Goal: Information Seeking & Learning: Learn about a topic

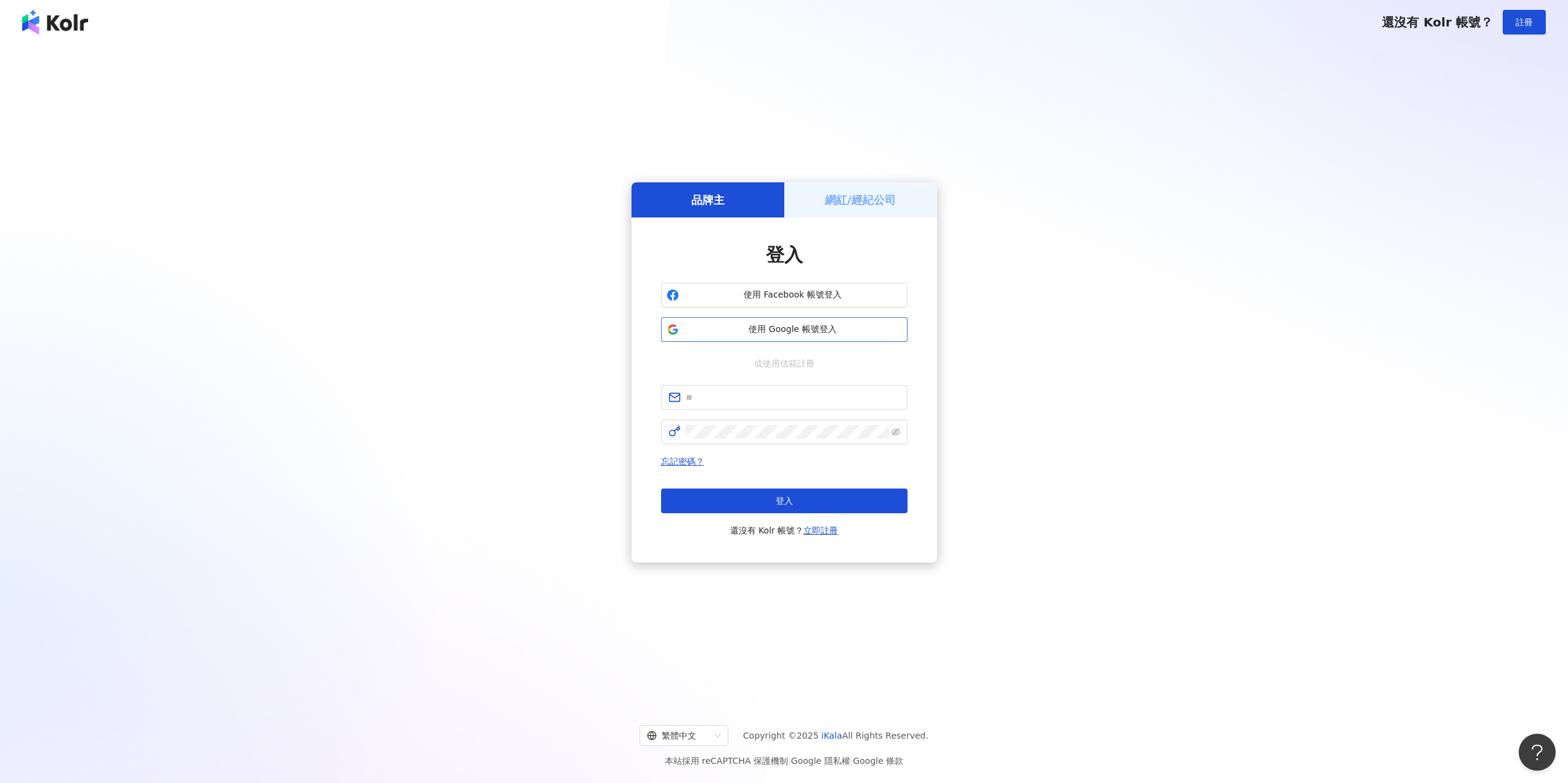
click at [841, 323] on button "使用 Google 帳號登入" at bounding box center [784, 329] width 246 height 24
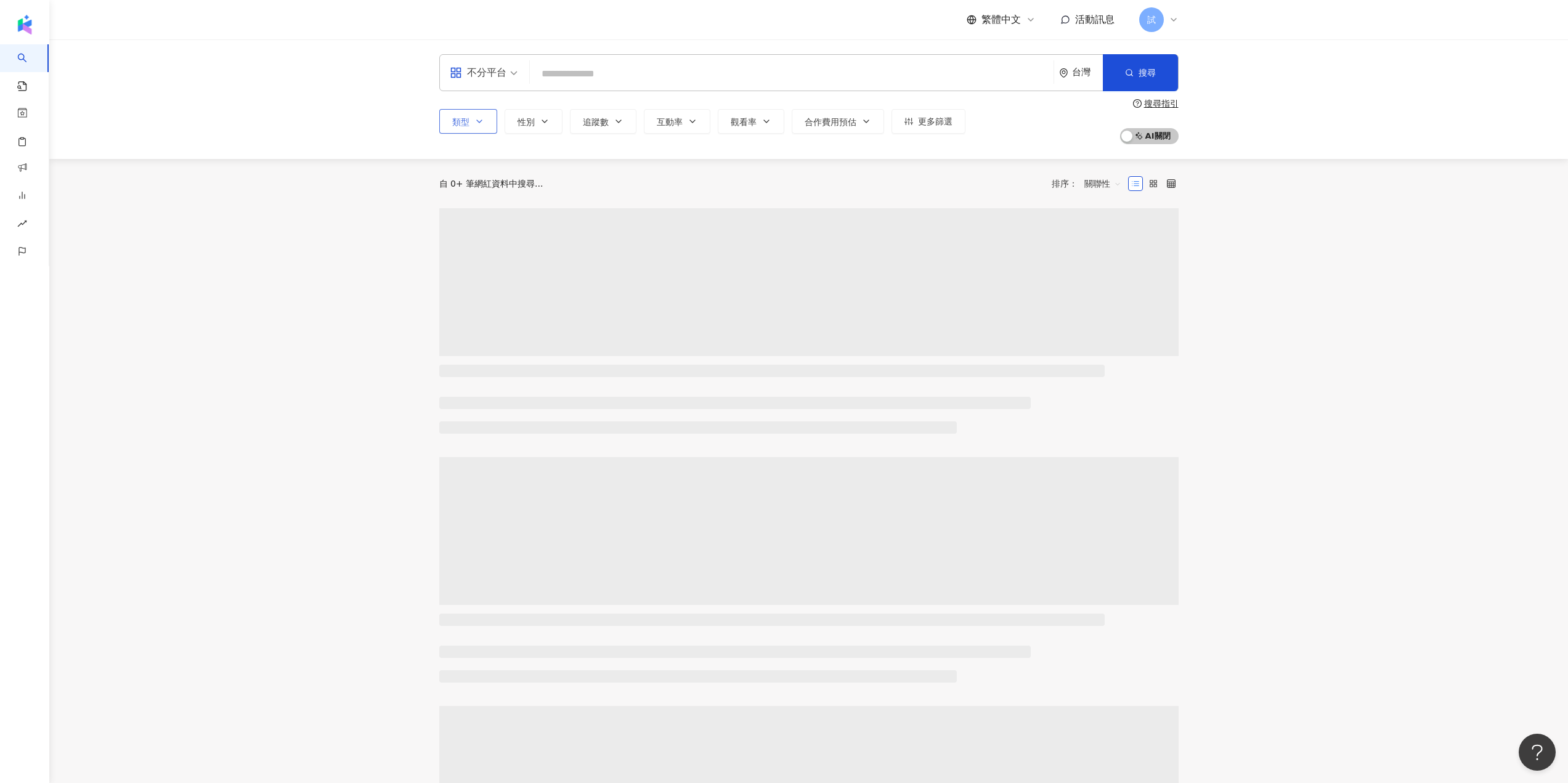
click at [463, 118] on span "類型" at bounding box center [460, 122] width 17 height 10
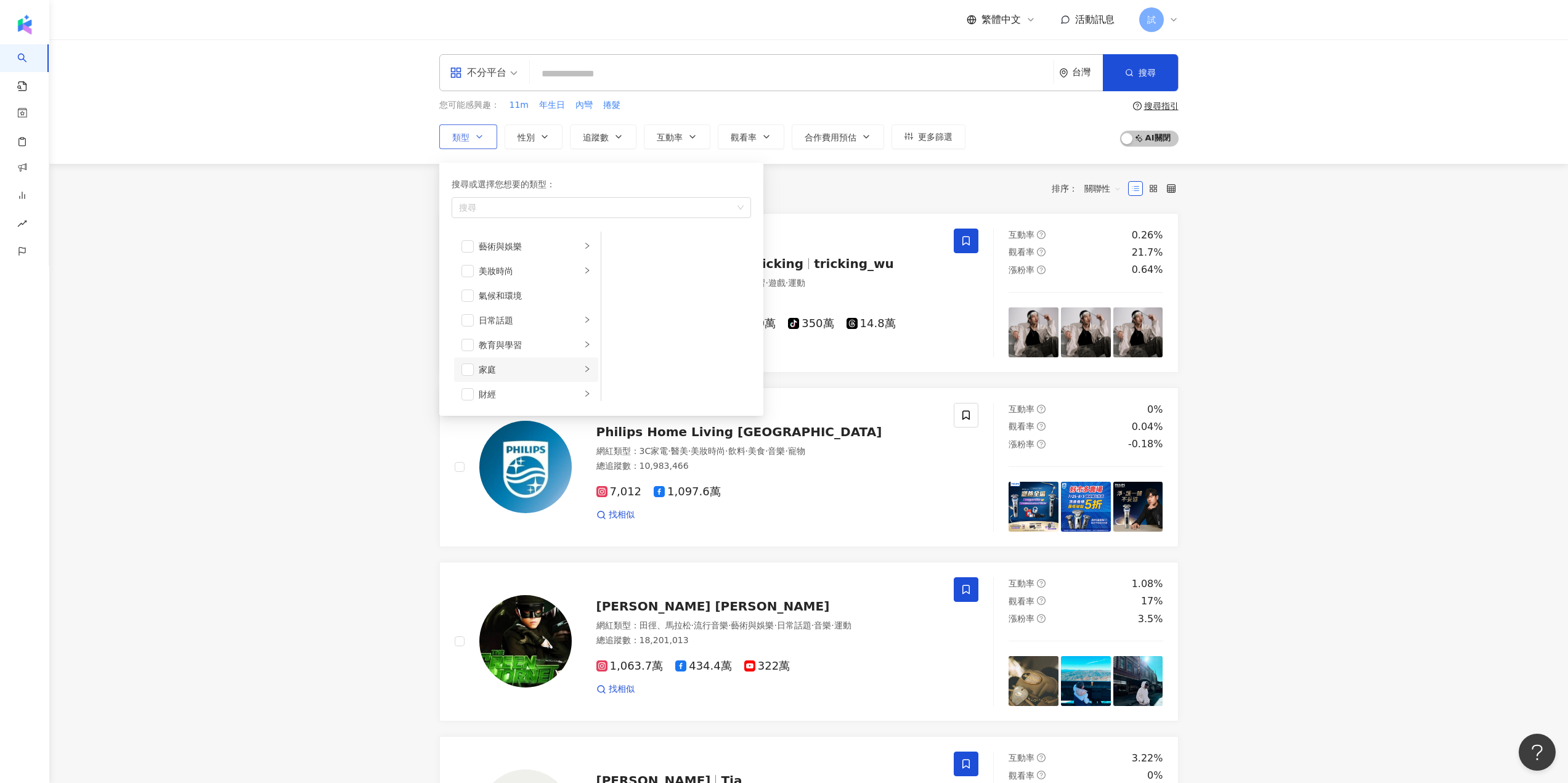
click at [554, 373] on div "家庭" at bounding box center [530, 369] width 103 height 14
click at [972, 69] on input "search" at bounding box center [791, 73] width 514 height 24
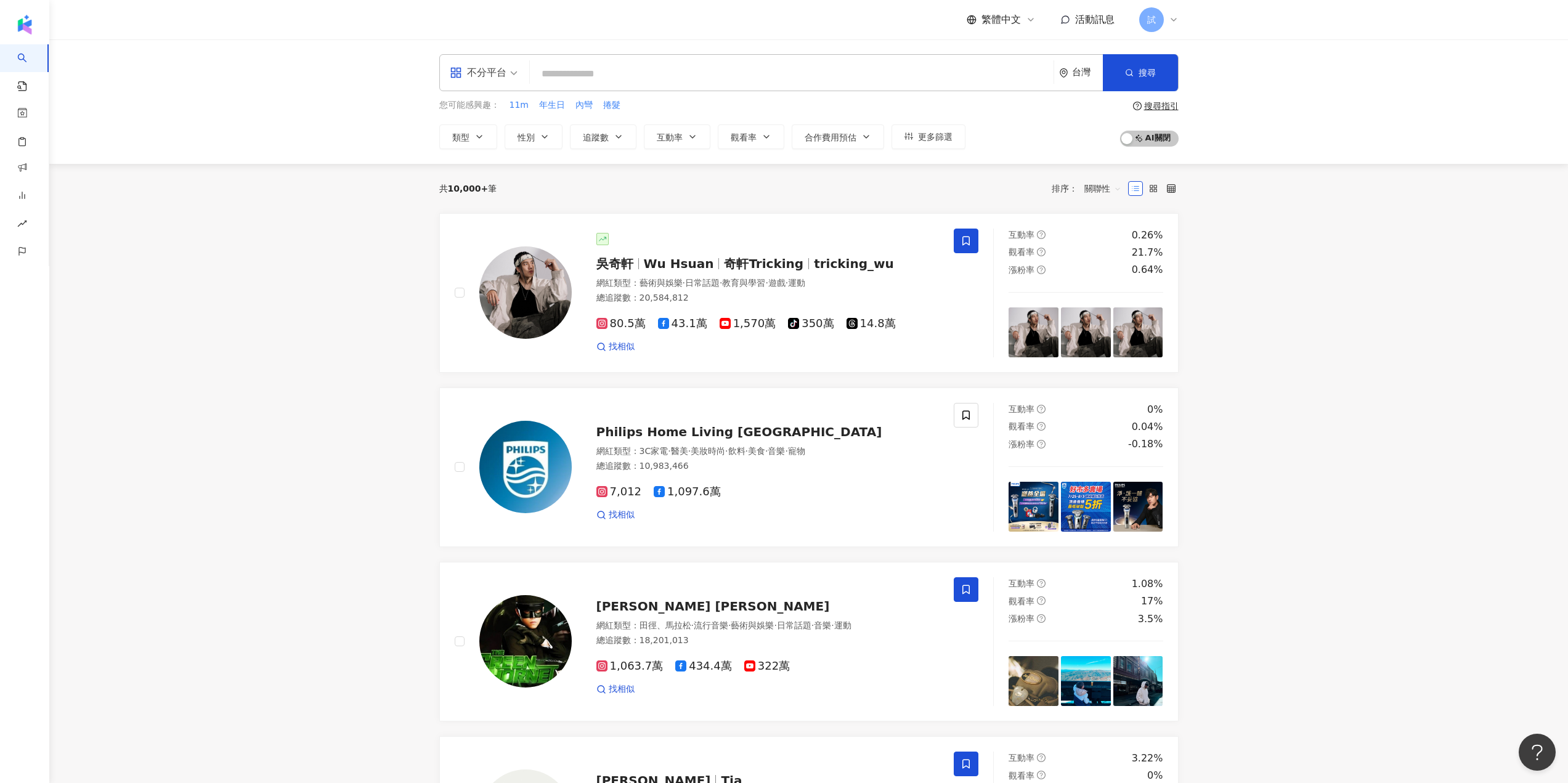
click at [589, 72] on input "search" at bounding box center [791, 73] width 514 height 24
paste input "**"
type input "**"
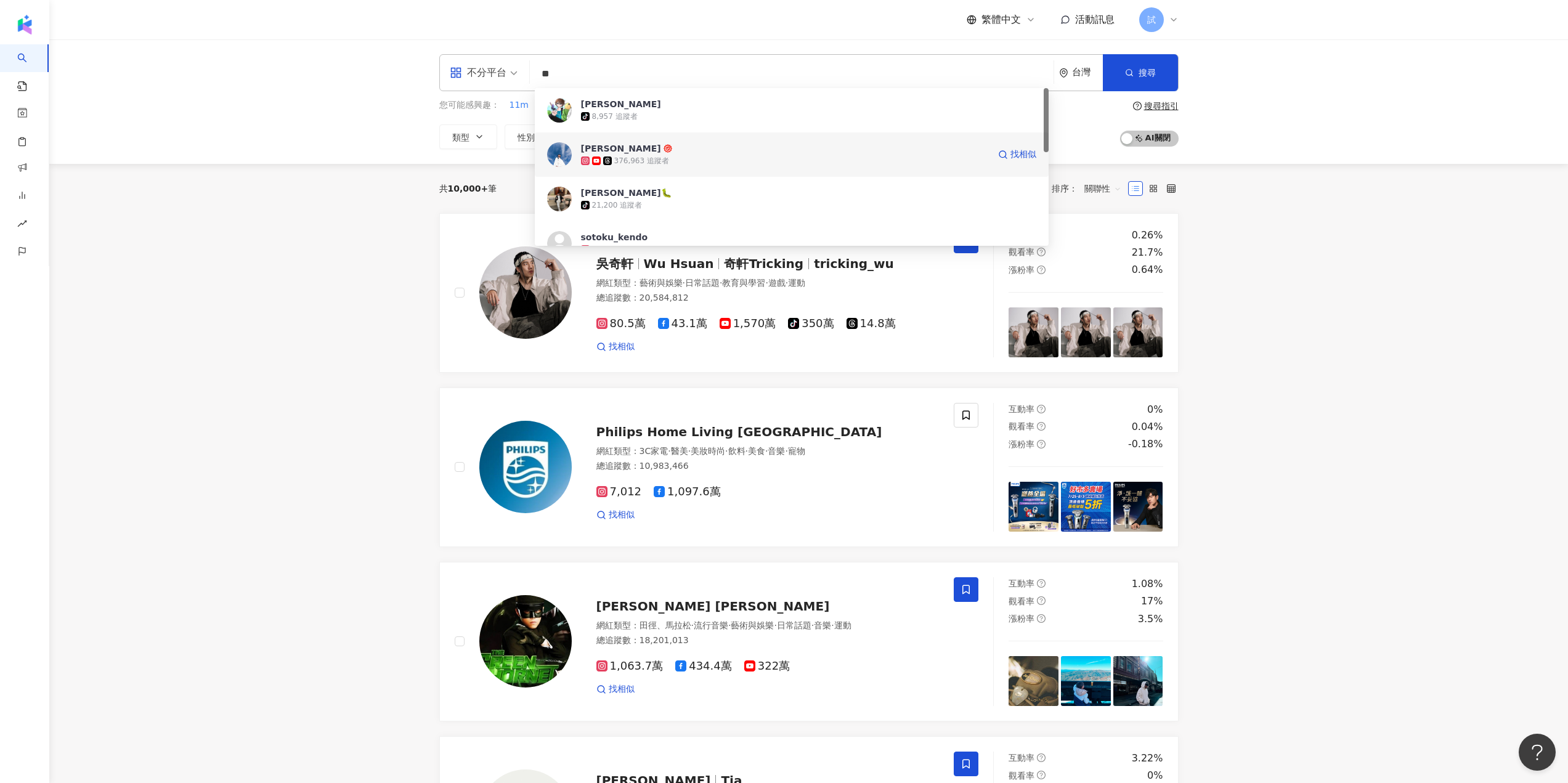
click at [623, 158] on div "376,963 追蹤者" at bounding box center [641, 161] width 55 height 11
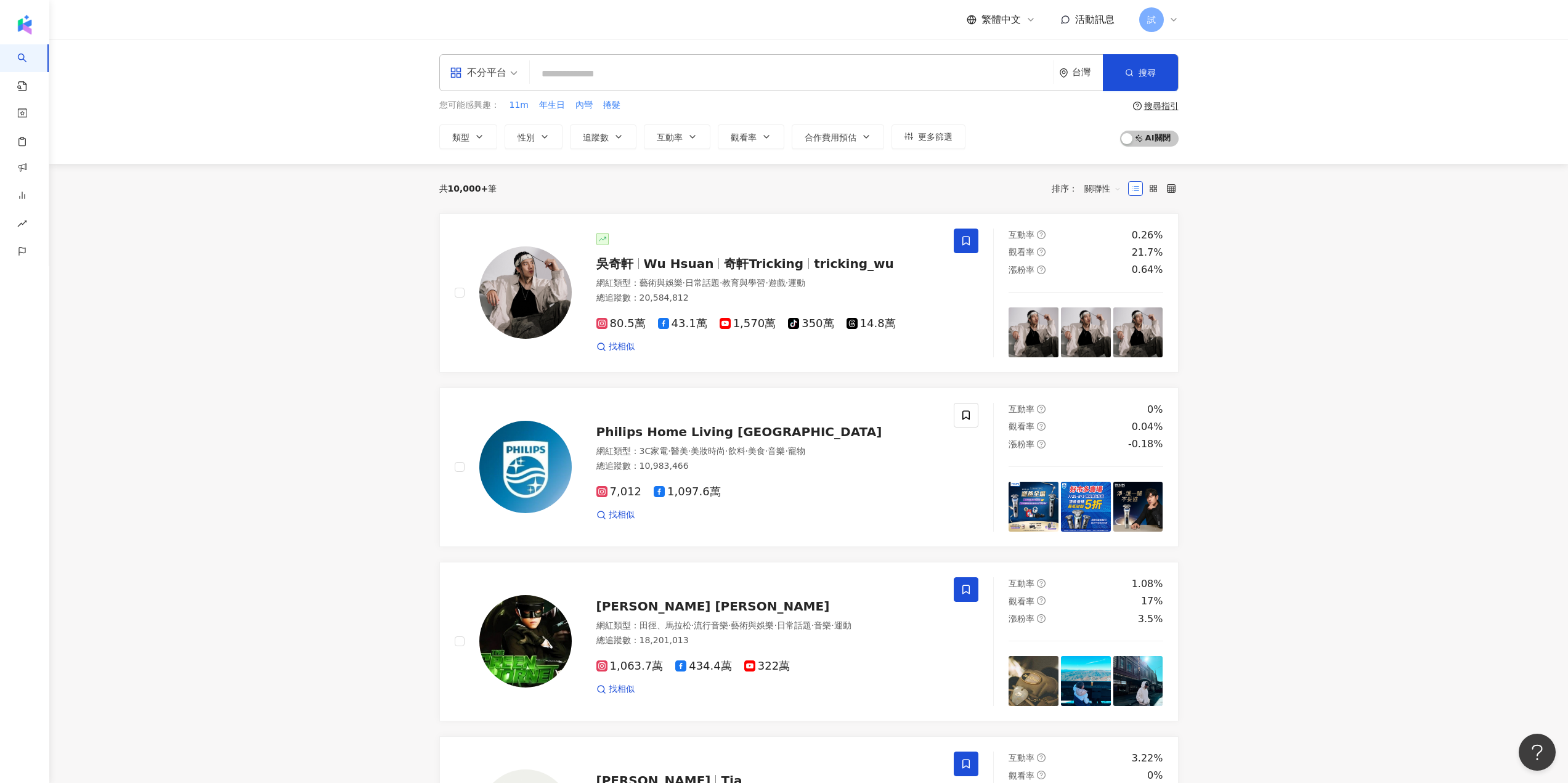
click at [700, 67] on input "search" at bounding box center [791, 73] width 514 height 24
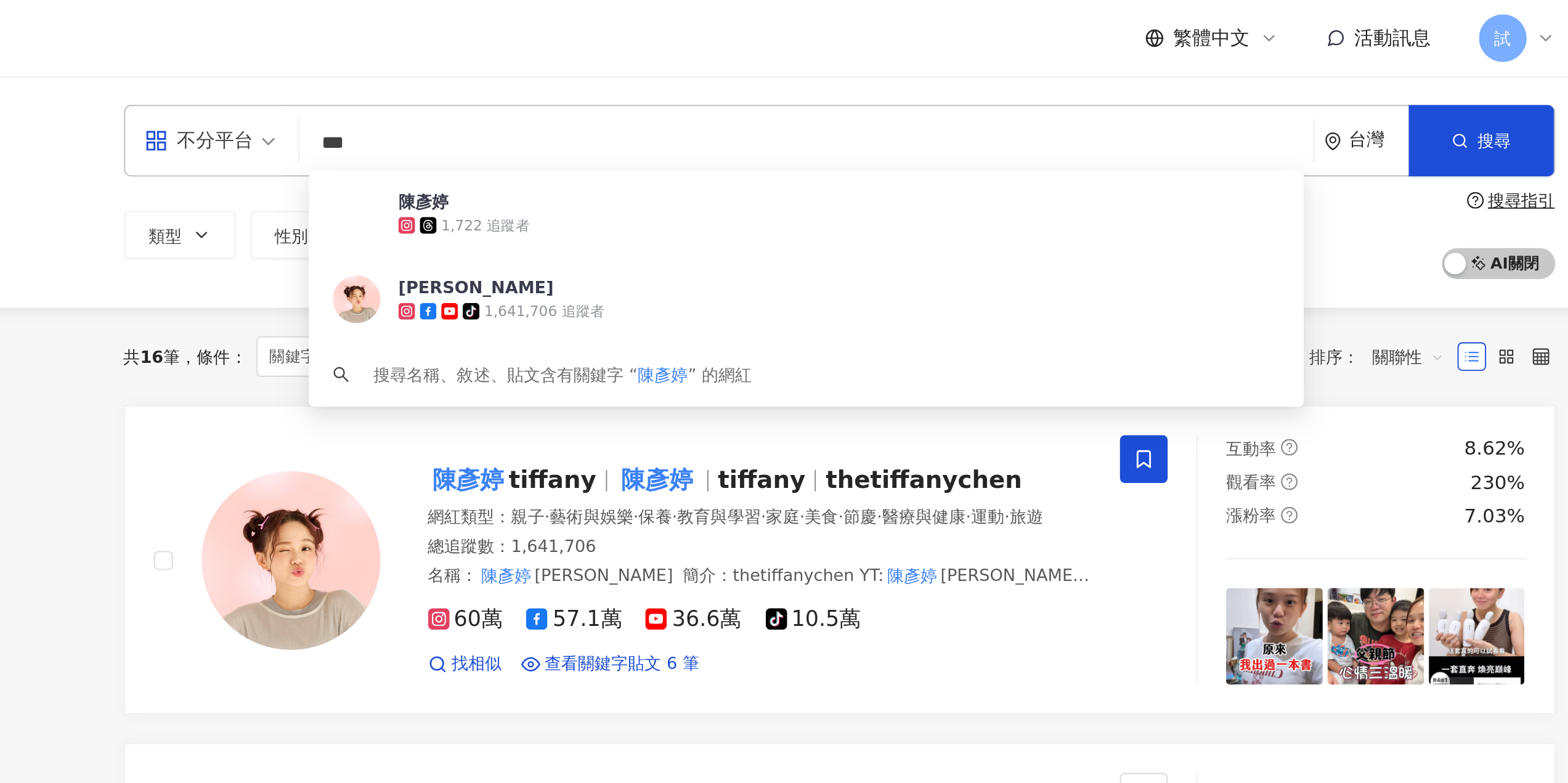
scroll to position [1, 0]
drag, startPoint x: 568, startPoint y: 82, endPoint x: 530, endPoint y: 86, distance: 38.2
click at [531, 86] on div "不分平台 *** 台灣 搜尋 ce4ef327-29f5-4af8-95fb-ded755488b78 陳彥婷 1,722 追蹤者 陳彥婷 tiffany t…" at bounding box center [808, 73] width 739 height 37
paste input "***"
type input "******"
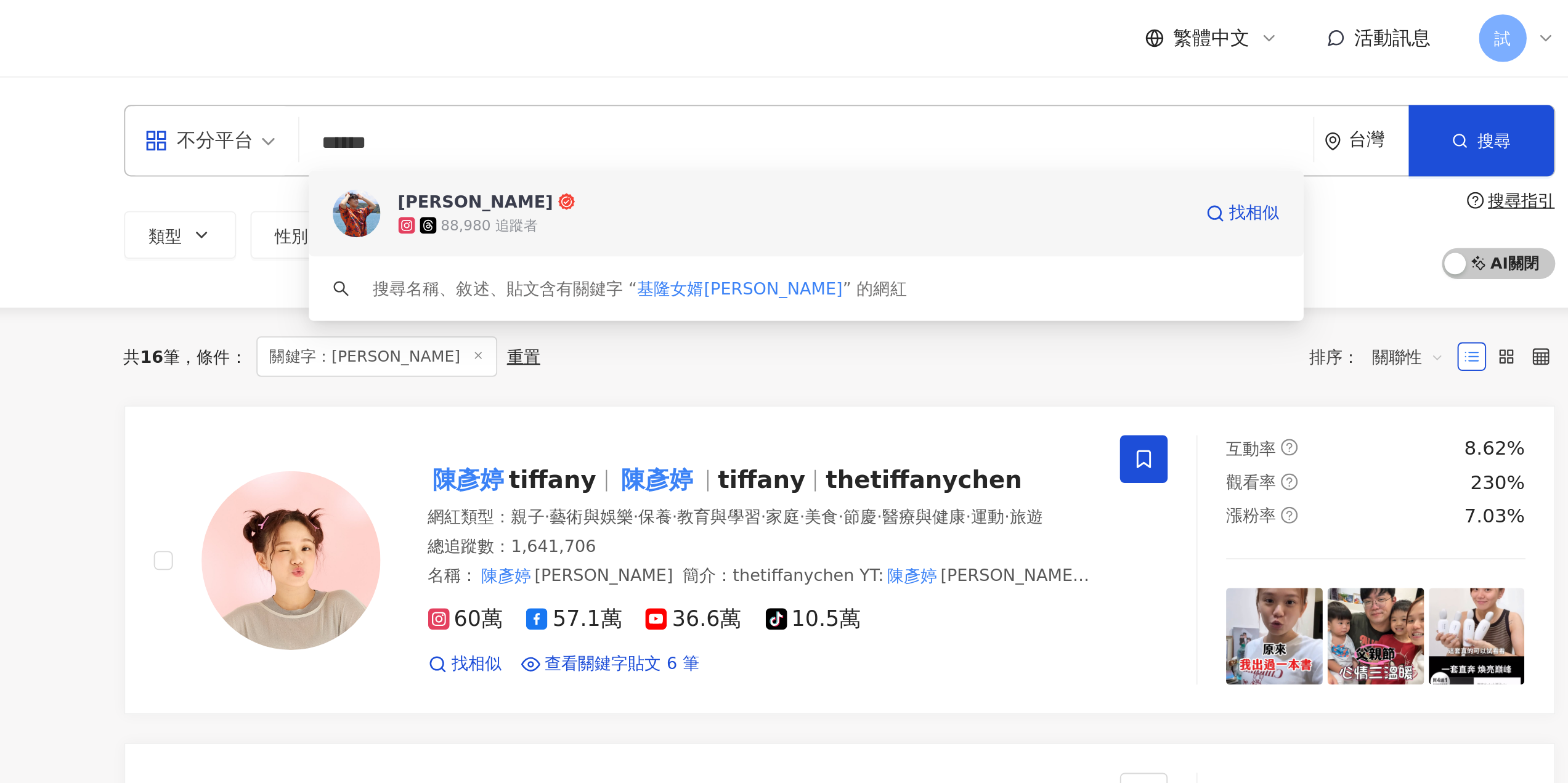
click at [670, 107] on span "余孟耘" at bounding box center [784, 103] width 408 height 12
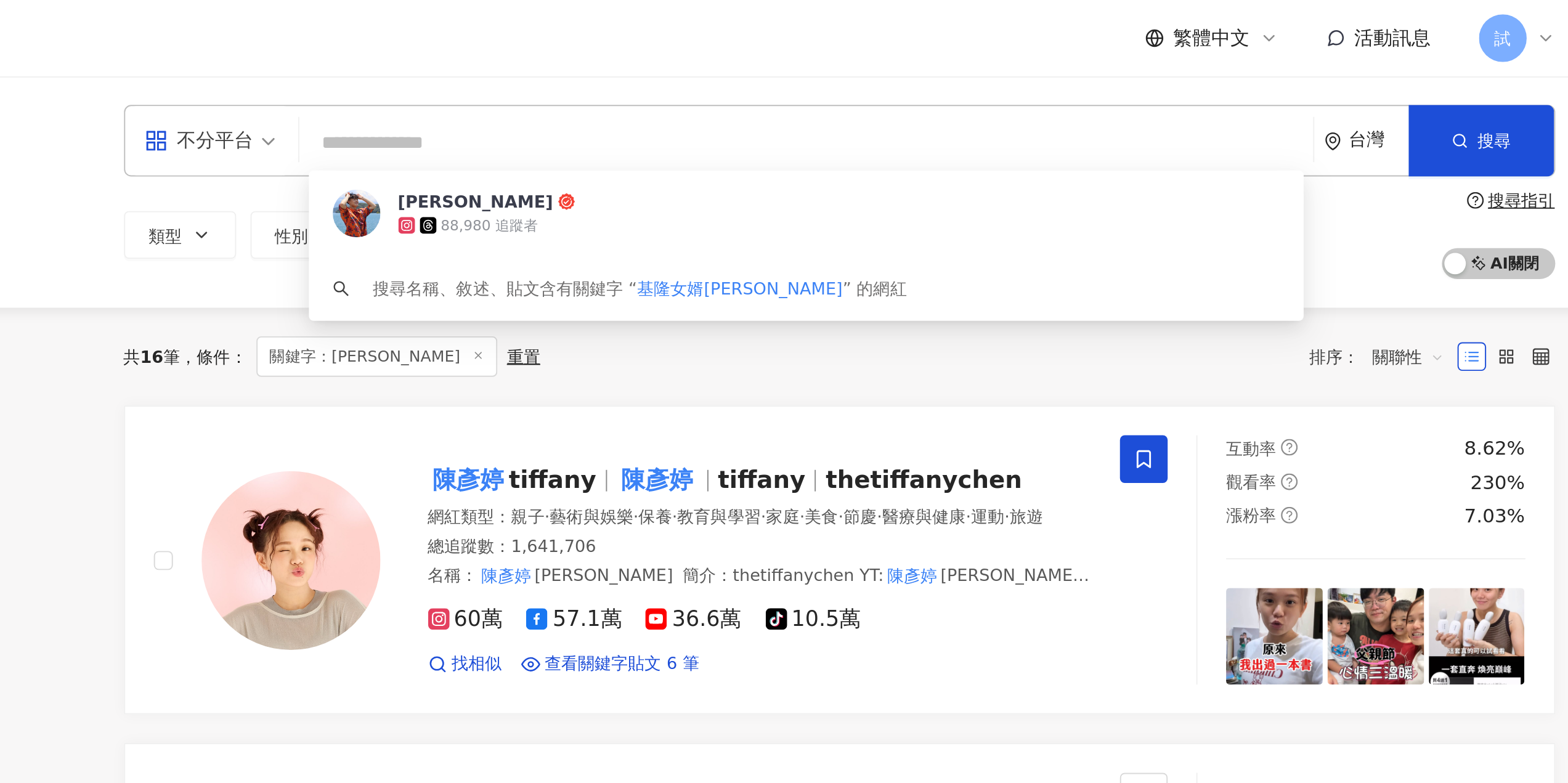
scroll to position [0, 0]
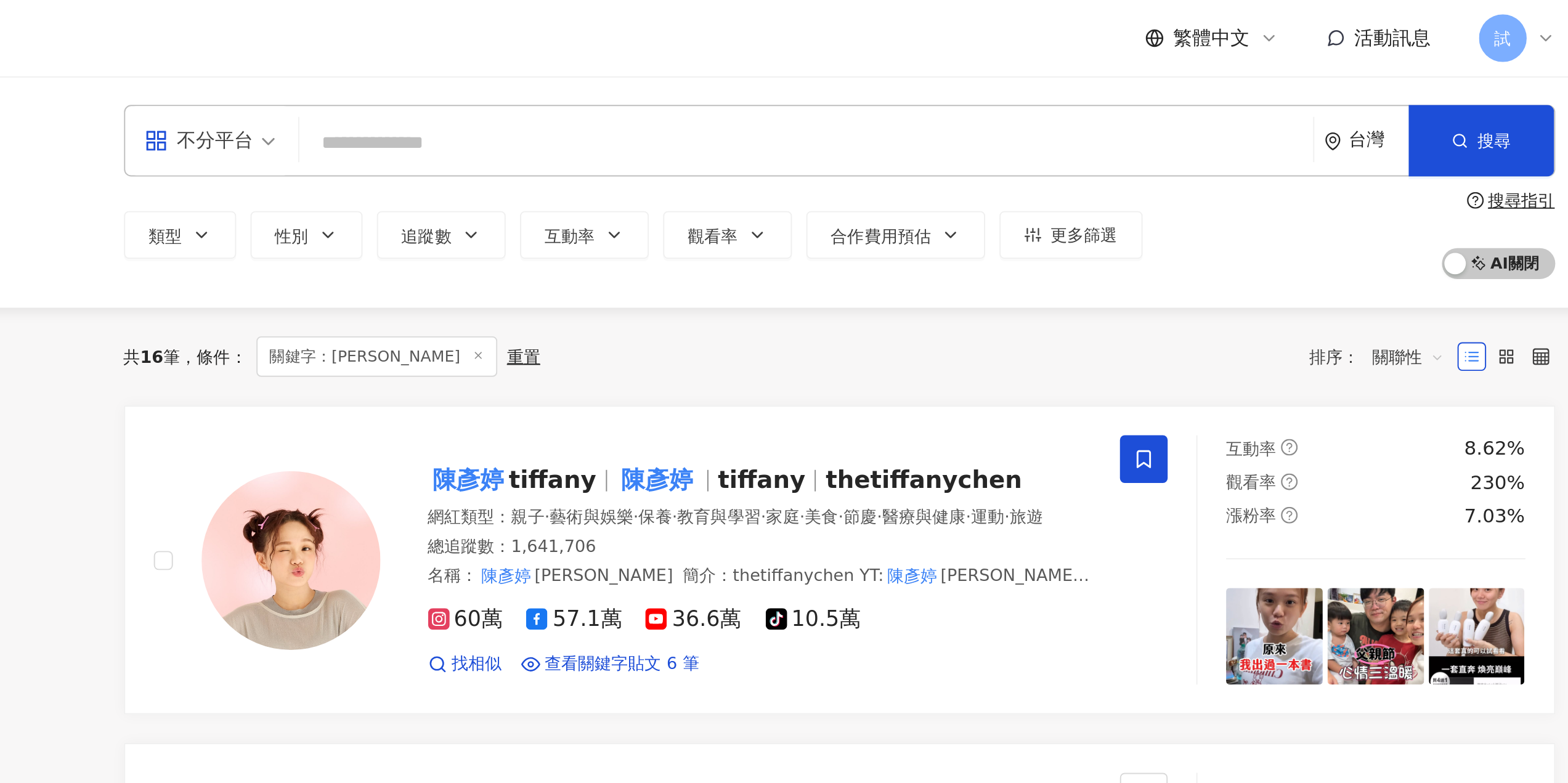
click at [705, 75] on input "search" at bounding box center [791, 73] width 514 height 24
paste input "**"
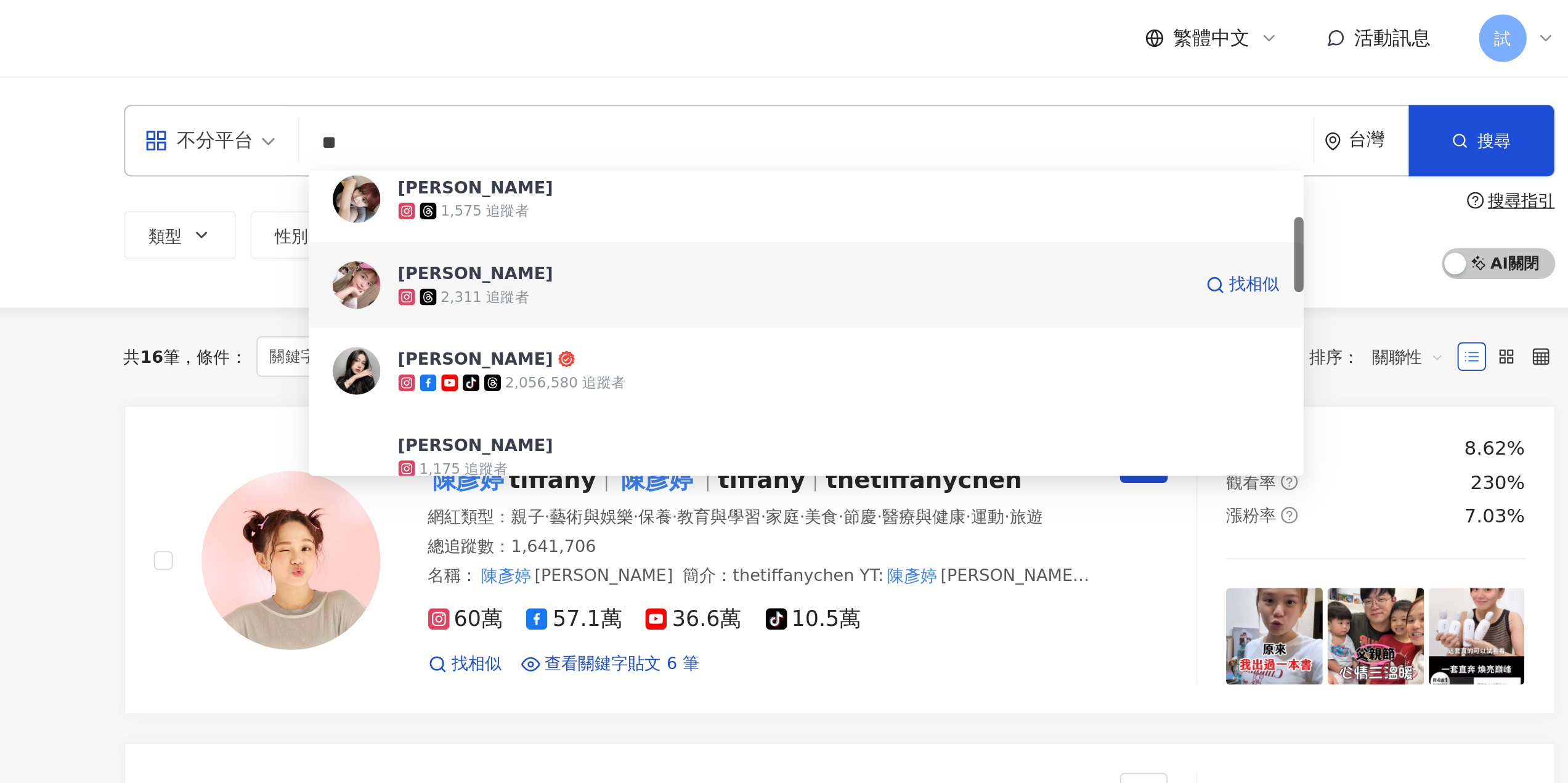
scroll to position [161, 0]
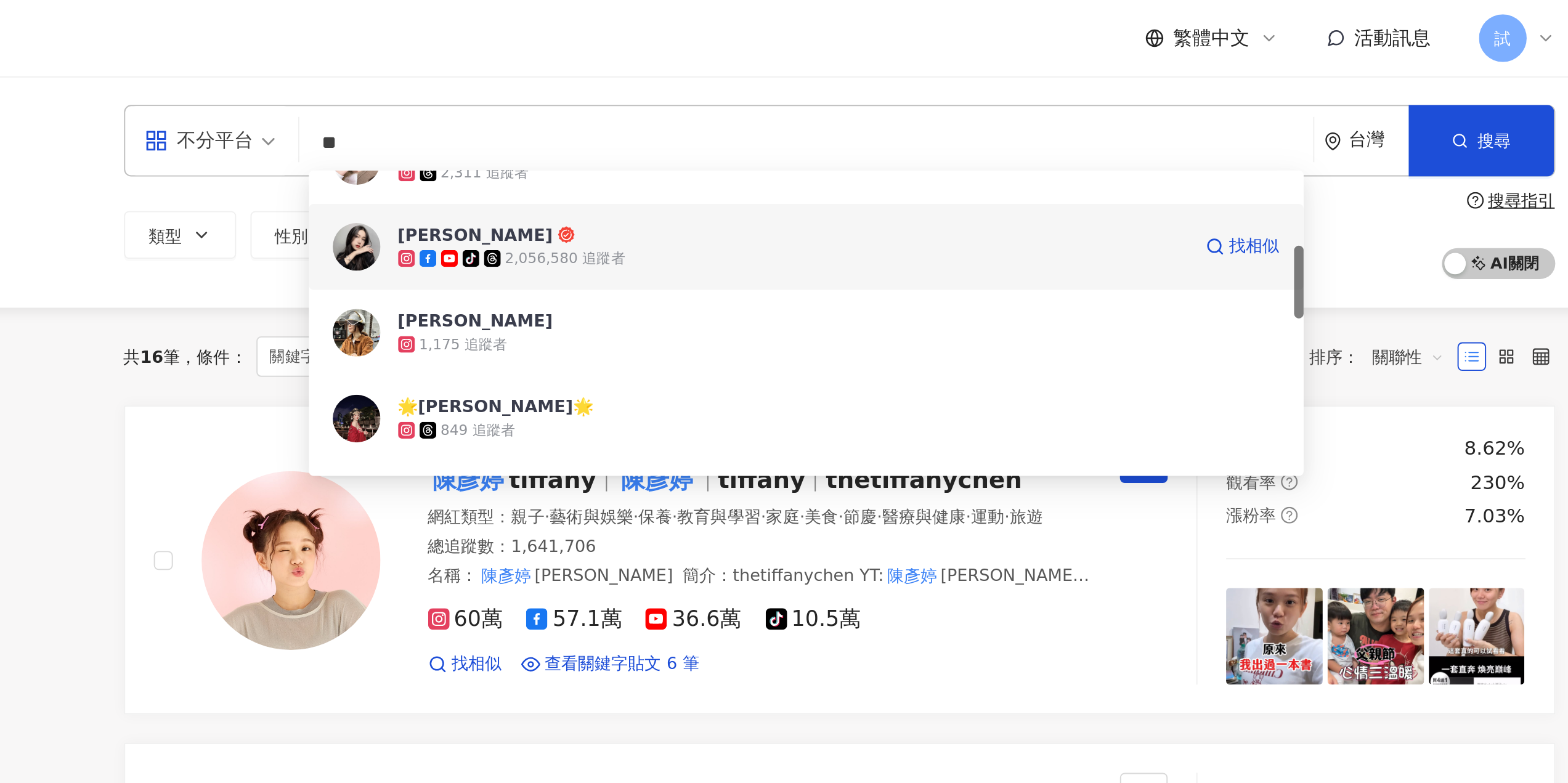
type input "**"
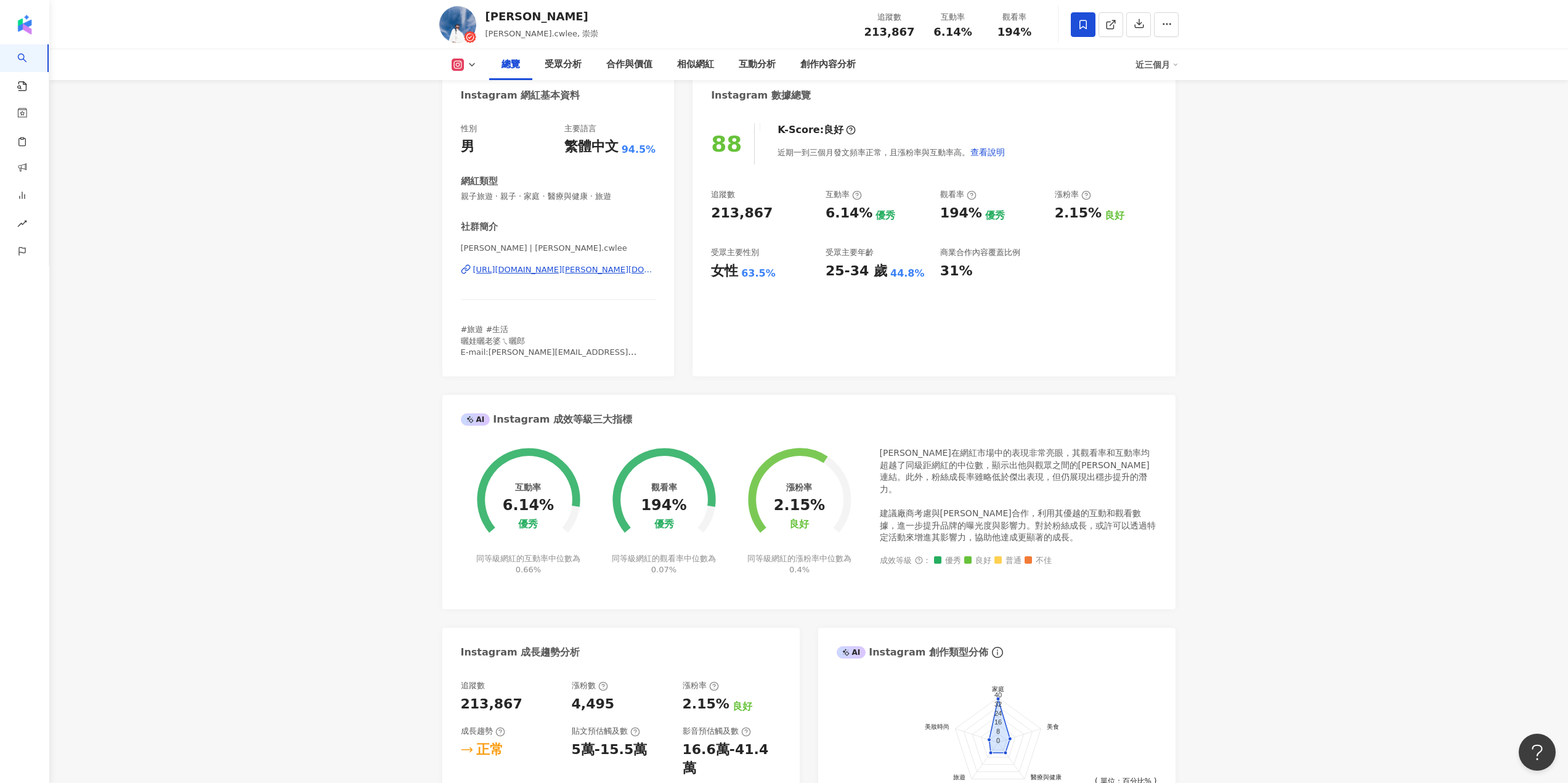
scroll to position [123, 0]
drag, startPoint x: 506, startPoint y: 198, endPoint x: 537, endPoint y: 195, distance: 31.1
click at [537, 195] on span "親子旅遊 · 親子 · 家庭 · 醫療與健康 · 旅遊" at bounding box center [559, 197] width 195 height 11
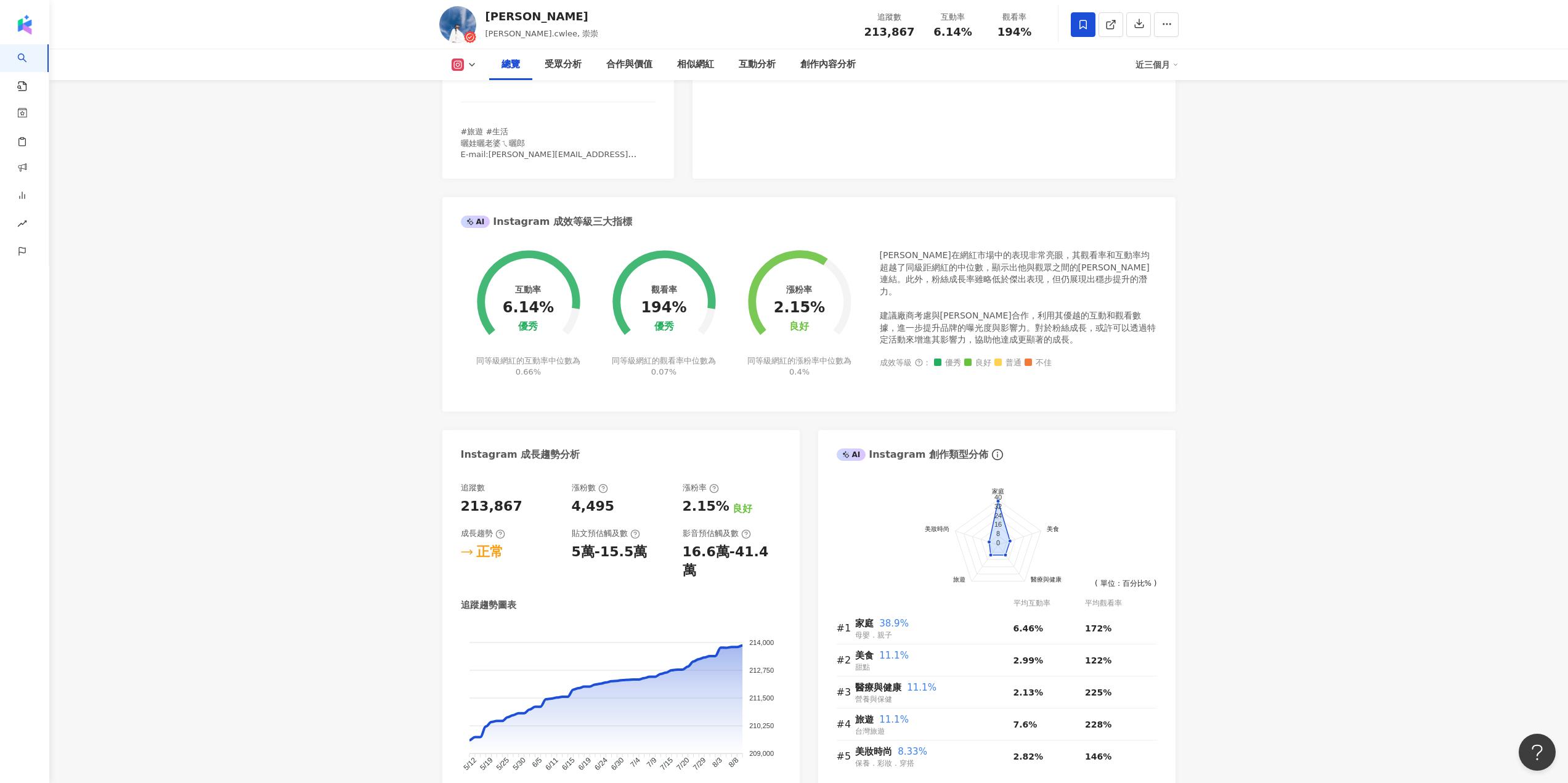
scroll to position [370, 0]
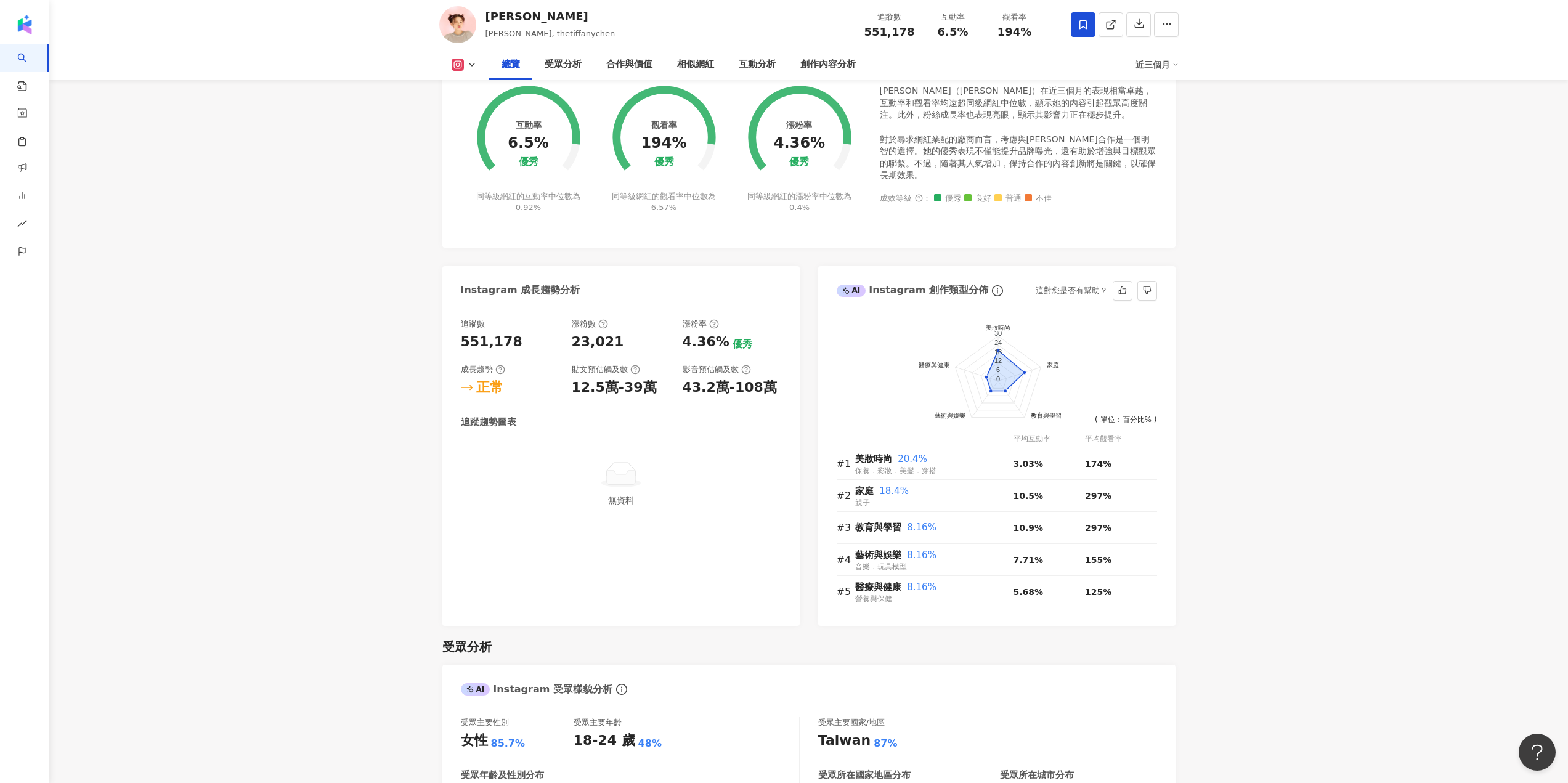
scroll to position [431, 0]
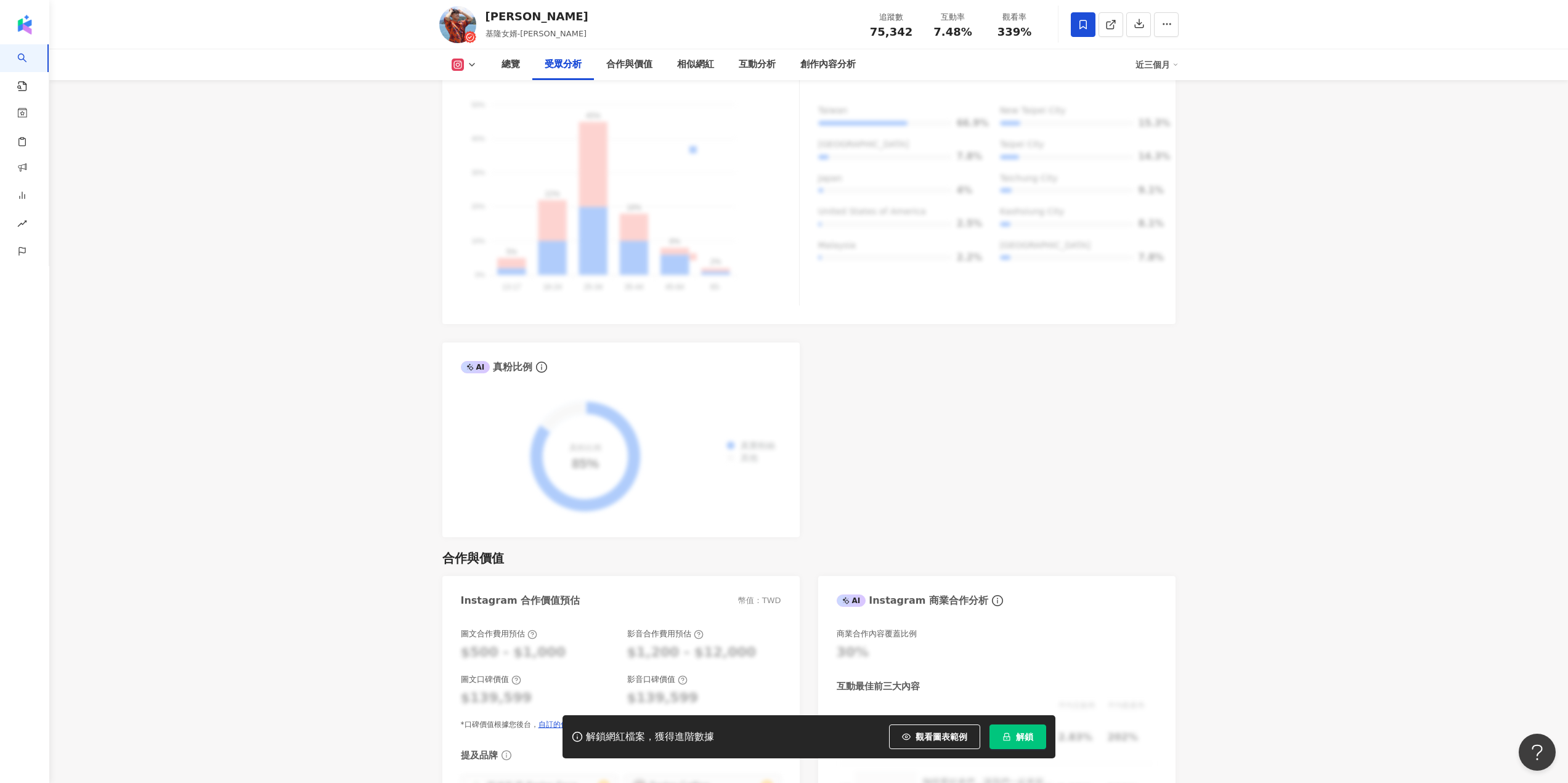
scroll to position [1232, 0]
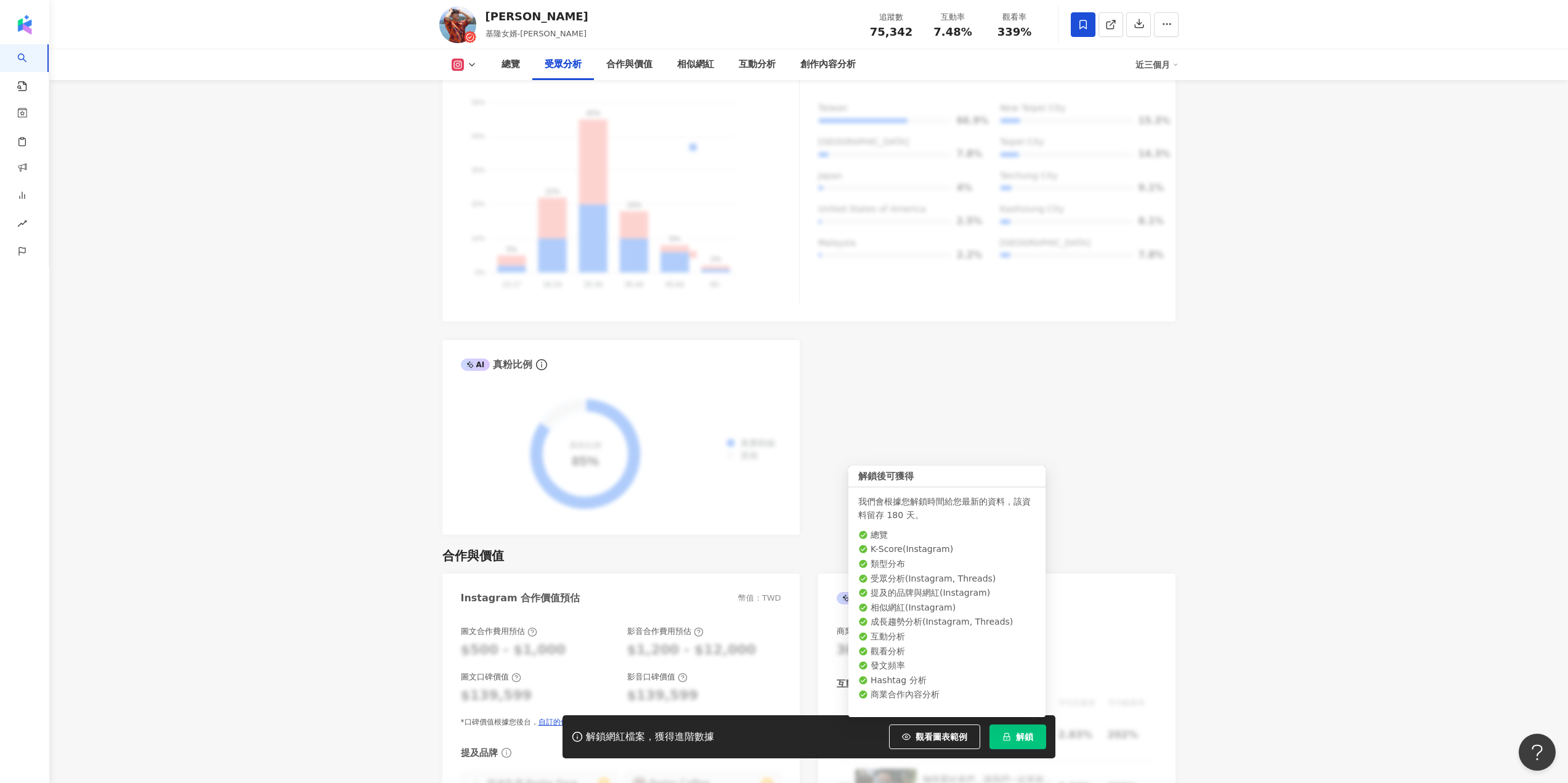
click at [1028, 740] on span "解鎖" at bounding box center [1024, 737] width 17 height 10
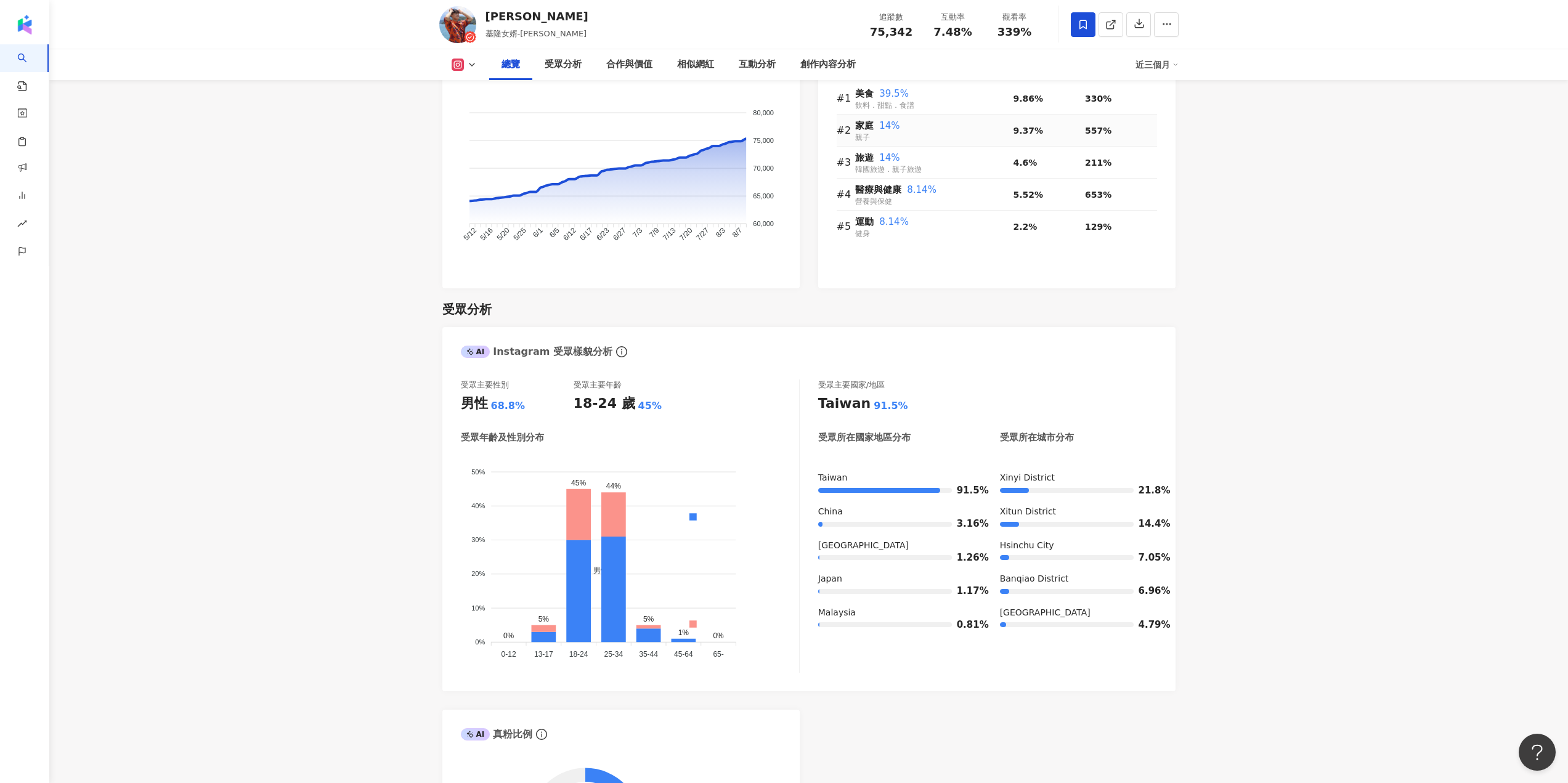
scroll to position [616, 0]
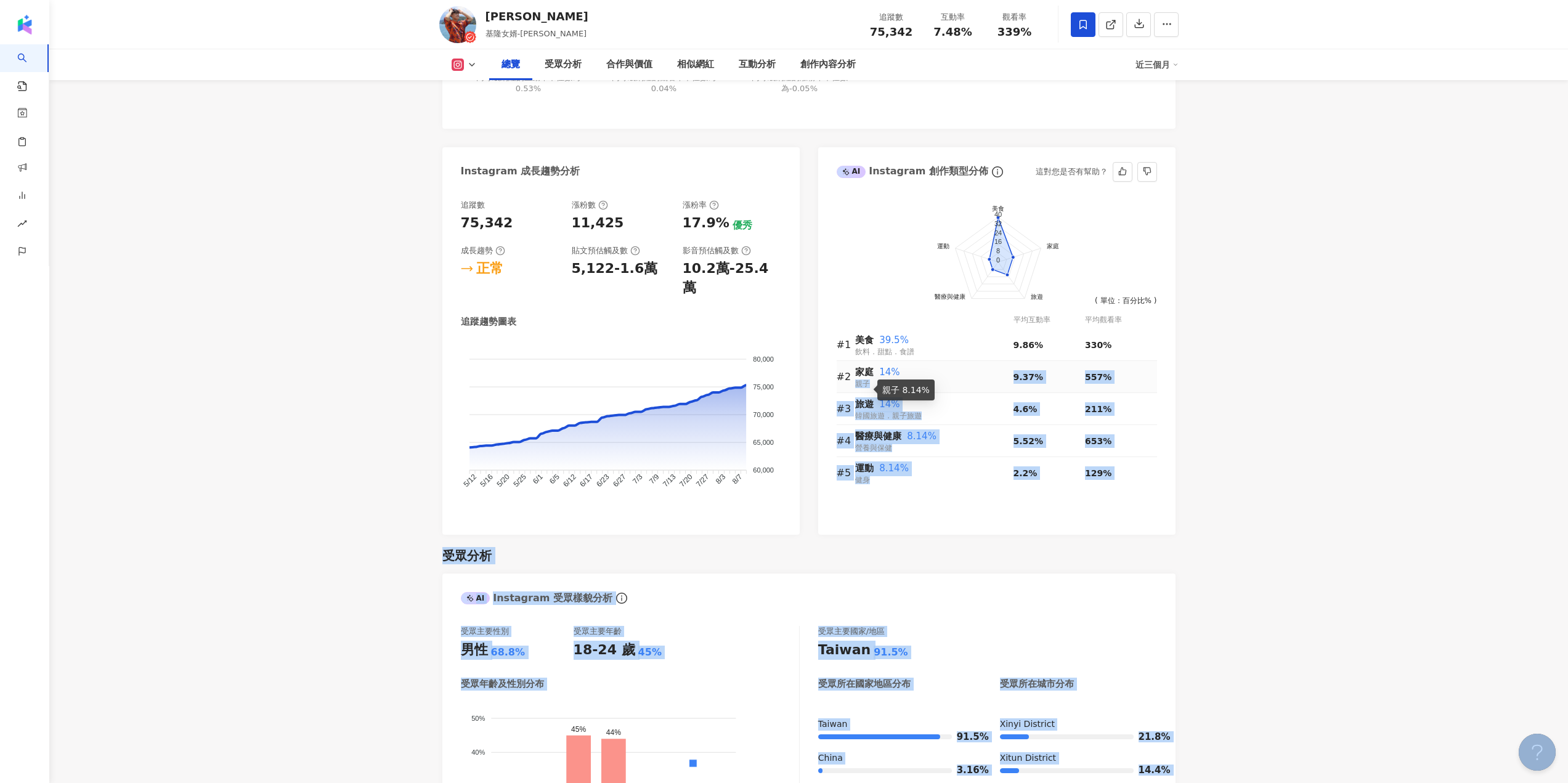
drag, startPoint x: 857, startPoint y: 385, endPoint x: 883, endPoint y: 388, distance: 26.2
click at [856, 381] on span "親子" at bounding box center [863, 384] width 15 height 9
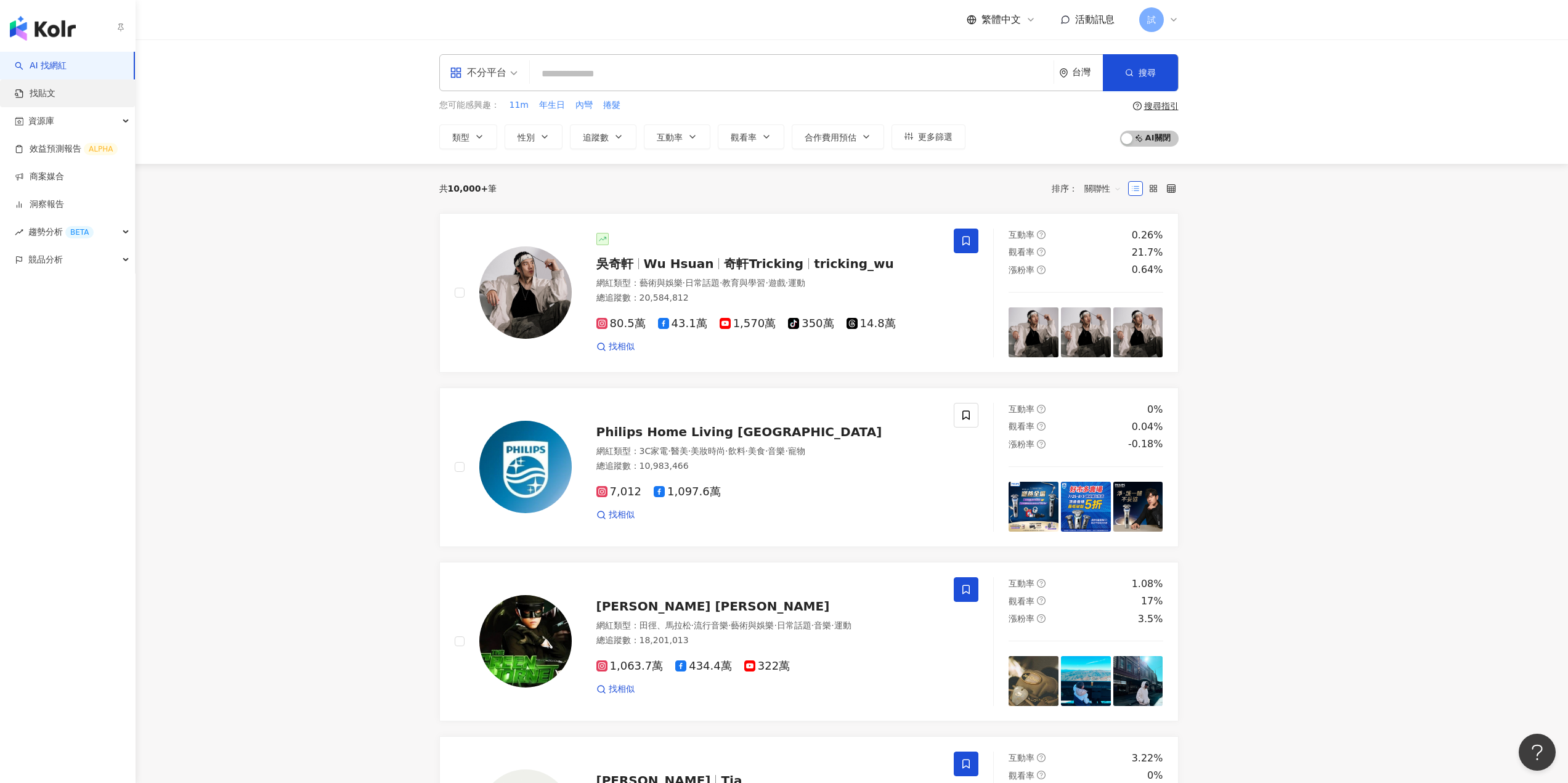
click at [55, 94] on link "找貼文" at bounding box center [35, 93] width 41 height 12
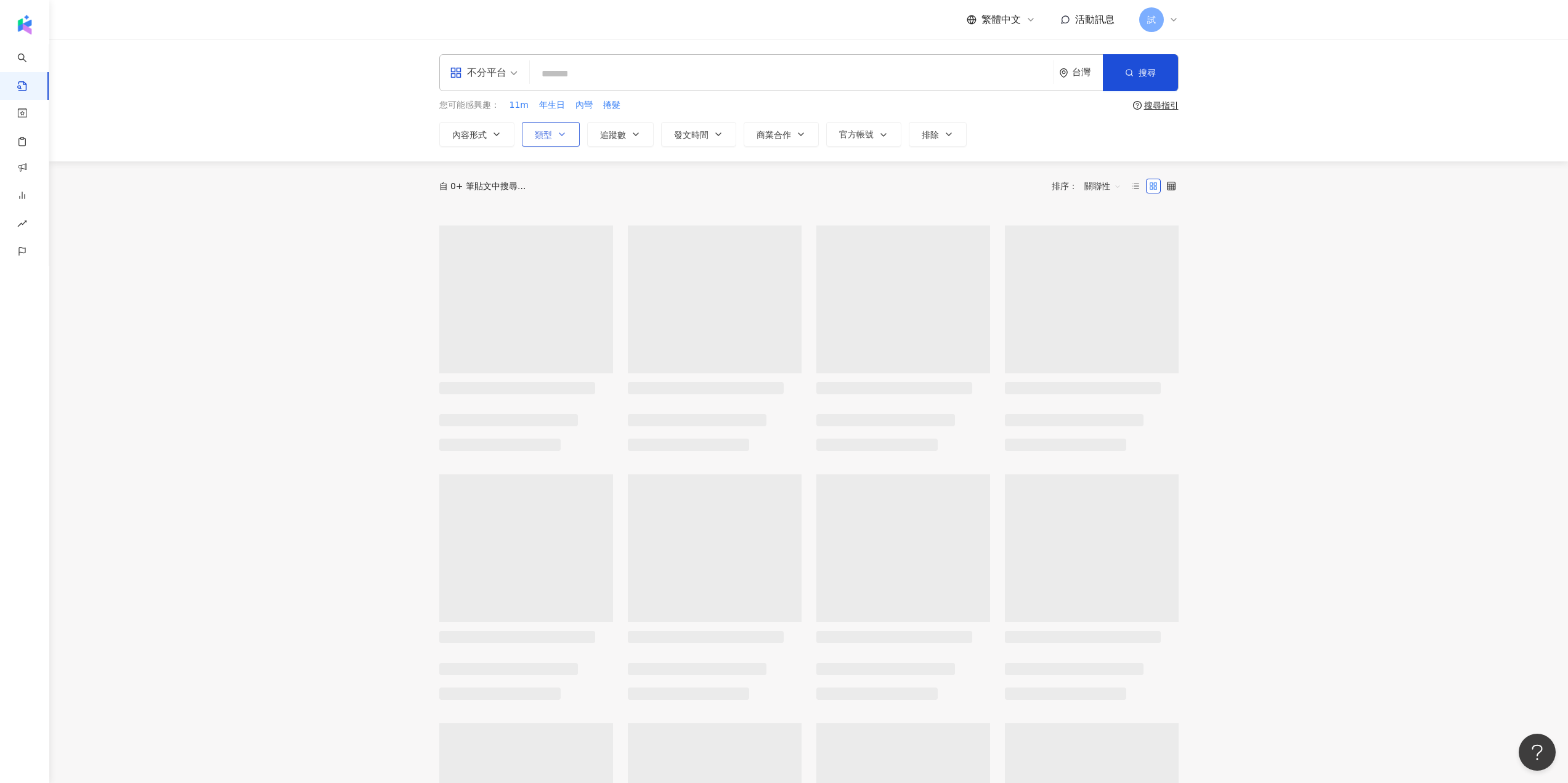
click at [545, 138] on span "類型" at bounding box center [542, 135] width 17 height 10
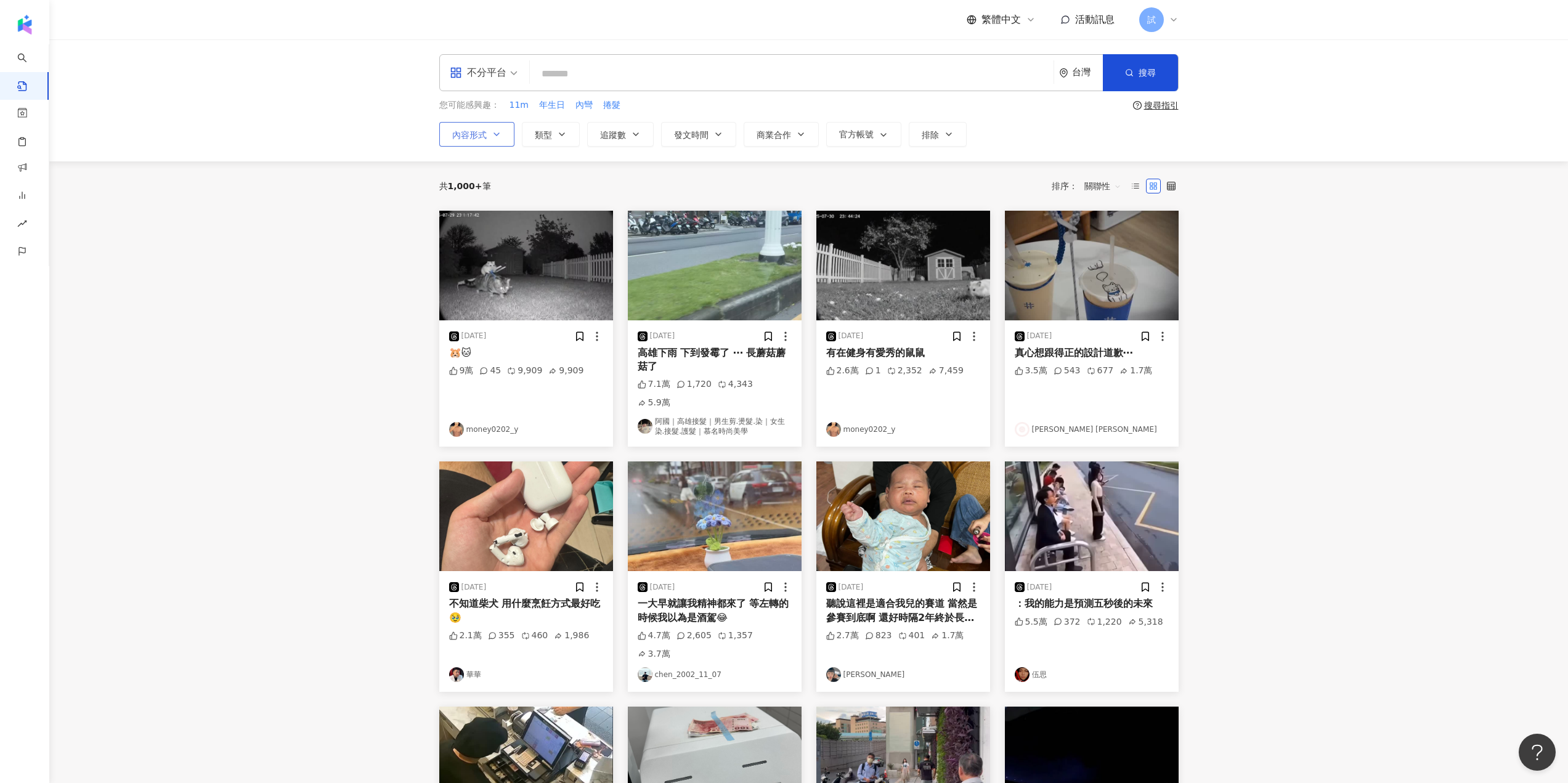
click at [468, 133] on span "內容形式" at bounding box center [469, 135] width 34 height 10
click at [491, 237] on span "全部影音" at bounding box center [483, 233] width 44 height 14
click at [497, 65] on div "不分平台" at bounding box center [478, 73] width 57 height 20
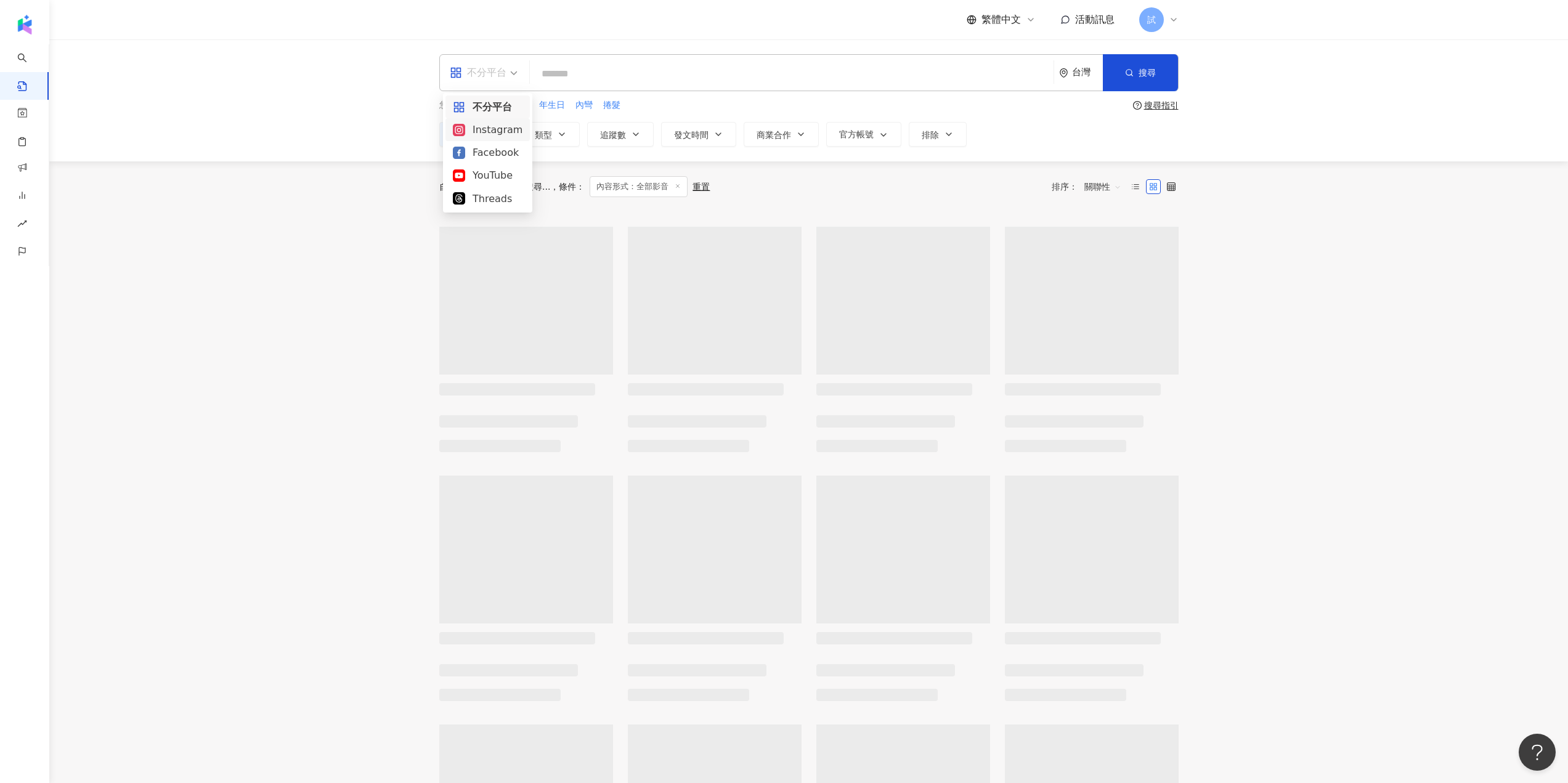
click at [503, 138] on div "Instagram" at bounding box center [487, 130] width 69 height 15
click at [542, 130] on span "類型" at bounding box center [542, 135] width 17 height 10
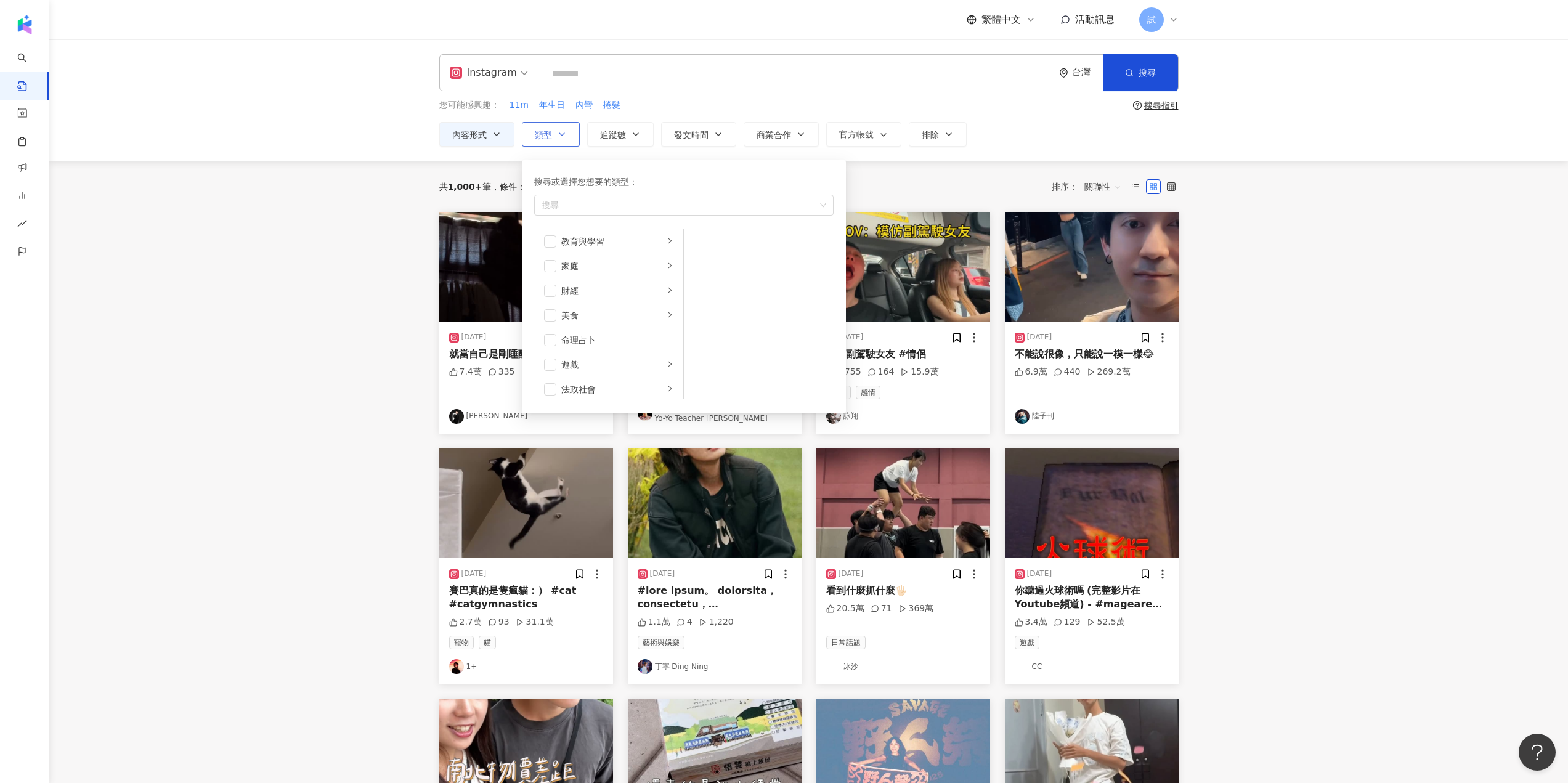
scroll to position [123, 0]
click at [595, 246] on div "家庭" at bounding box center [613, 244] width 103 height 14
click at [712, 246] on div "母嬰" at bounding box center [767, 244] width 112 height 14
click at [780, 98] on div "Instagram 台灣 搜尋 您可能感興趣： 11m 年生日 內彎 捲髮 搜尋指引 內容形式 類型 搜尋或選擇您想要的類型： 母嬰 藝術與娛樂 美妝時尚 氣…" at bounding box center [809, 100] width 788 height 92
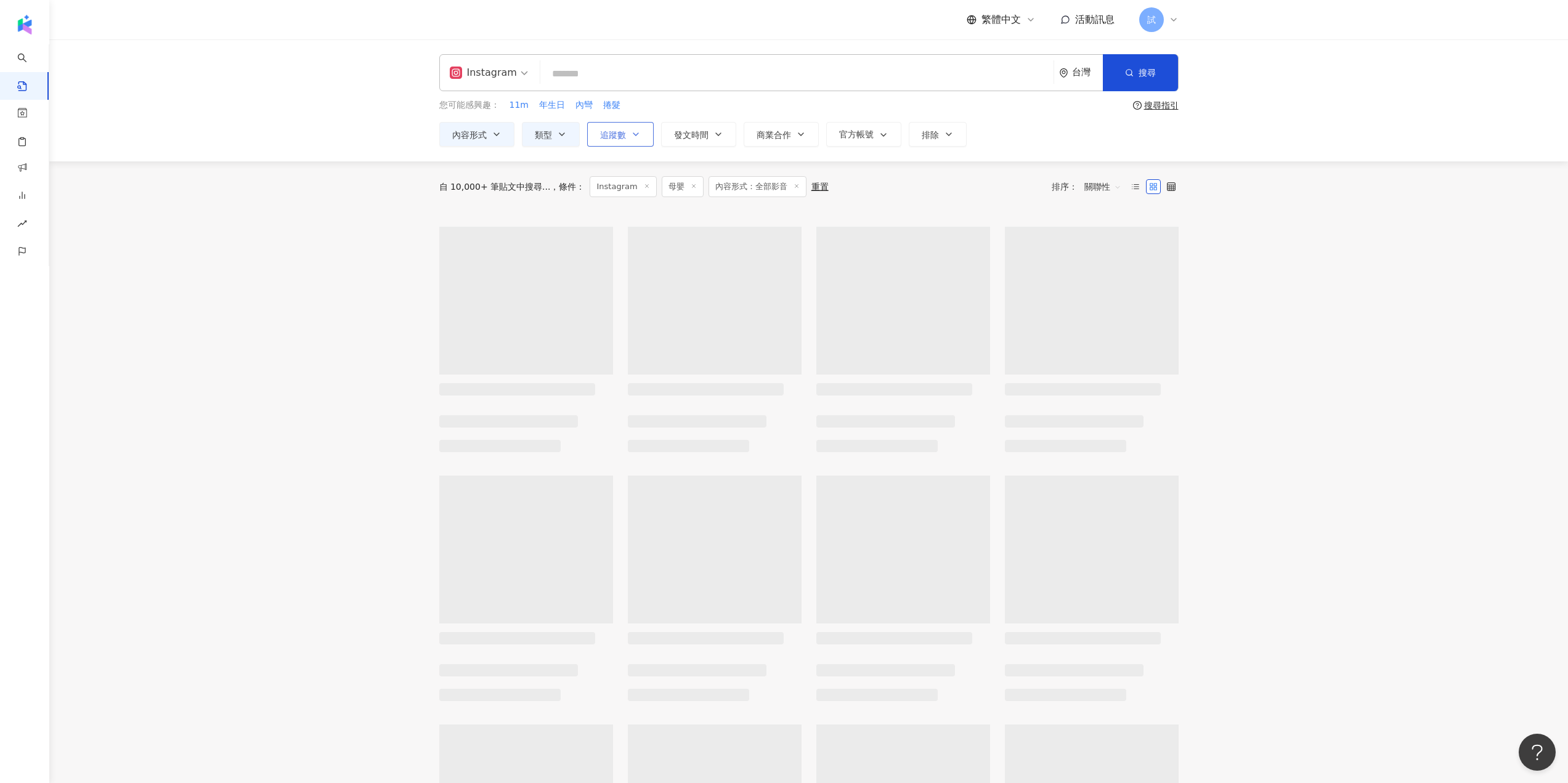
click at [630, 131] on icon "button" at bounding box center [635, 134] width 10 height 10
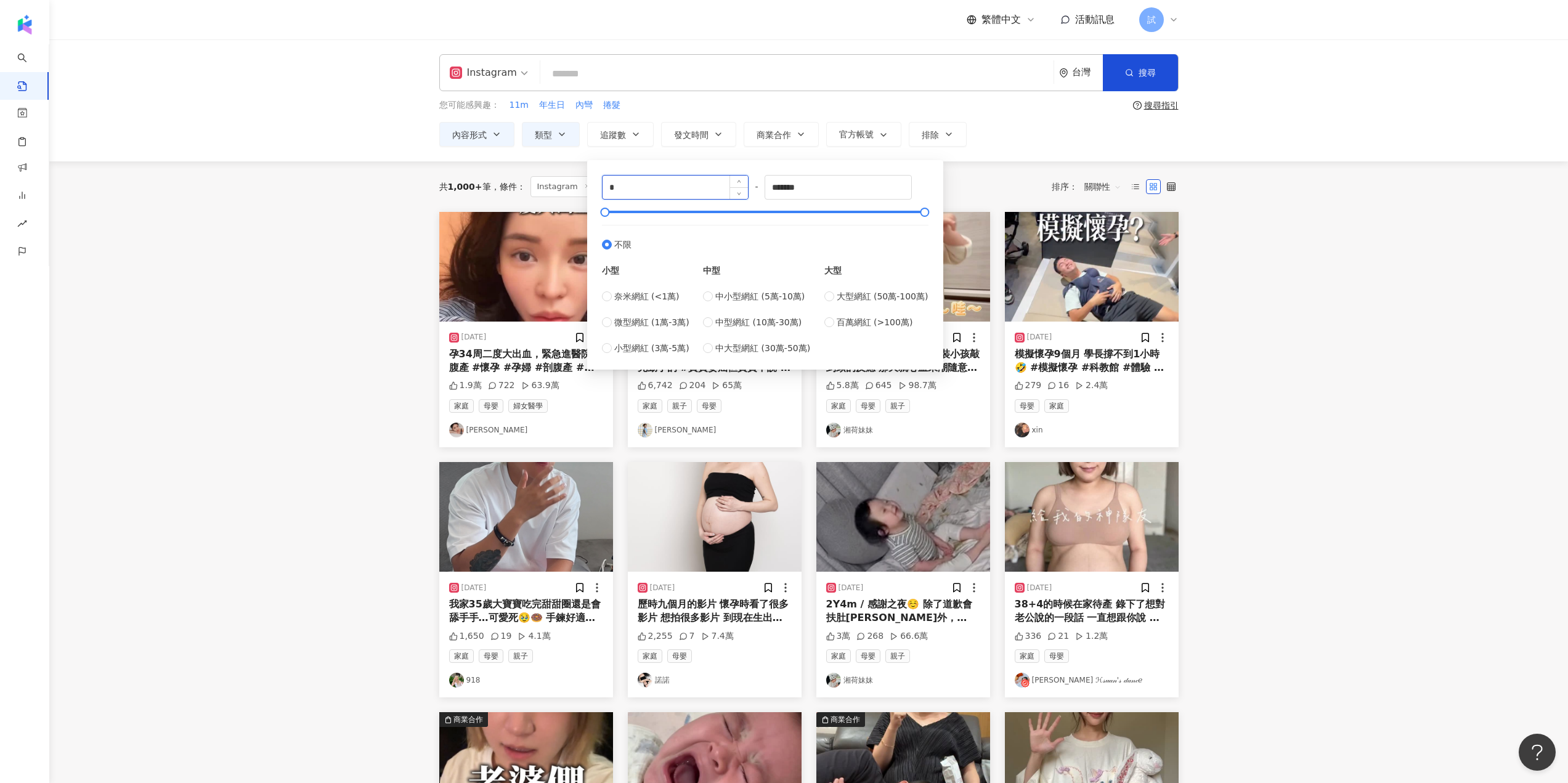
click at [640, 186] on input "*" at bounding box center [675, 187] width 146 height 24
type input "*****"
drag, startPoint x: 831, startPoint y: 191, endPoint x: 696, endPoint y: 186, distance: 135.1
click at [696, 186] on div "***** - ******* 不限 小型 奈米網紅 (<1萬) 微型網紅 (1萬-3萬) 小型網紅 (3萬-5萬) 中型 中小型網紅 (5萬-10萬) 中型…" at bounding box center [765, 265] width 327 height 180
type input "*****"
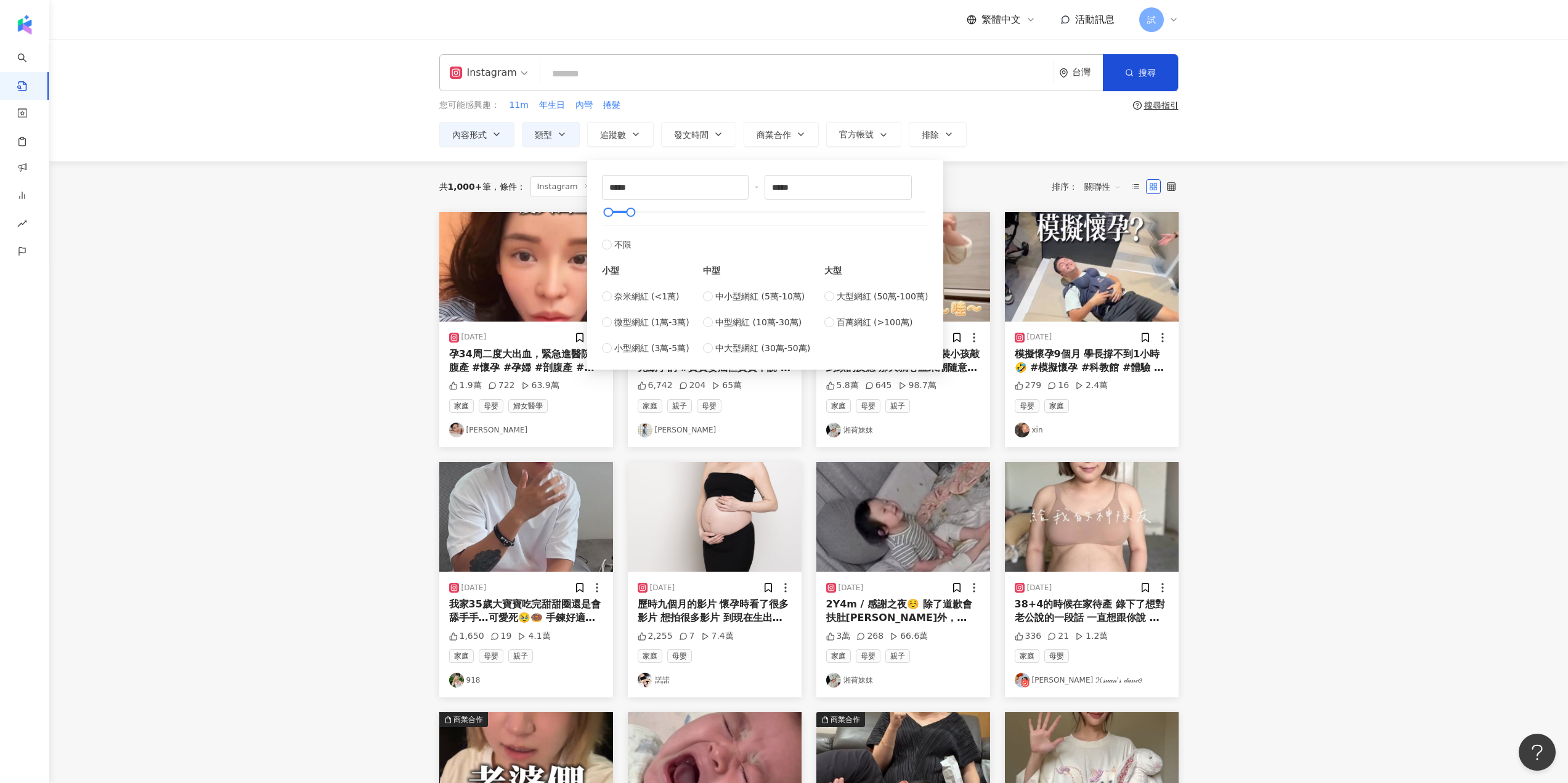
click at [1383, 317] on main "Instagram 台灣 搜尋 您可能感興趣： 11m 年生日 內彎 捲髮 搜尋指引 內容形式 類型 追蹤數 發文時間 商業合作 官方帳號 排除 不限 貼文 …" at bounding box center [808, 543] width 1518 height 1009
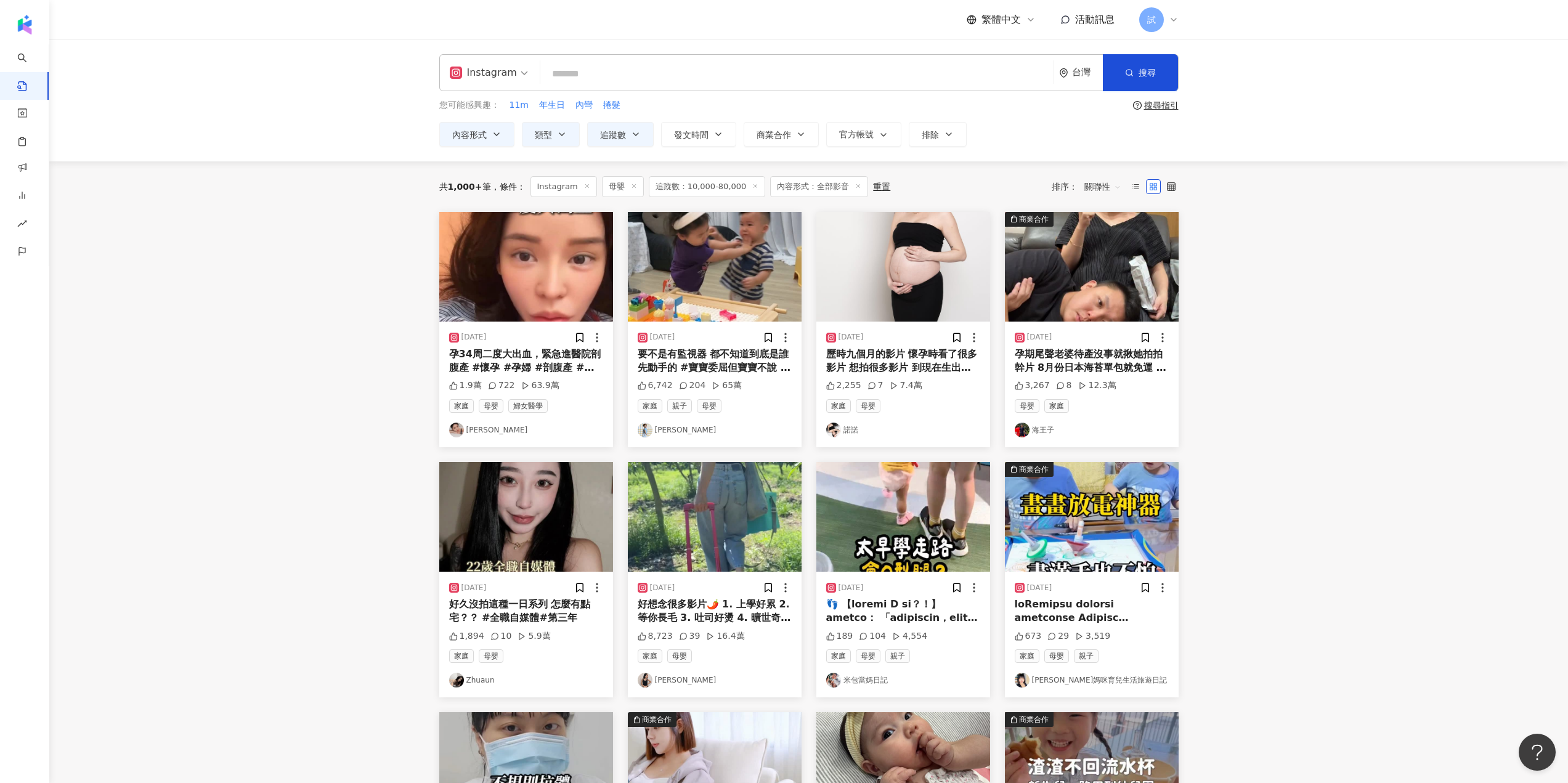
click at [1099, 185] on span "關聯性" at bounding box center [1102, 187] width 37 height 20
click at [1107, 253] on div "觀看數" at bounding box center [1105, 253] width 34 height 14
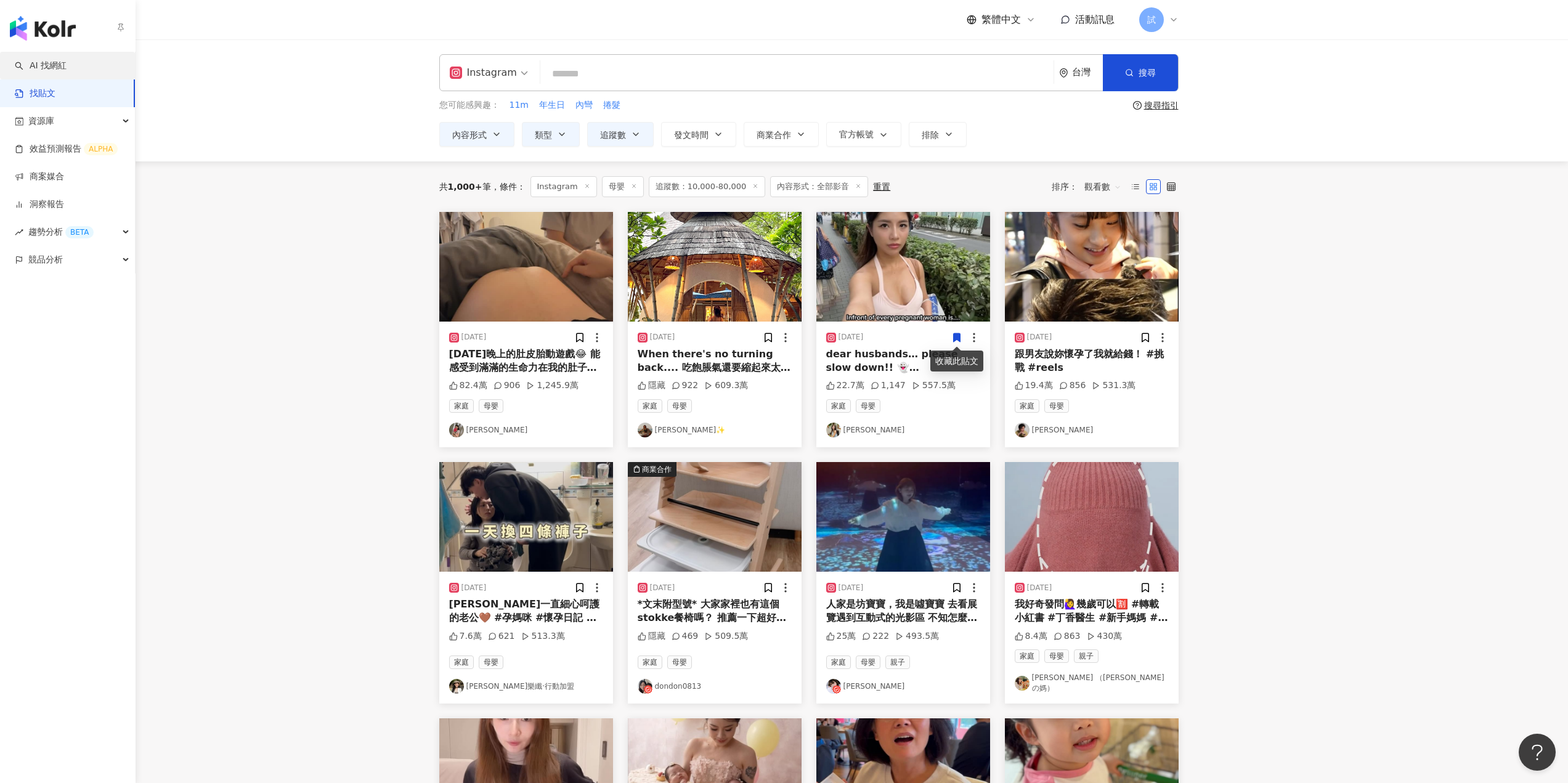
click at [38, 72] on link "AI 找網紅" at bounding box center [41, 65] width 52 height 12
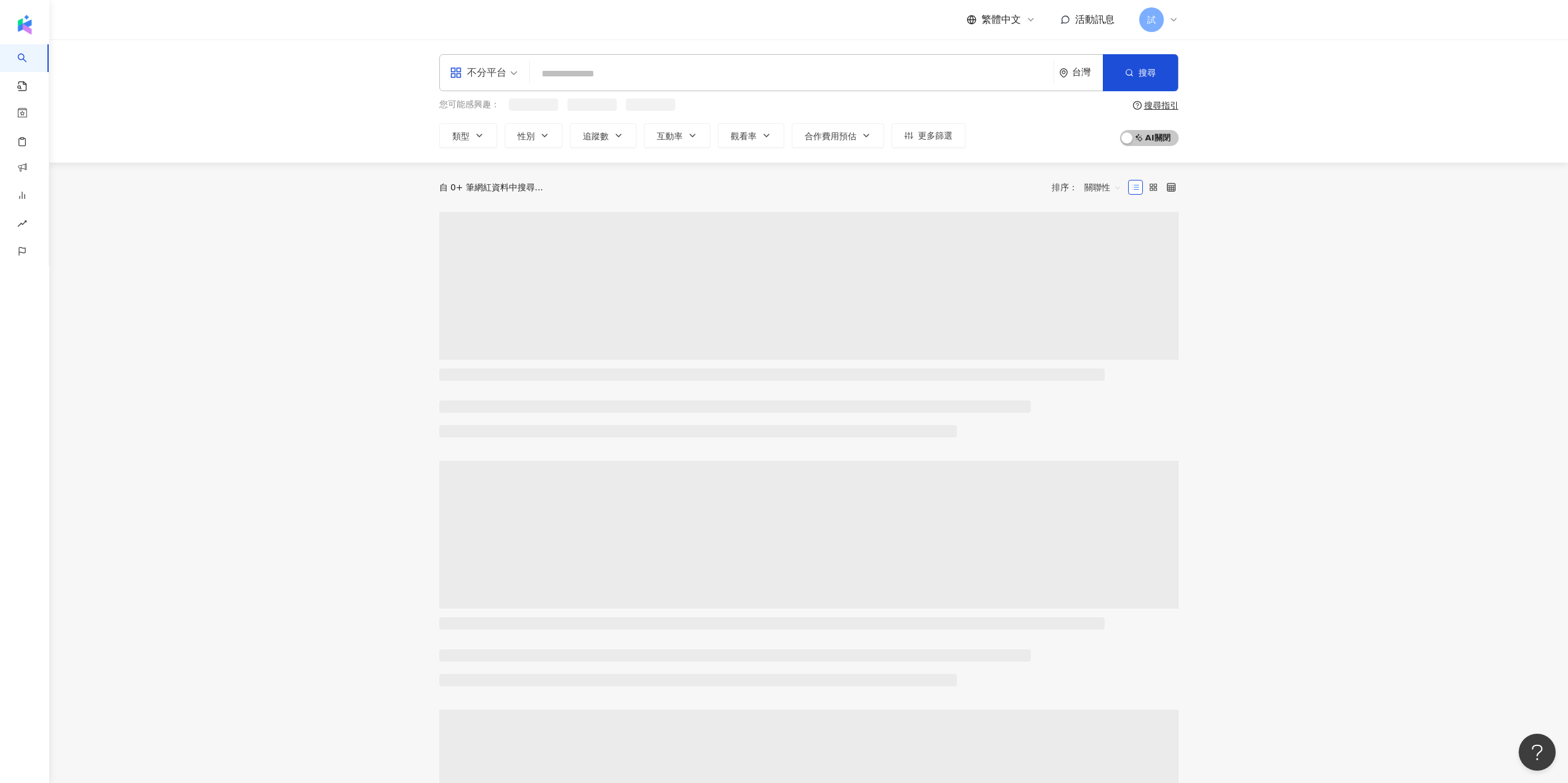
click at [688, 65] on input "search" at bounding box center [791, 73] width 514 height 24
click at [543, 83] on input "**********" at bounding box center [791, 73] width 514 height 24
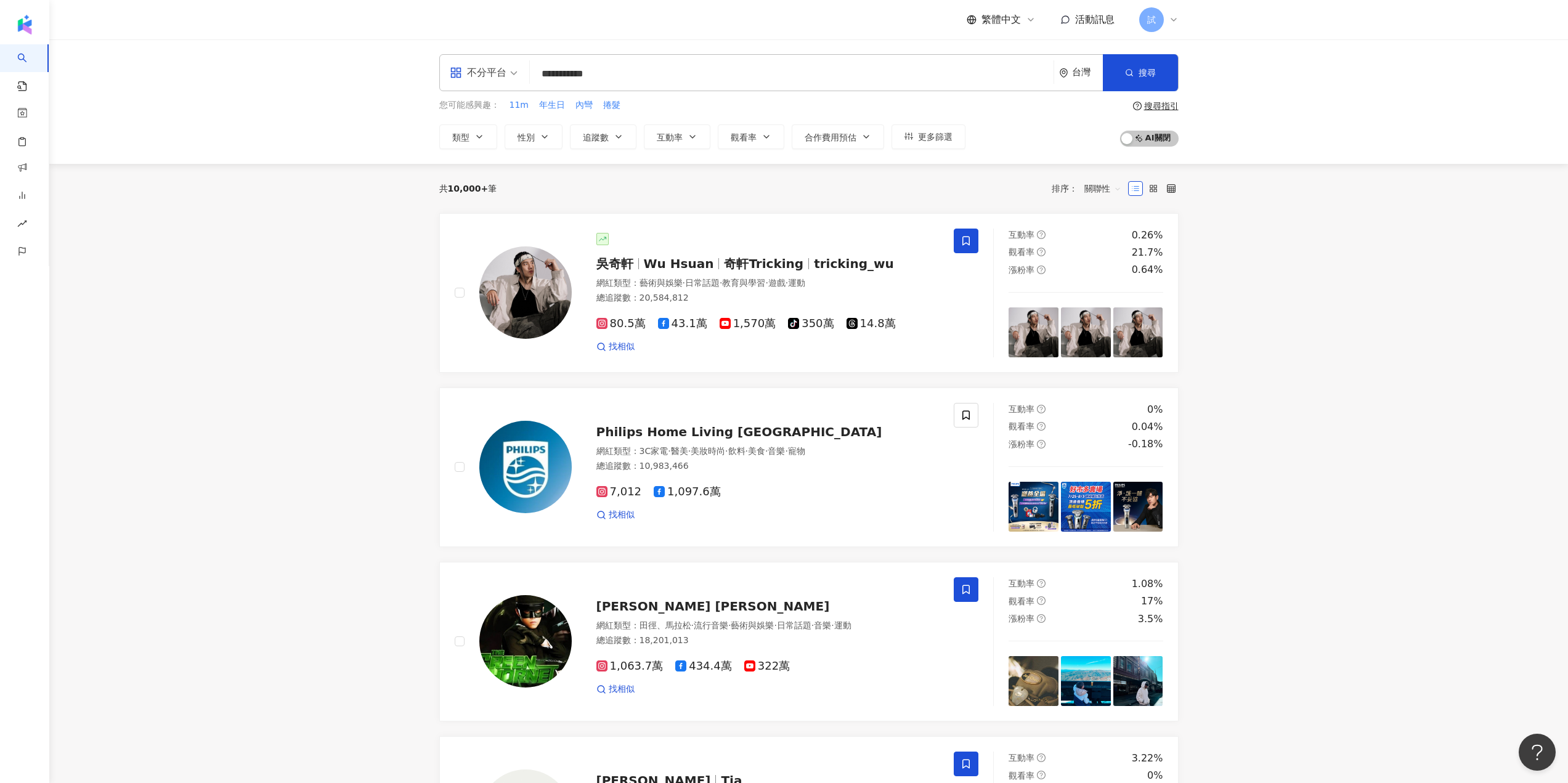
type input "**********"
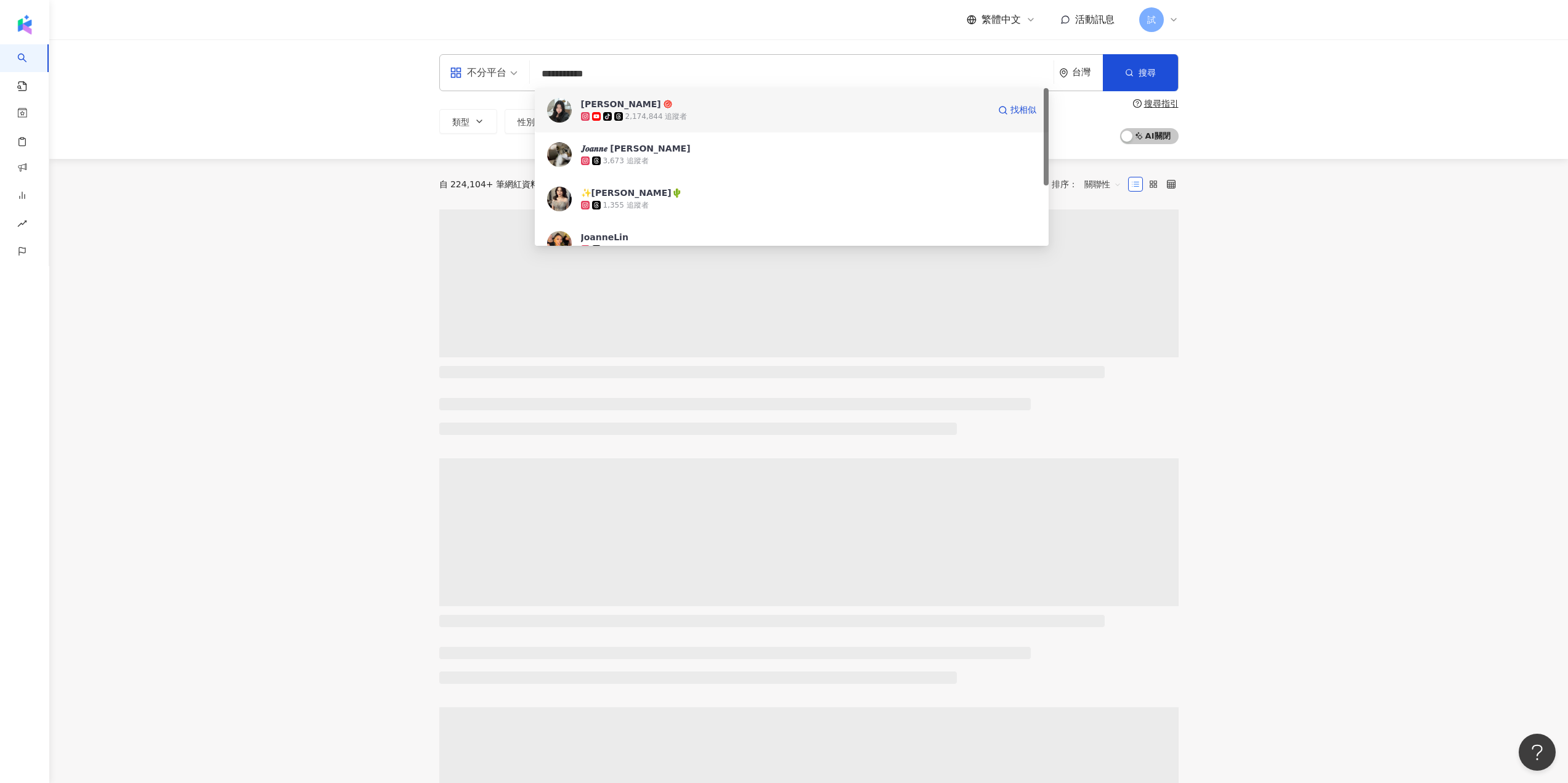
click at [796, 103] on span "Joanne Lin" at bounding box center [784, 103] width 408 height 12
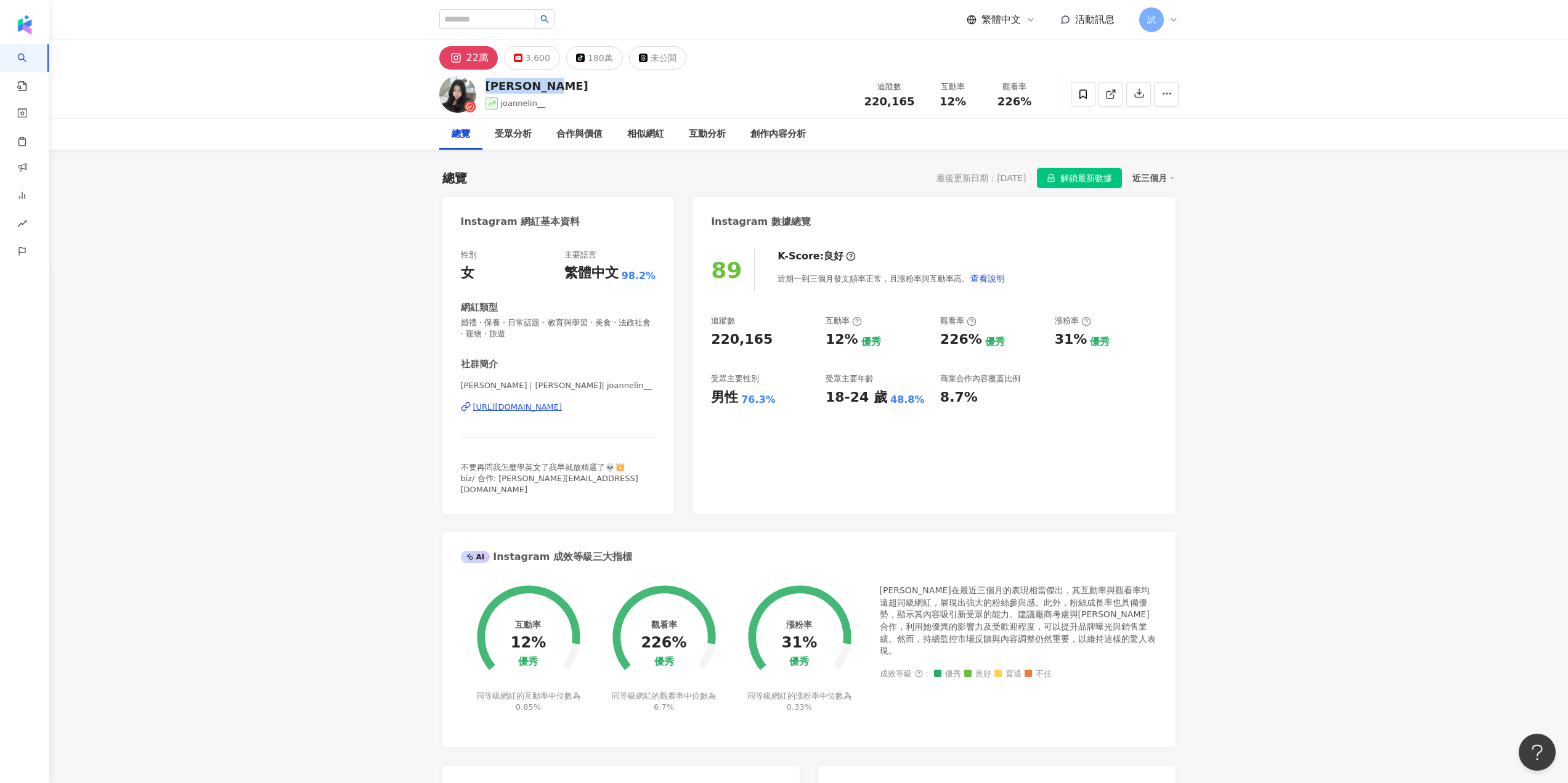
drag, startPoint x: 487, startPoint y: 86, endPoint x: 572, endPoint y: 82, distance: 85.1
click at [572, 82] on div "[PERSON_NAME] 追蹤數 220,165 互動率 12% 觀看率 226%" at bounding box center [809, 94] width 788 height 49
copy div "[PERSON_NAME]"
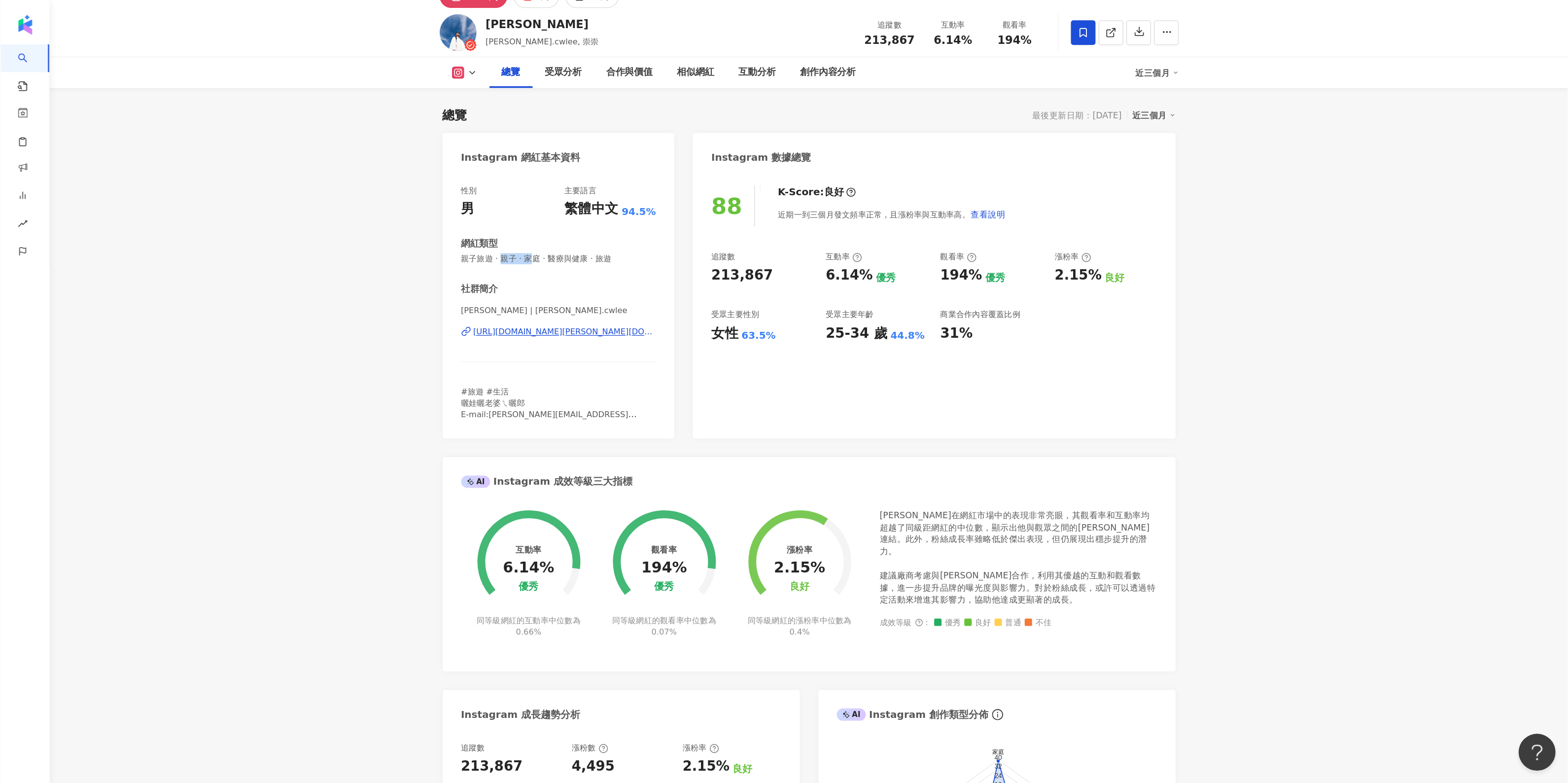
scroll to position [179, 0]
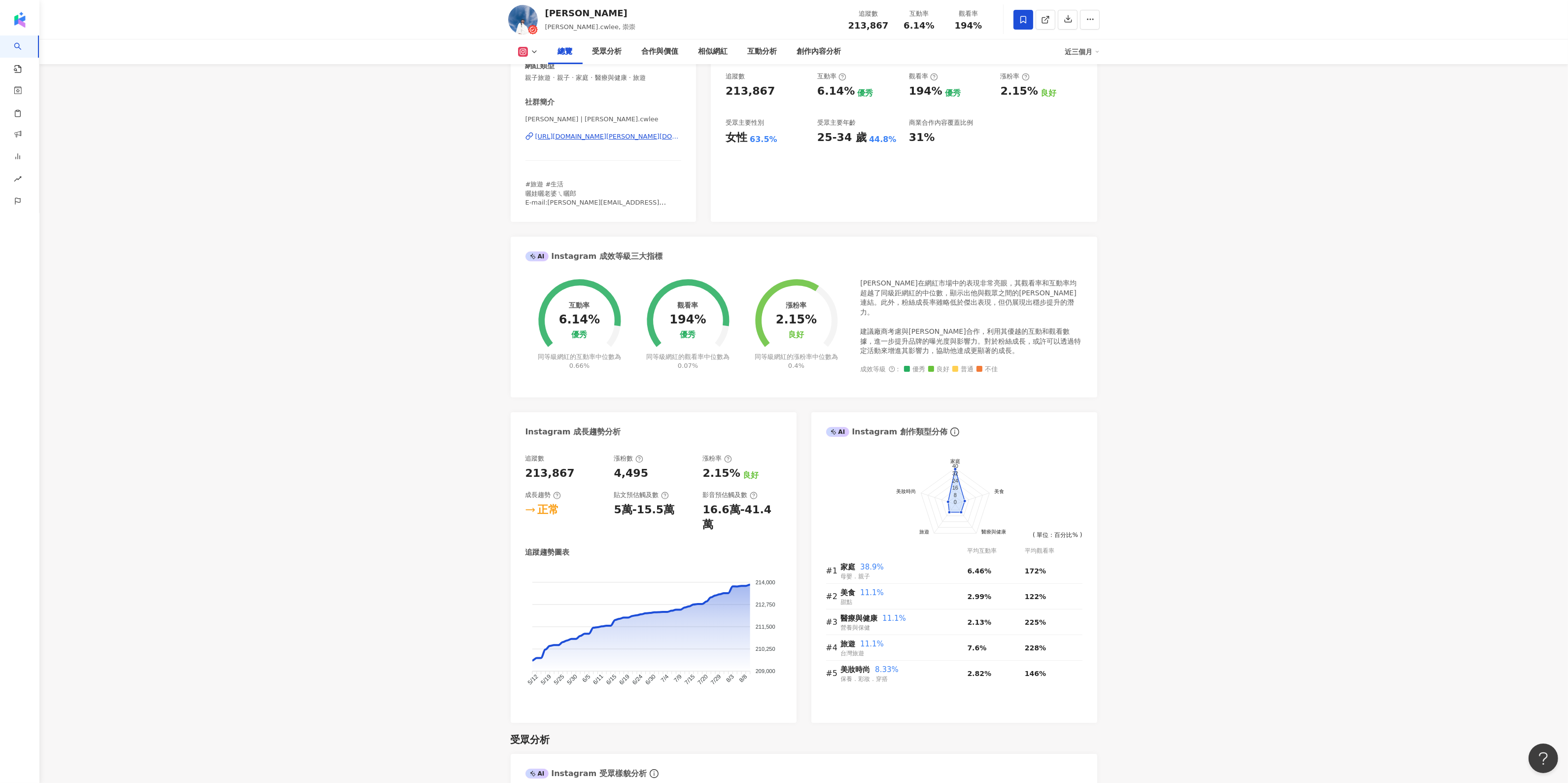
click at [521, 76] on div "性別 男 主要語言 繁體中文 94.5% 網紅類型 親子旅遊 · 親子 · 家庭 · 醫療與健康 · 旅遊 社群簡介 崇崇 Daniel | daniel.c…" at bounding box center [603, 115] width 186 height 213
drag, startPoint x: 527, startPoint y: 78, endPoint x: 660, endPoint y: 78, distance: 133.0
click at [660, 78] on span "親子旅遊 · 親子 · 家庭 · 醫療與健康 · 旅遊" at bounding box center [603, 78] width 156 height 9
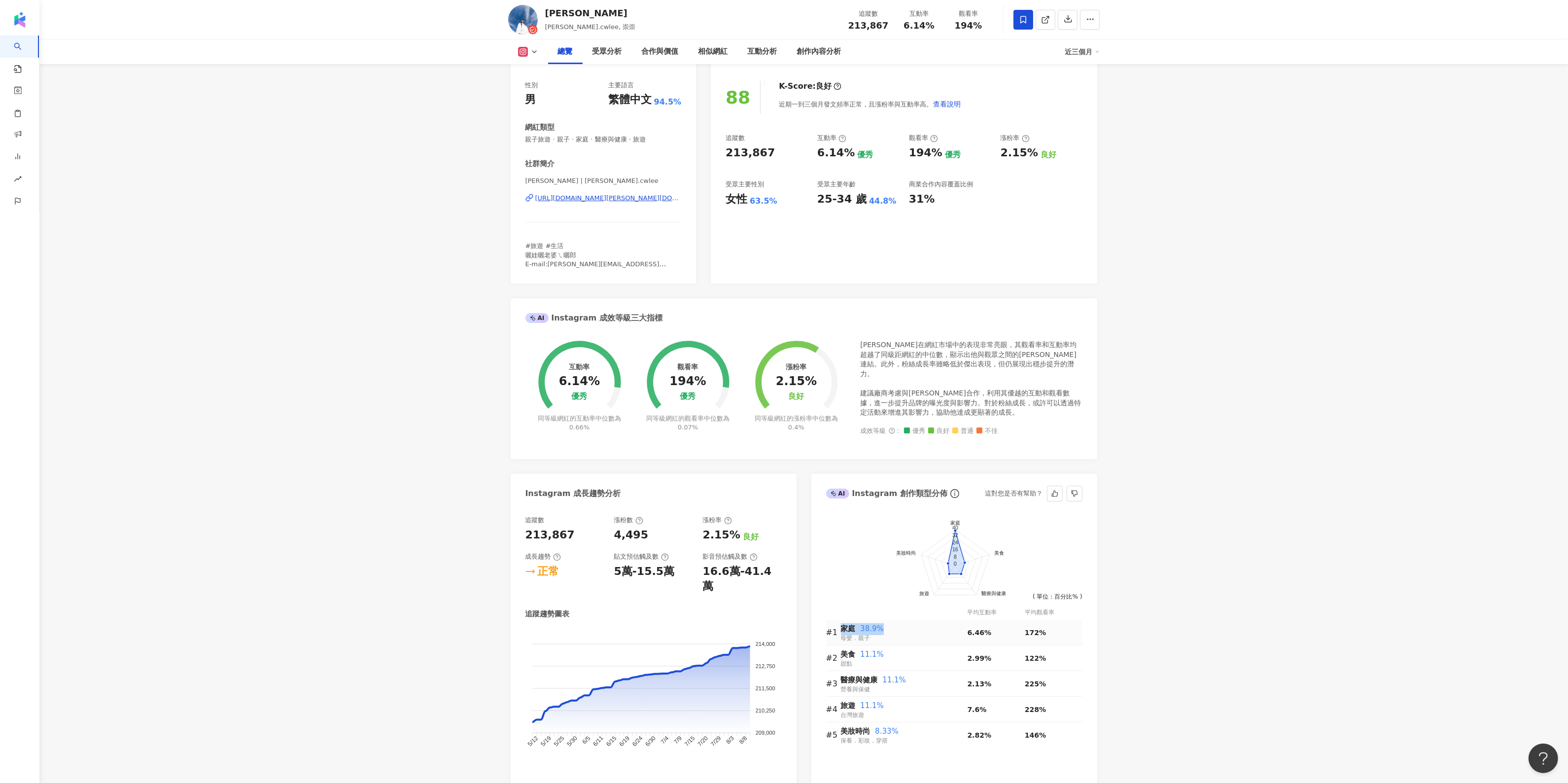
drag, startPoint x: 877, startPoint y: 636, endPoint x: 842, endPoint y: 628, distance: 35.9
click at [842, 626] on div "家庭 38.9% 母嬰．親子" at bounding box center [904, 632] width 126 height 20
drag, startPoint x: 527, startPoint y: 137, endPoint x: 665, endPoint y: 141, distance: 138.1
click at [665, 141] on span "親子旅遊 · 親子 · 家庭 · 醫療與健康 · 旅遊" at bounding box center [603, 140] width 156 height 9
click at [25, 57] on link "AI 找網紅" at bounding box center [33, 52] width 42 height 10
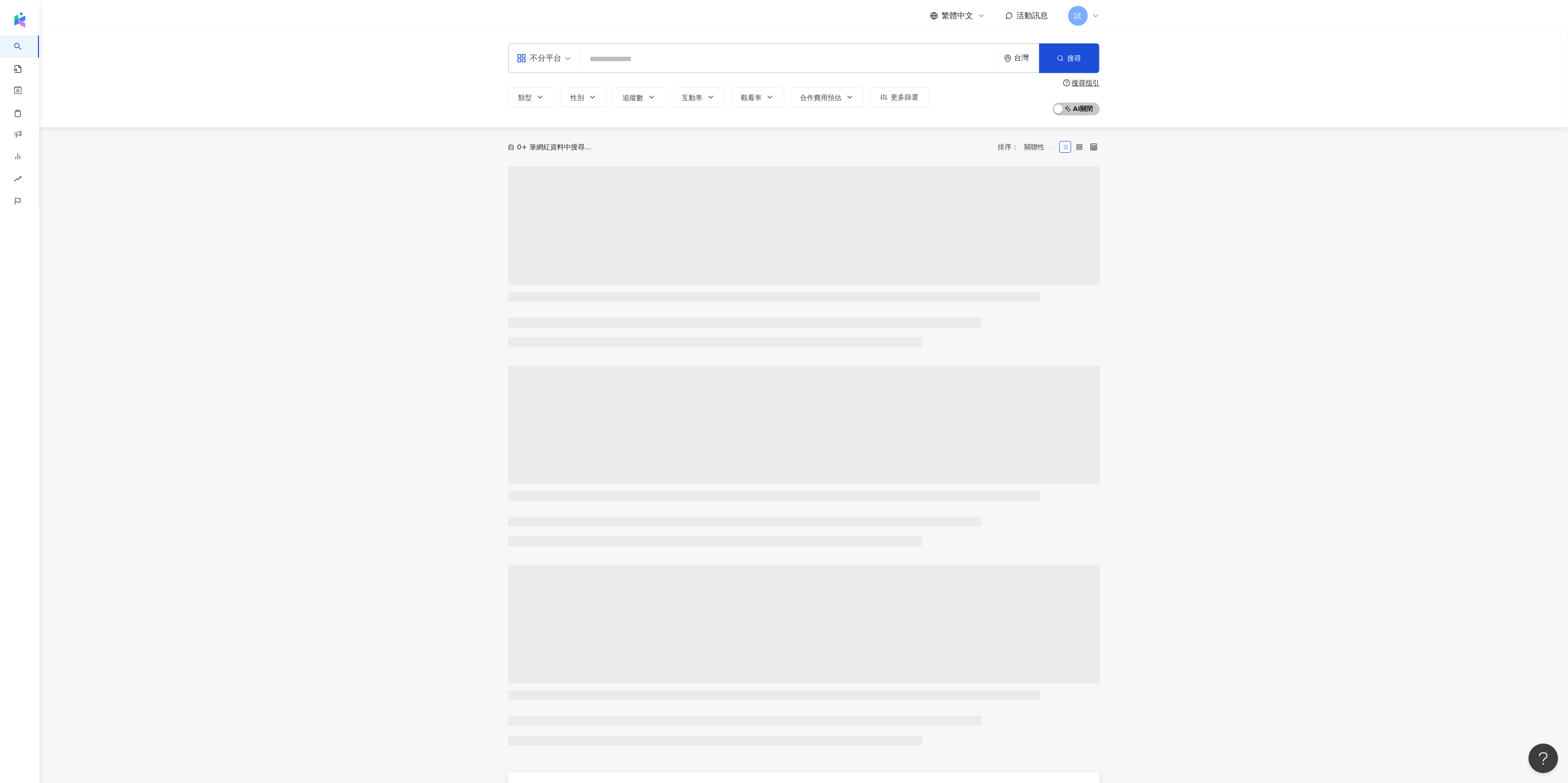
click at [615, 65] on input "search" at bounding box center [790, 59] width 411 height 19
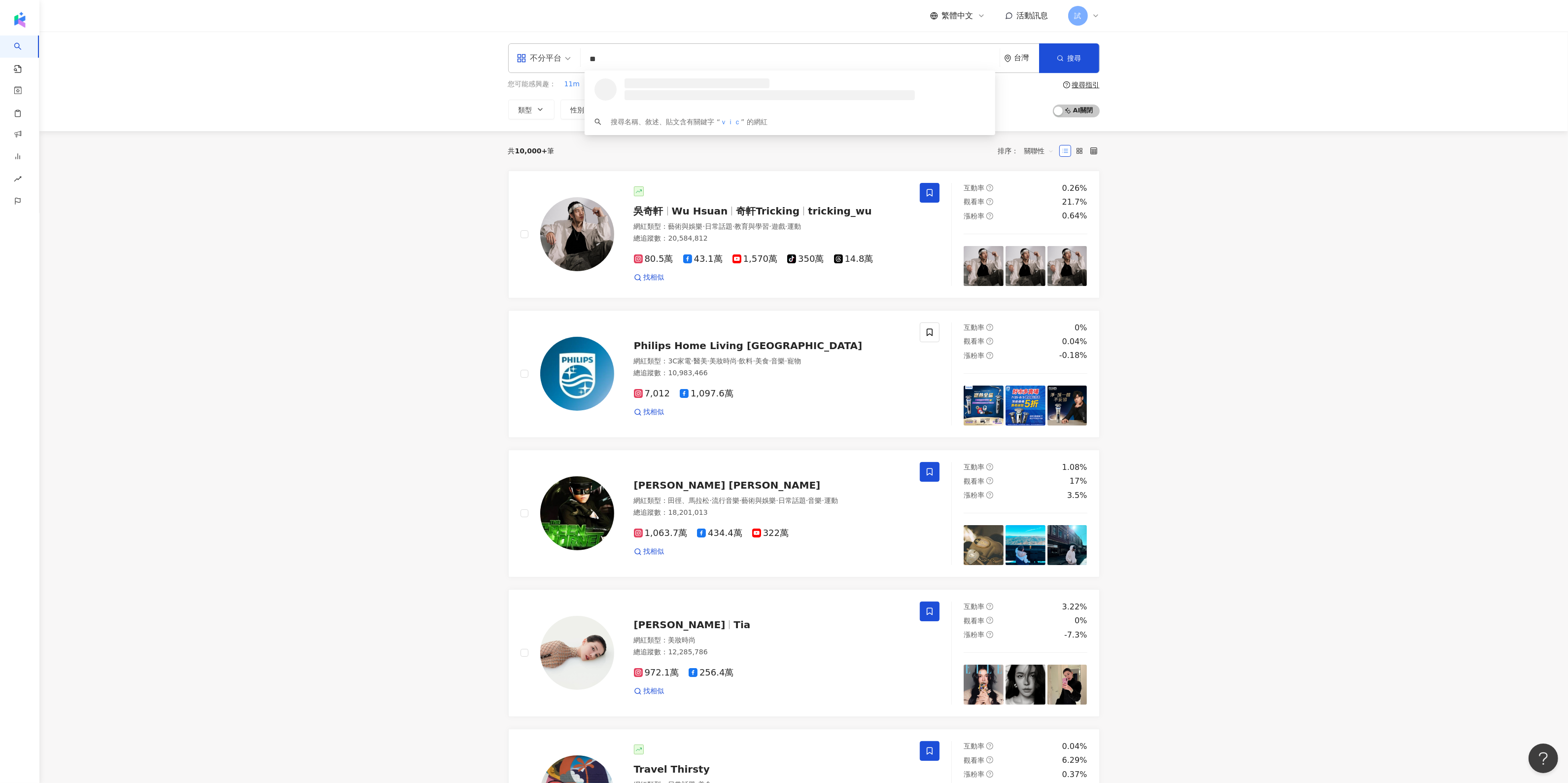
type input "*"
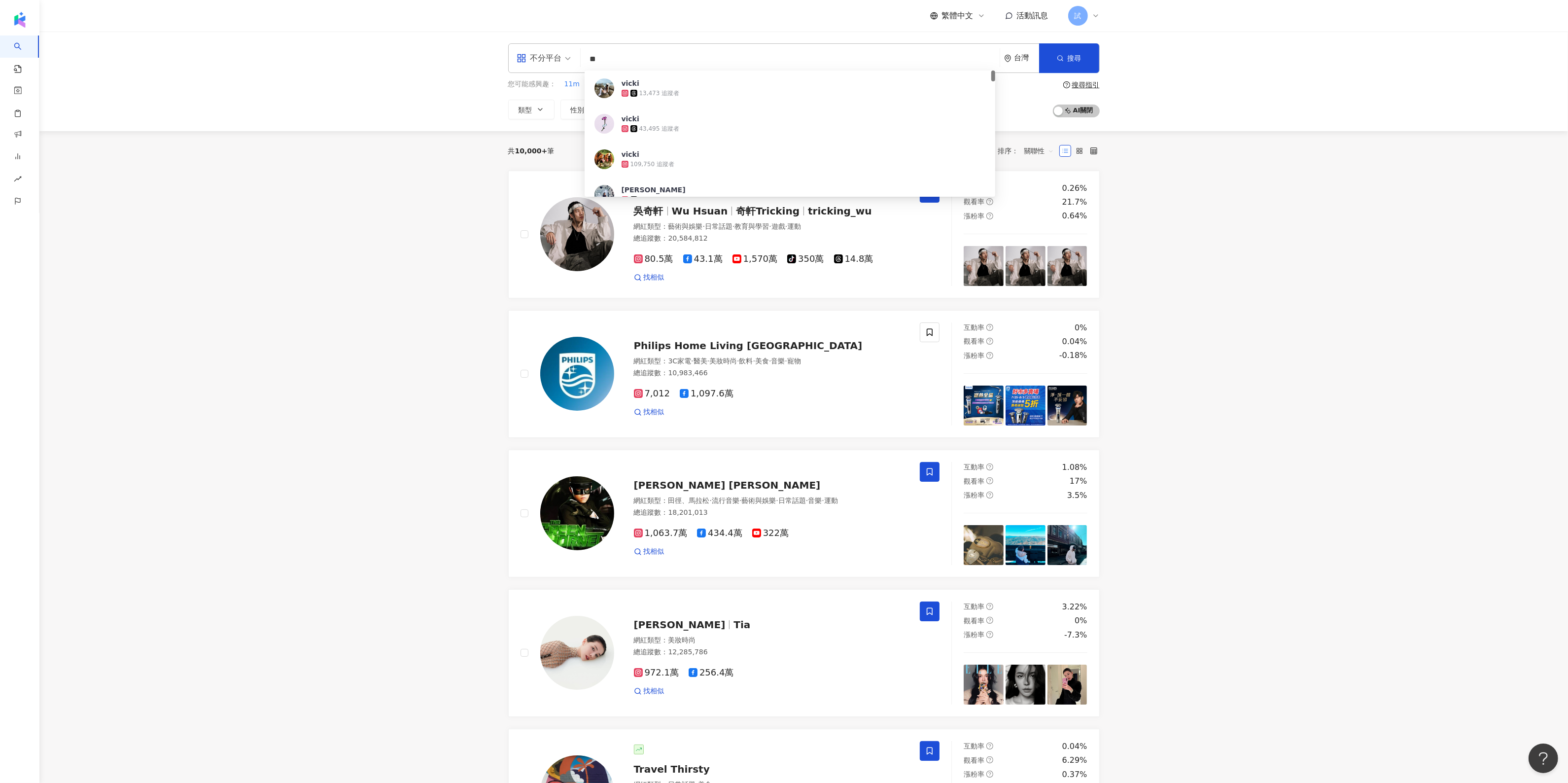
type input "*"
type input "**"
click at [716, 87] on span "Vicky老絲" at bounding box center [785, 83] width 326 height 10
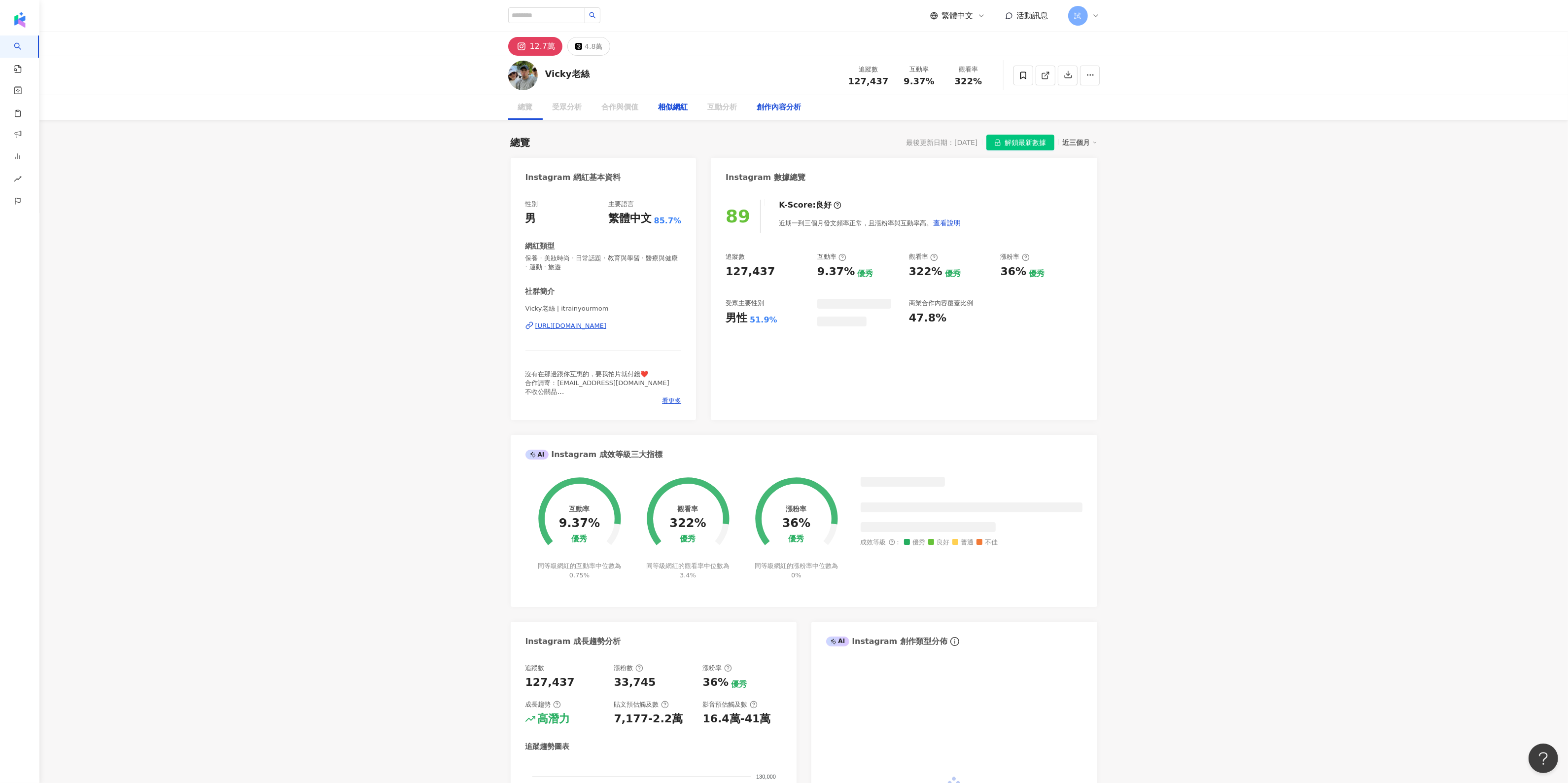
click at [790, 108] on div "創作內容分析" at bounding box center [779, 108] width 44 height 12
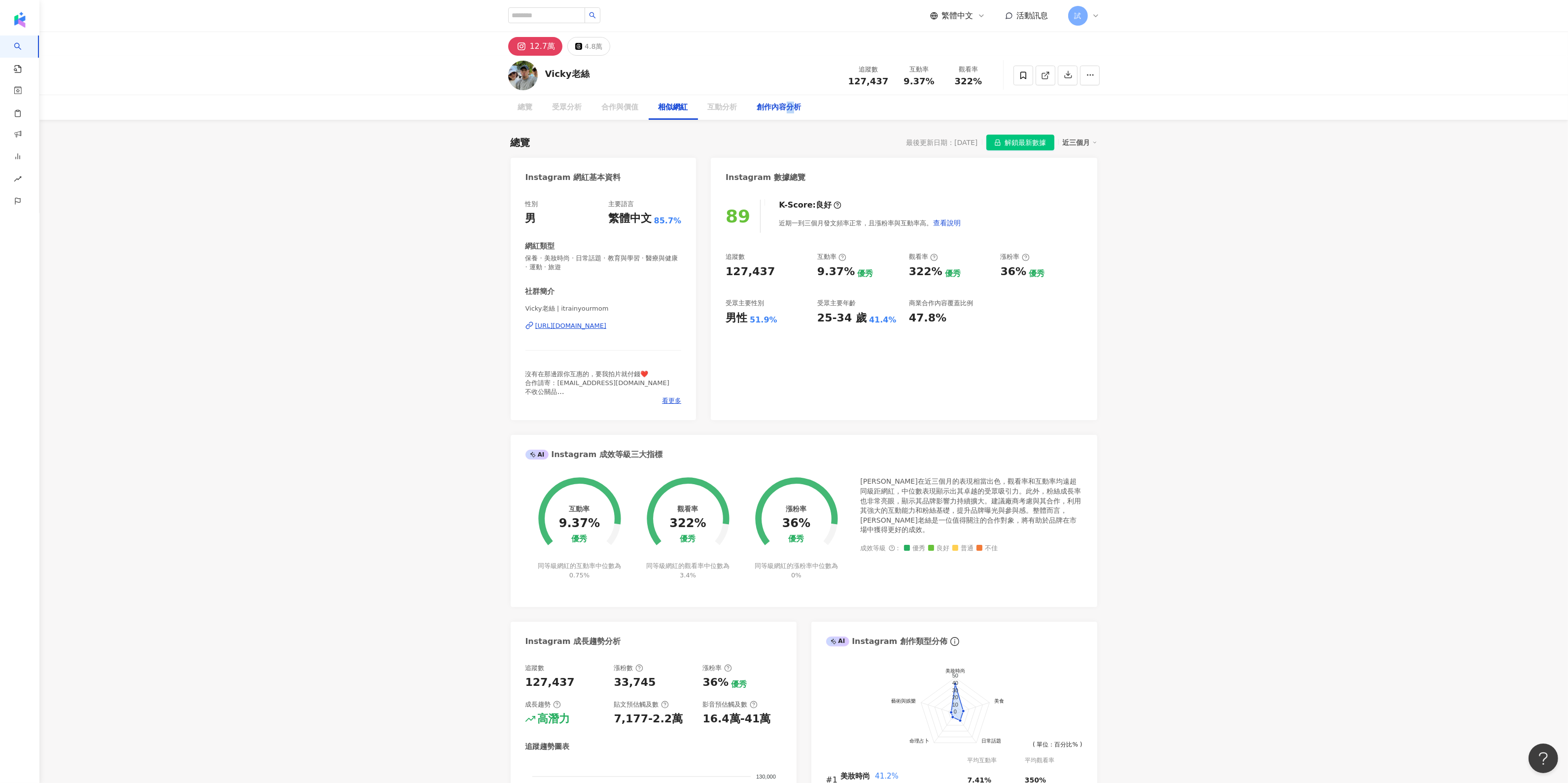
click at [790, 112] on div "創作內容分析" at bounding box center [779, 108] width 44 height 12
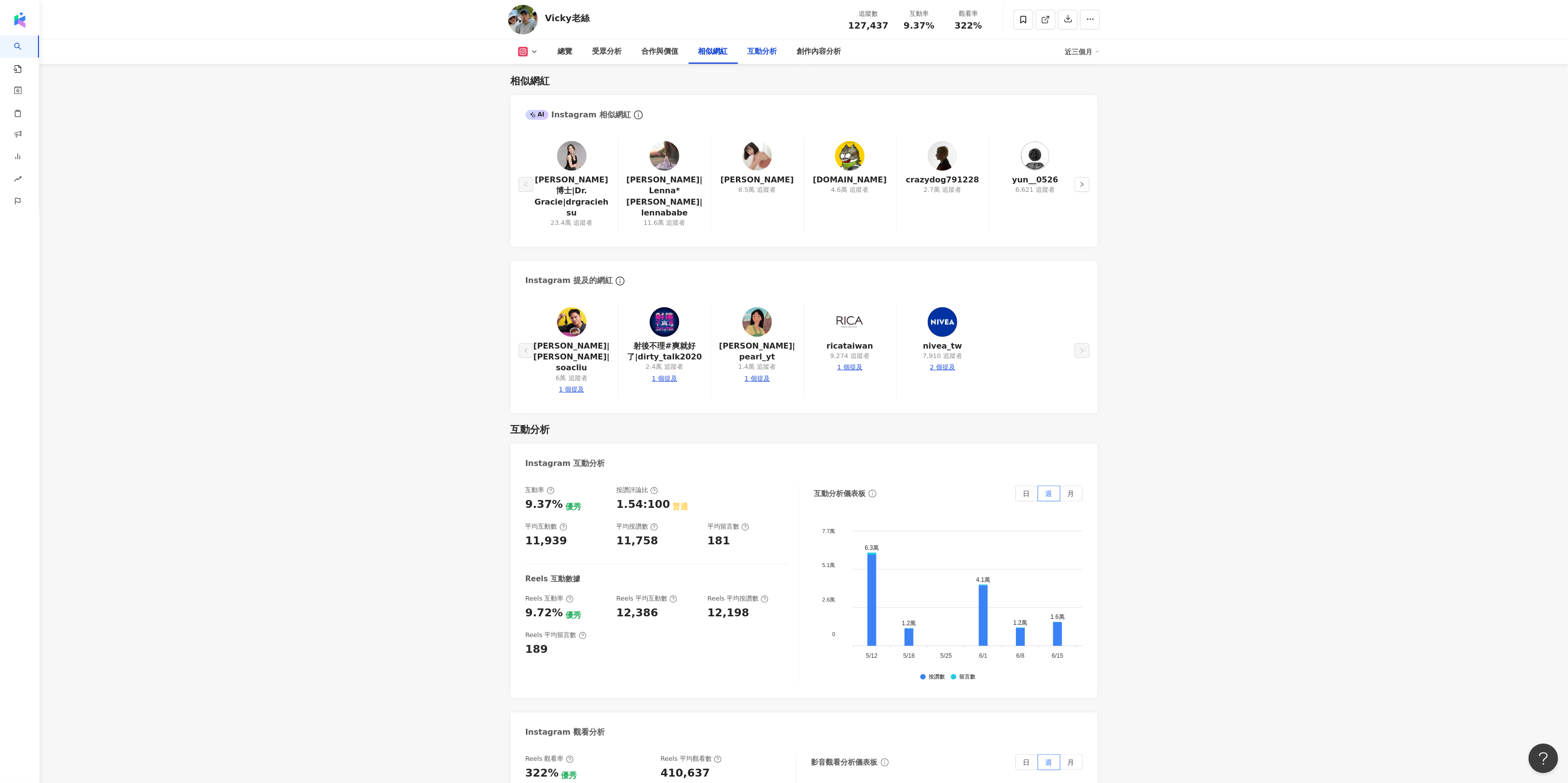
click at [772, 58] on div "互動分析" at bounding box center [762, 52] width 50 height 25
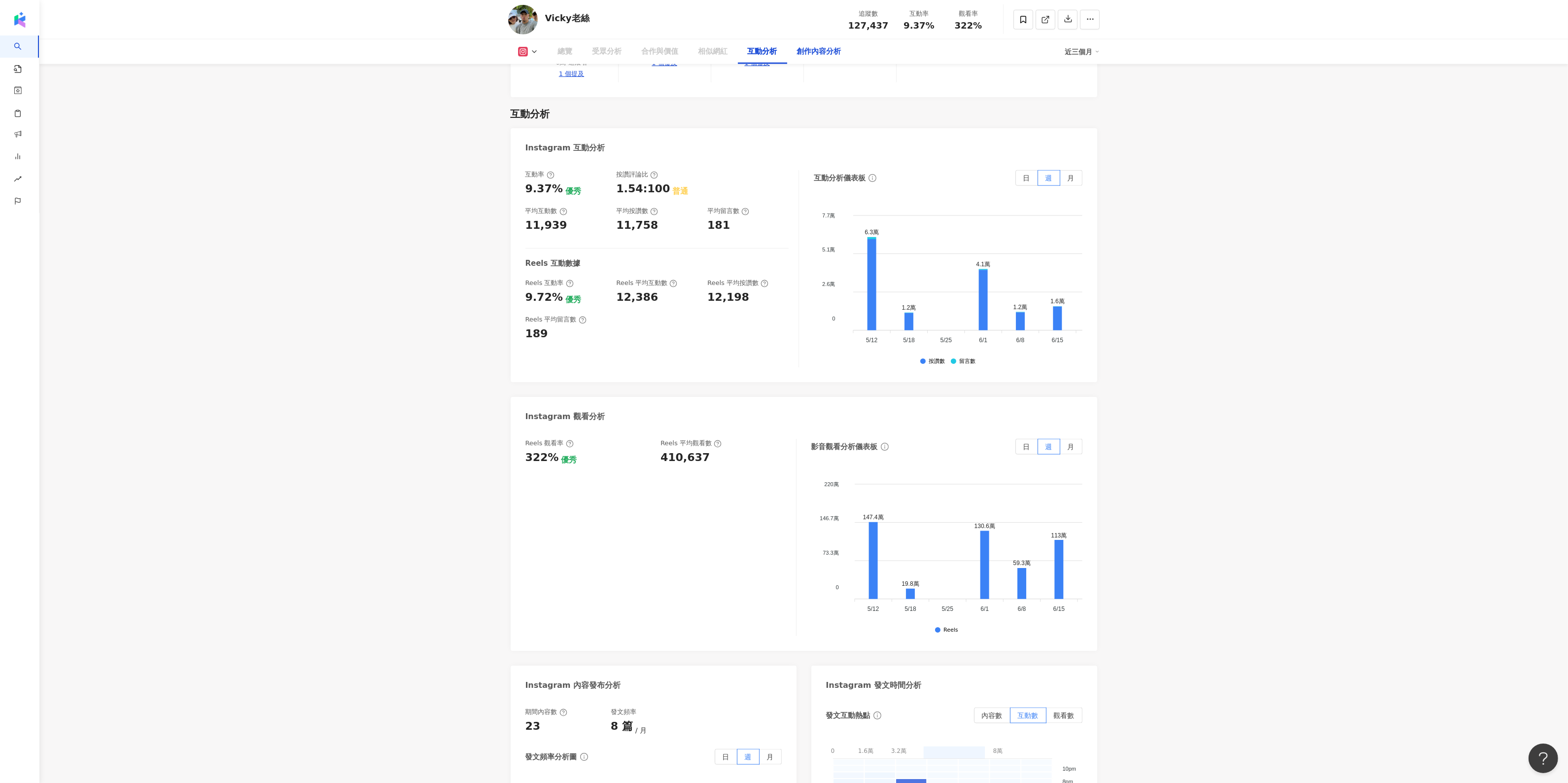
click at [812, 57] on div "創作內容分析" at bounding box center [819, 52] width 64 height 25
click at [822, 57] on div "創作內容分析" at bounding box center [819, 52] width 64 height 25
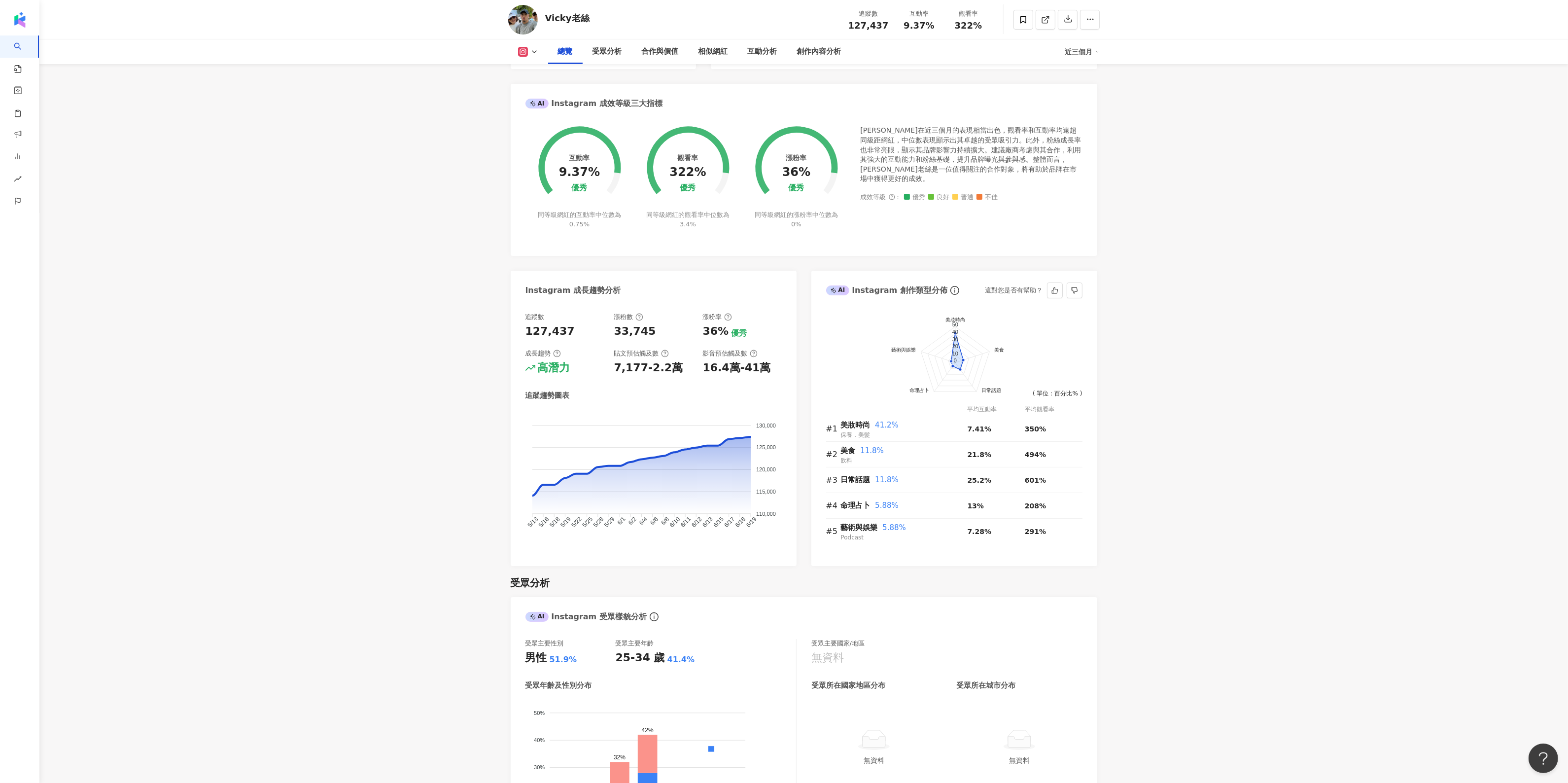
scroll to position [411, 0]
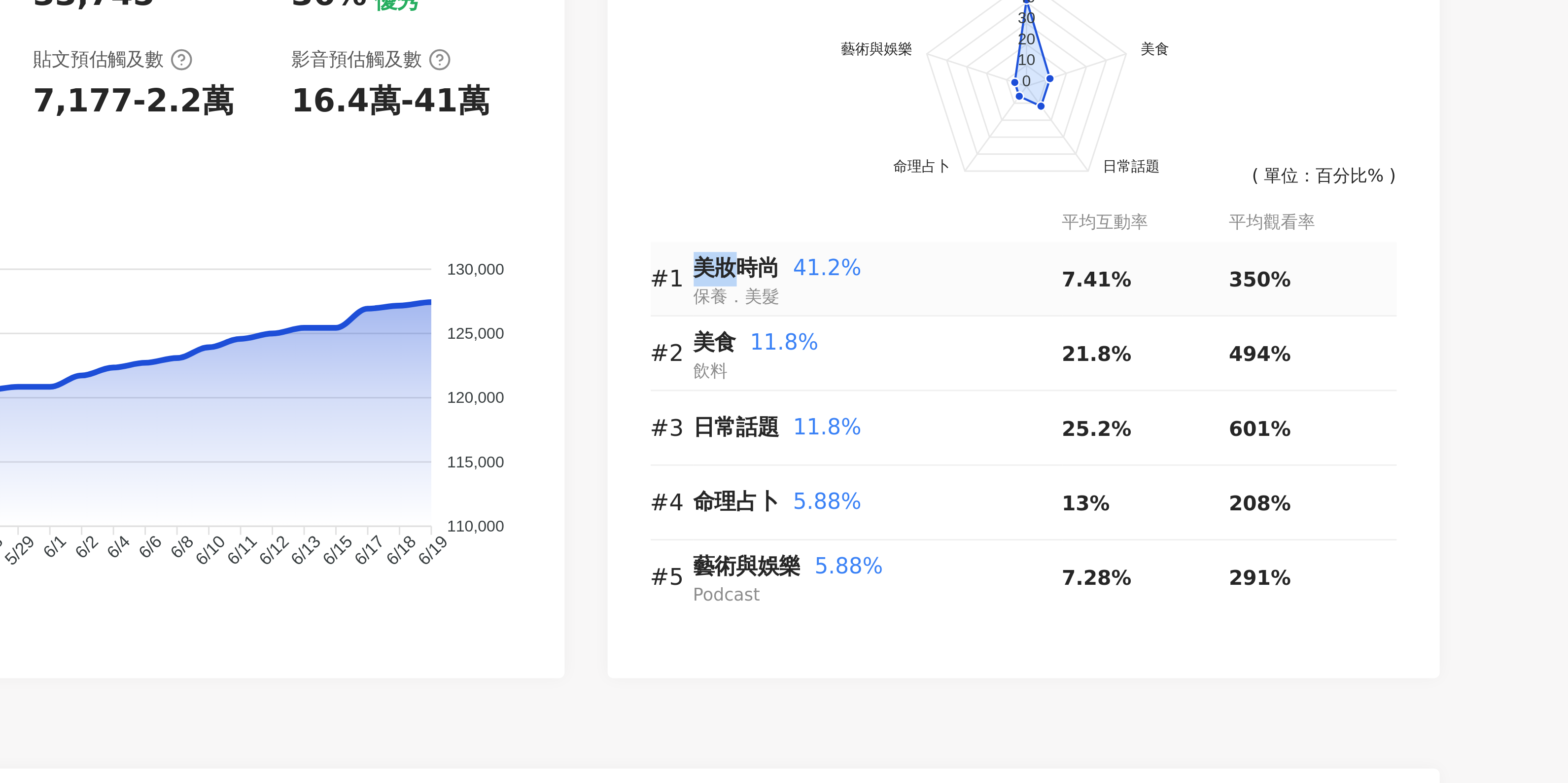
drag, startPoint x: 841, startPoint y: 362, endPoint x: 856, endPoint y: 366, distance: 15.5
click at [855, 366] on span "美妝時尚" at bounding box center [855, 364] width 29 height 9
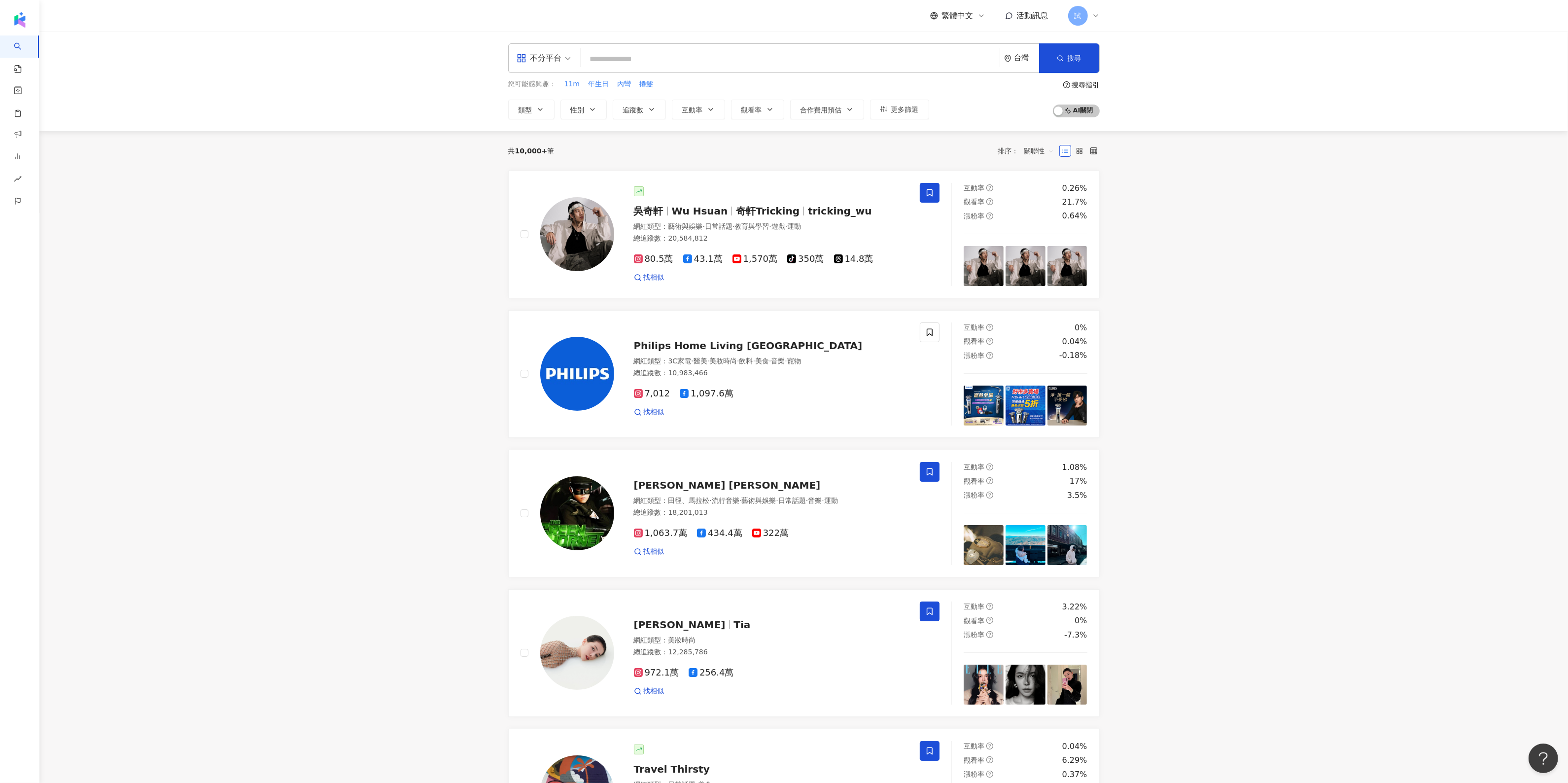
paste input "**"
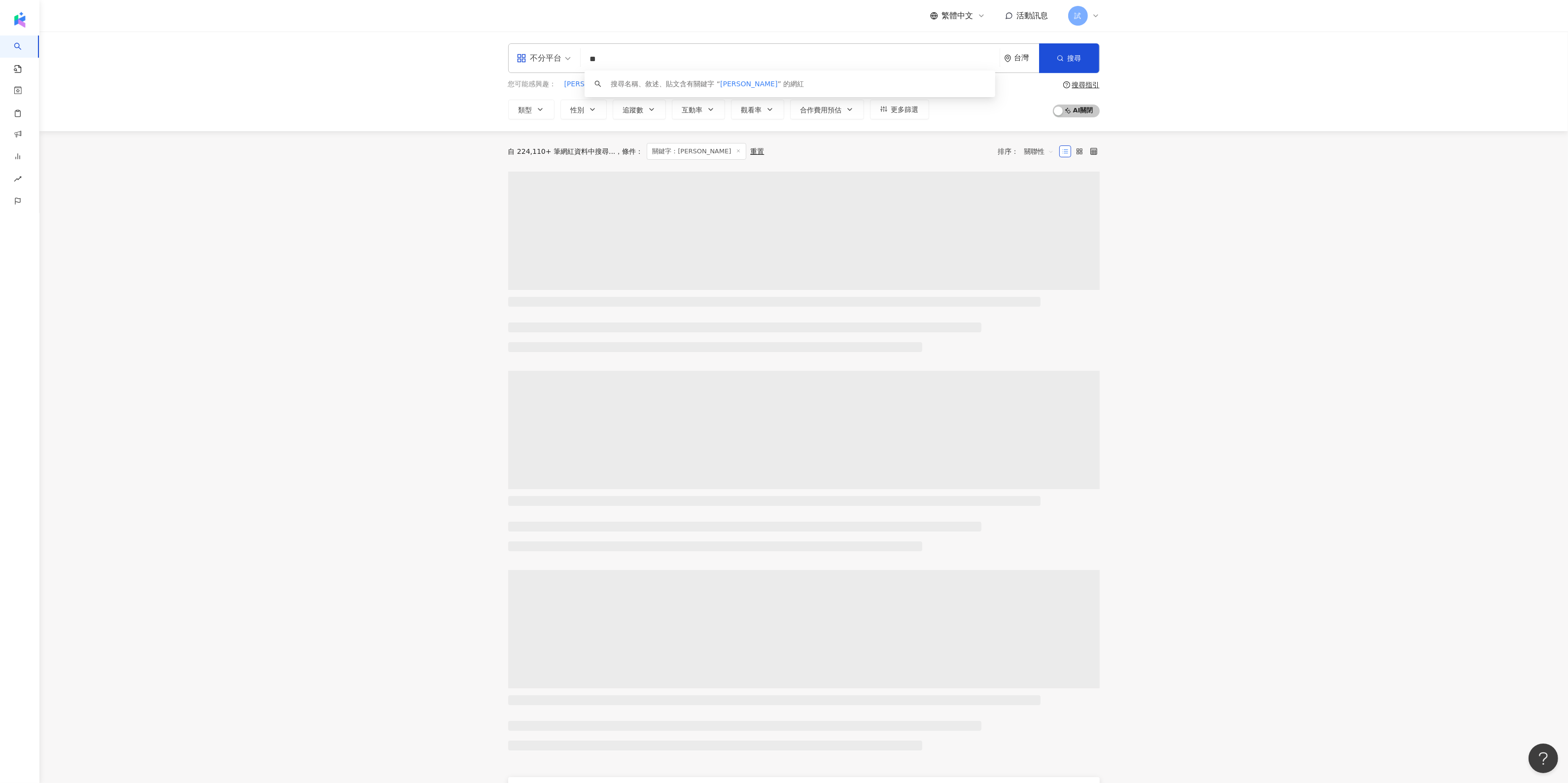
click at [542, 50] on div "不分平台" at bounding box center [540, 58] width 46 height 16
type input "**"
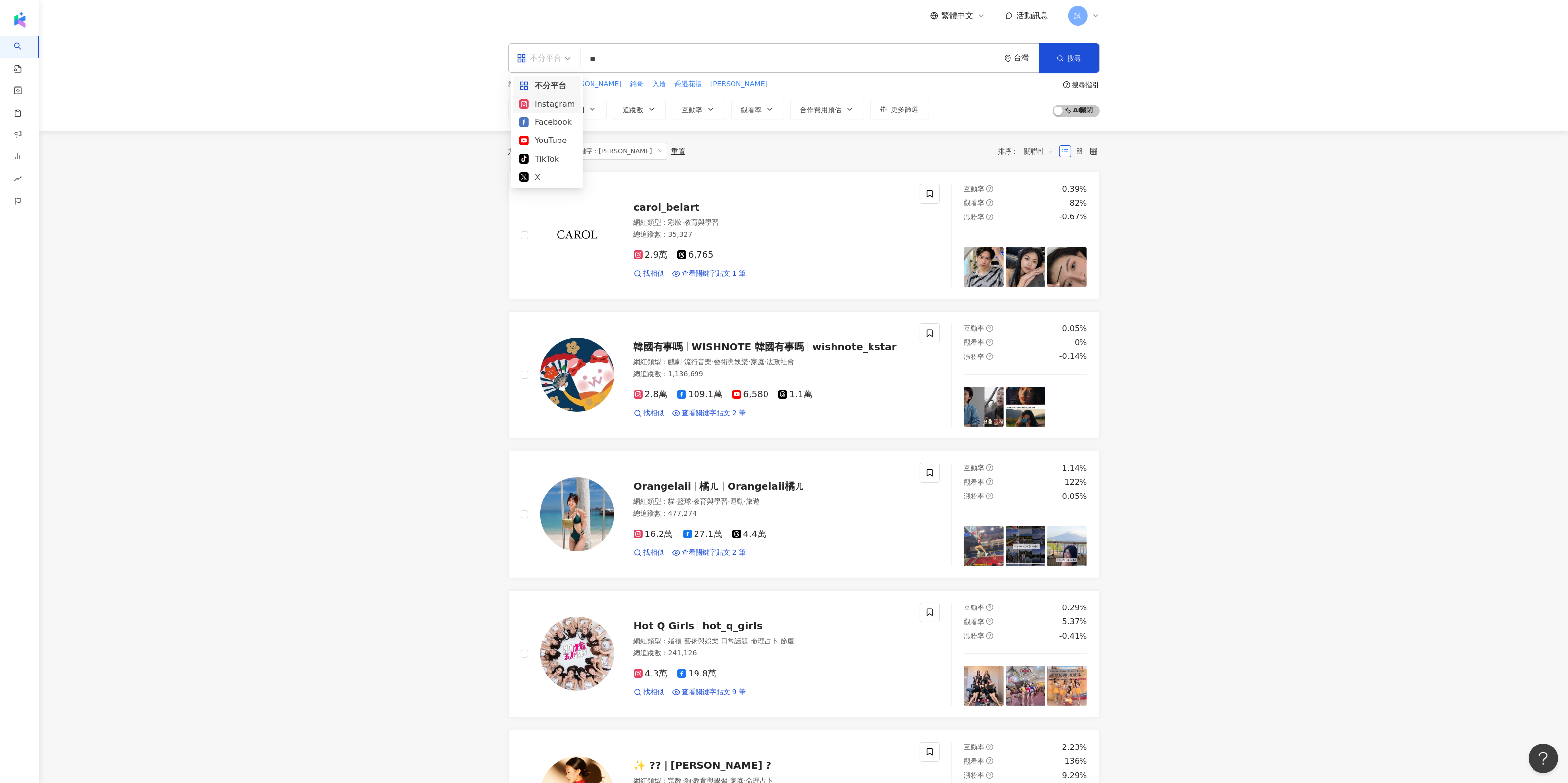
click at [560, 102] on div "Instagram" at bounding box center [546, 104] width 55 height 12
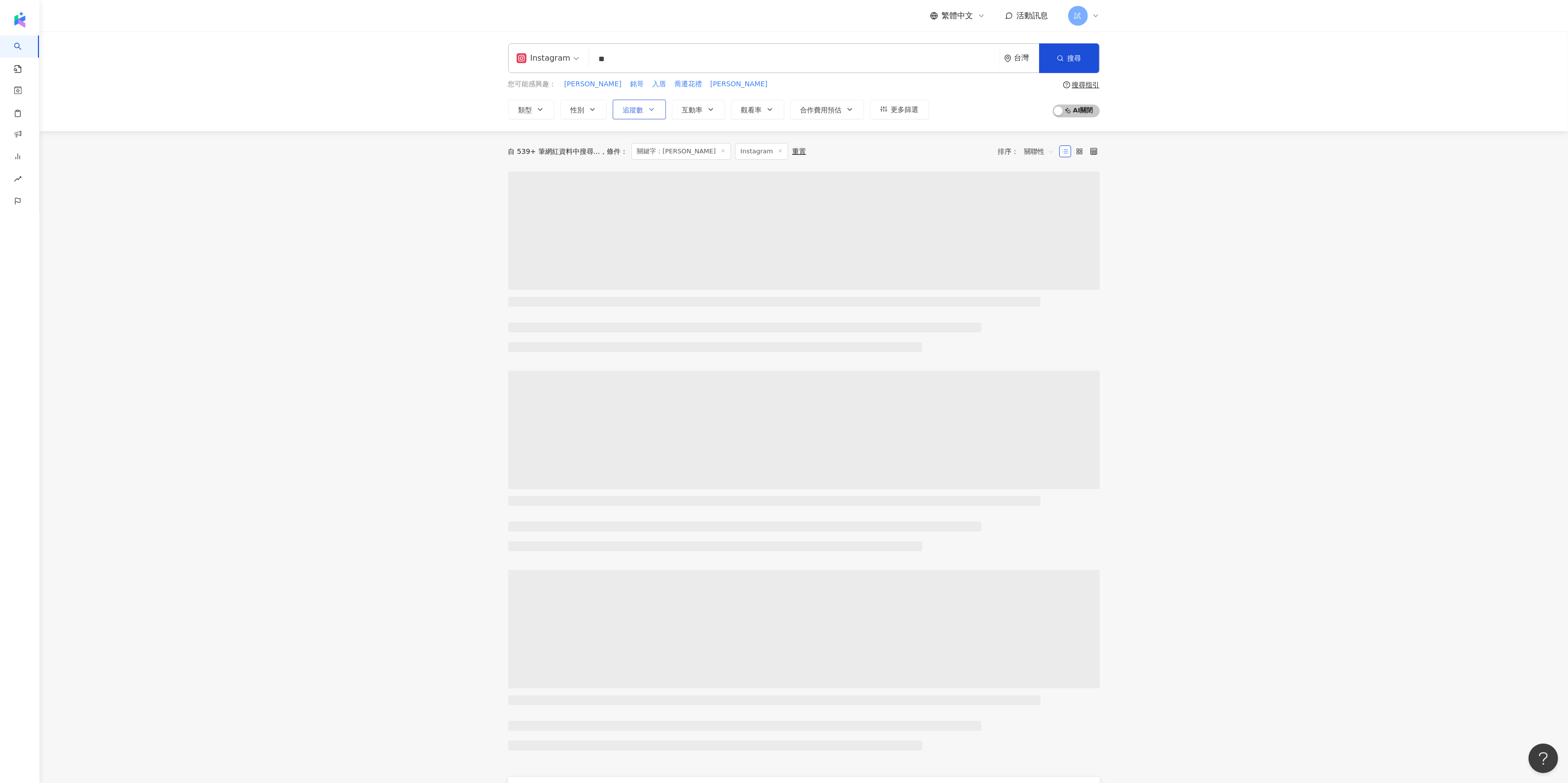
click at [632, 109] on span "追蹤數" at bounding box center [633, 110] width 21 height 8
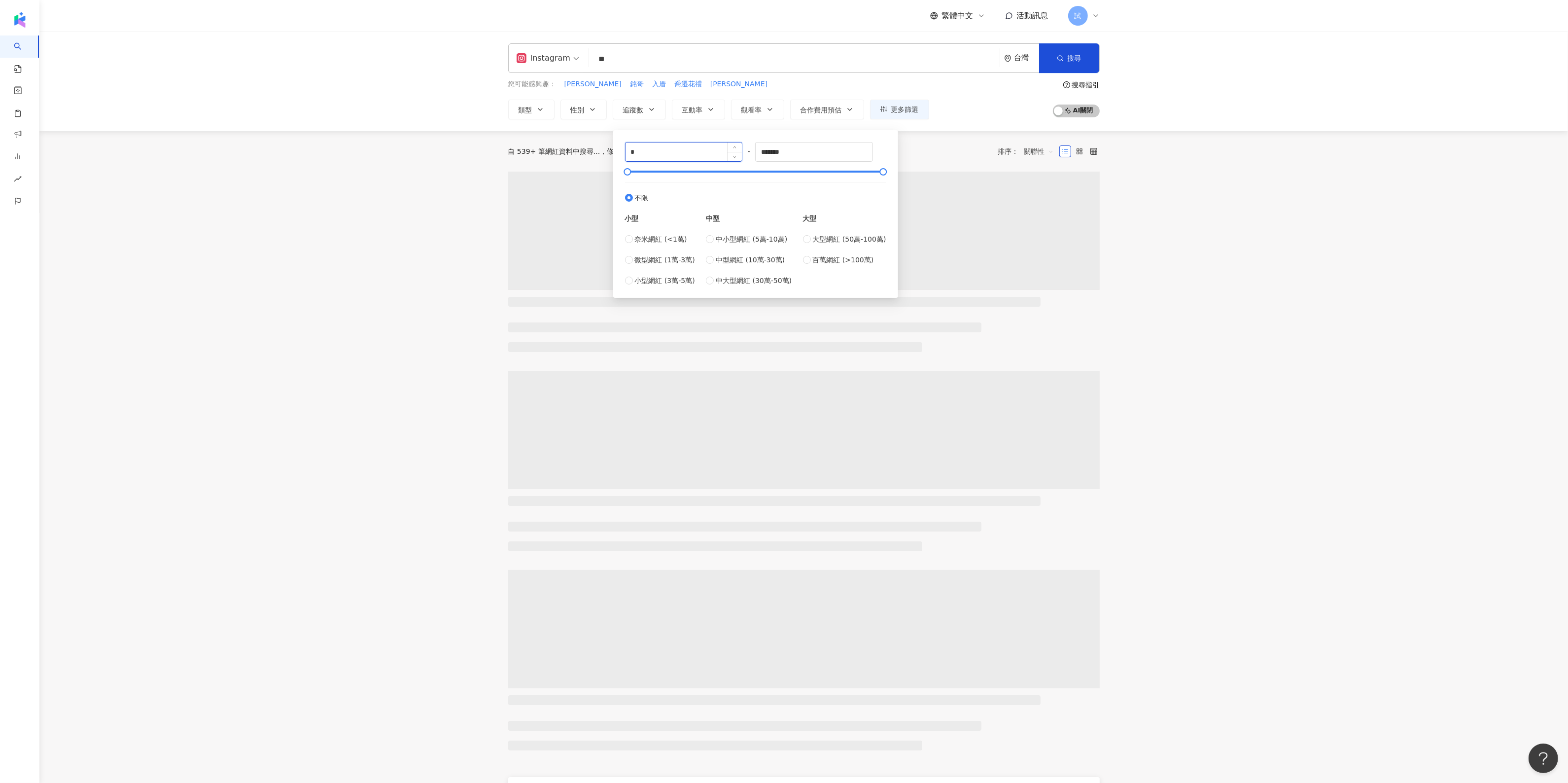
click at [656, 145] on input "*" at bounding box center [684, 152] width 117 height 19
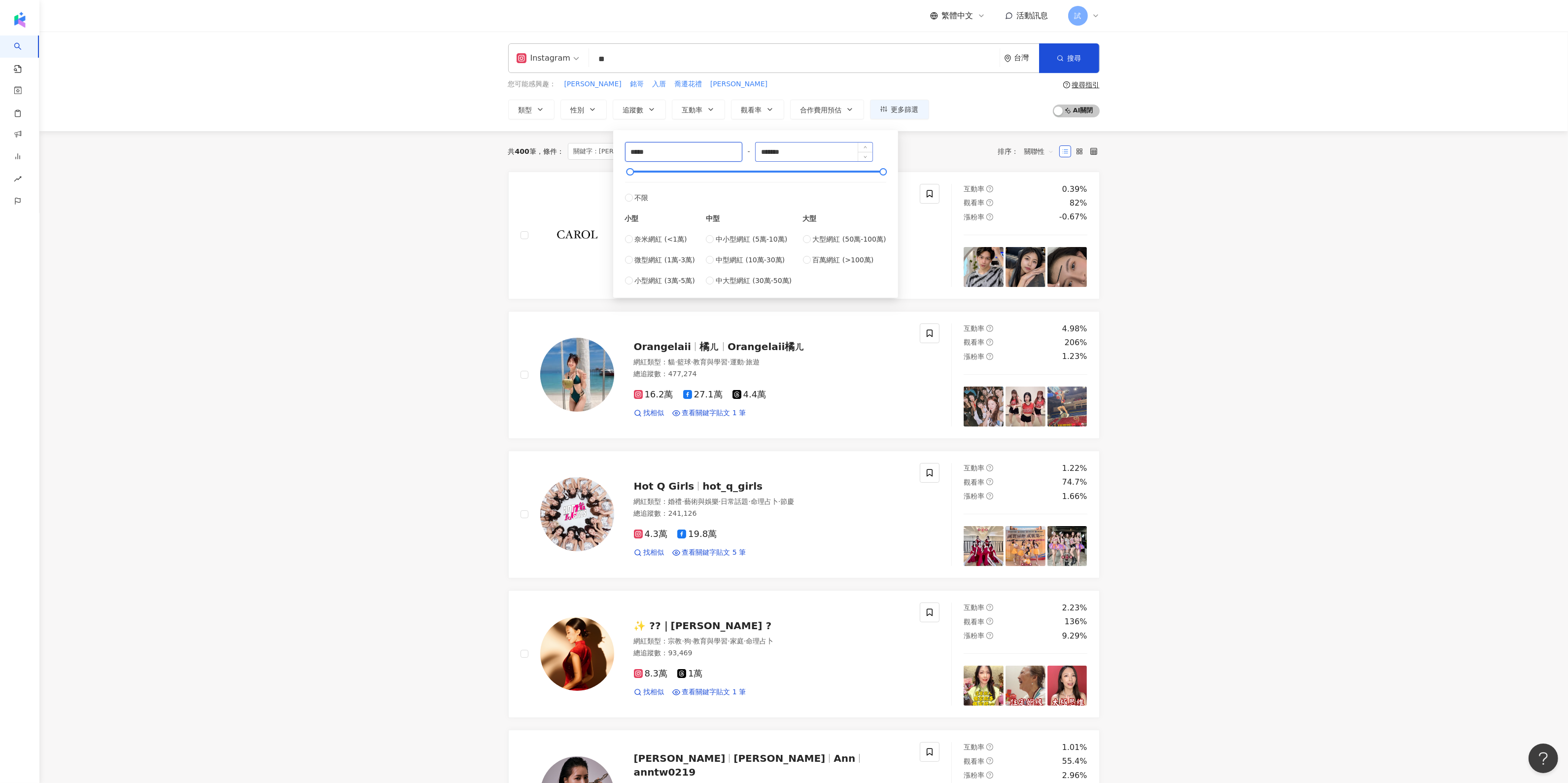
type input "*****"
drag, startPoint x: 844, startPoint y: 156, endPoint x: 737, endPoint y: 171, distance: 108.0
click at [737, 171] on div "***** - ******* 不限 小型 奈米網紅 (<1萬) 微型網紅 (1萬-3萬) 小型網紅 (3萬-5萬) 中型 中小型網紅 (5萬-10萬) 中型…" at bounding box center [755, 214] width 261 height 144
type input "*****"
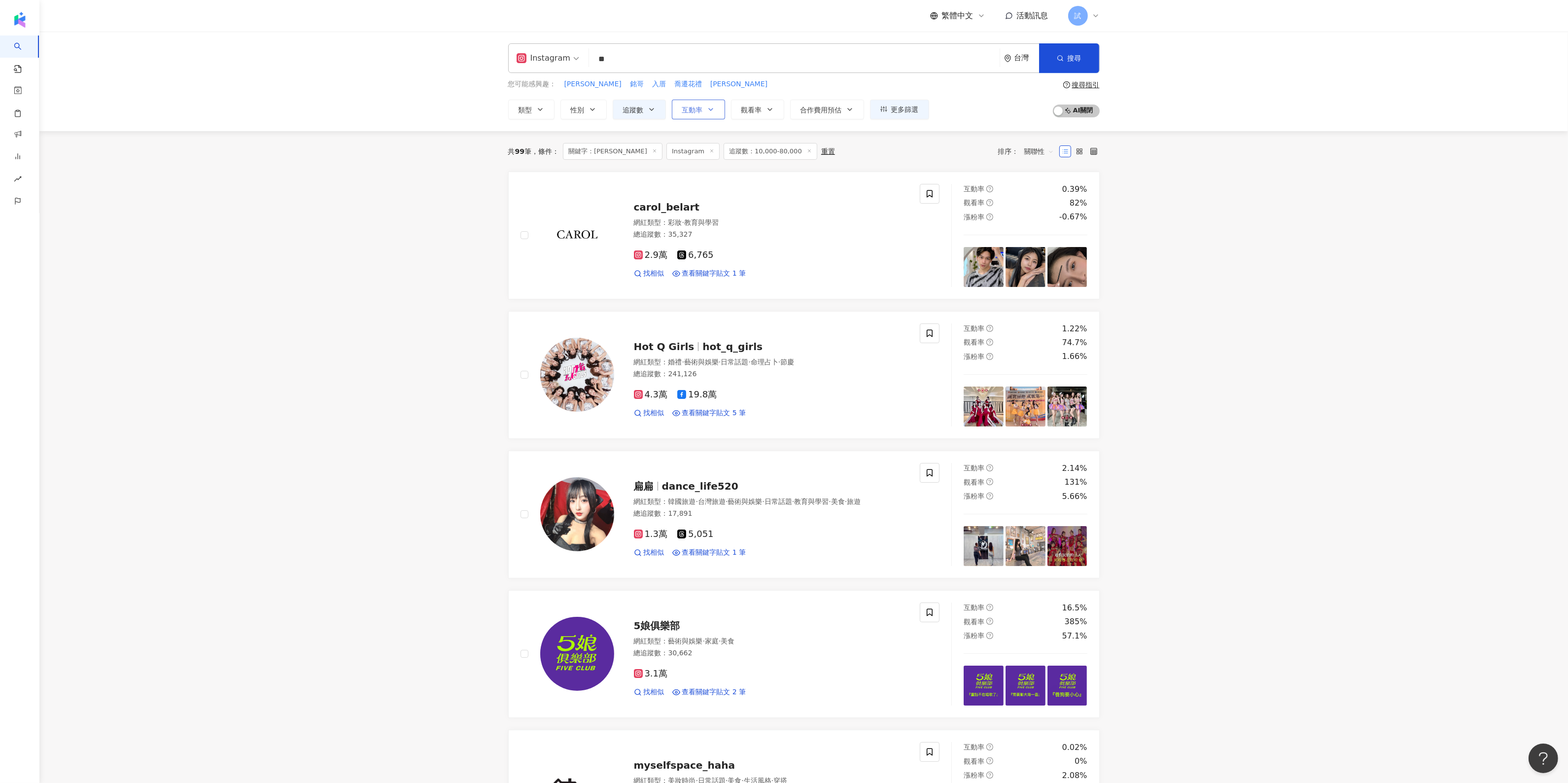
click at [707, 113] on icon "button" at bounding box center [710, 110] width 8 height 8
click at [713, 152] on input "number" at bounding box center [723, 152] width 69 height 11
type input "*"
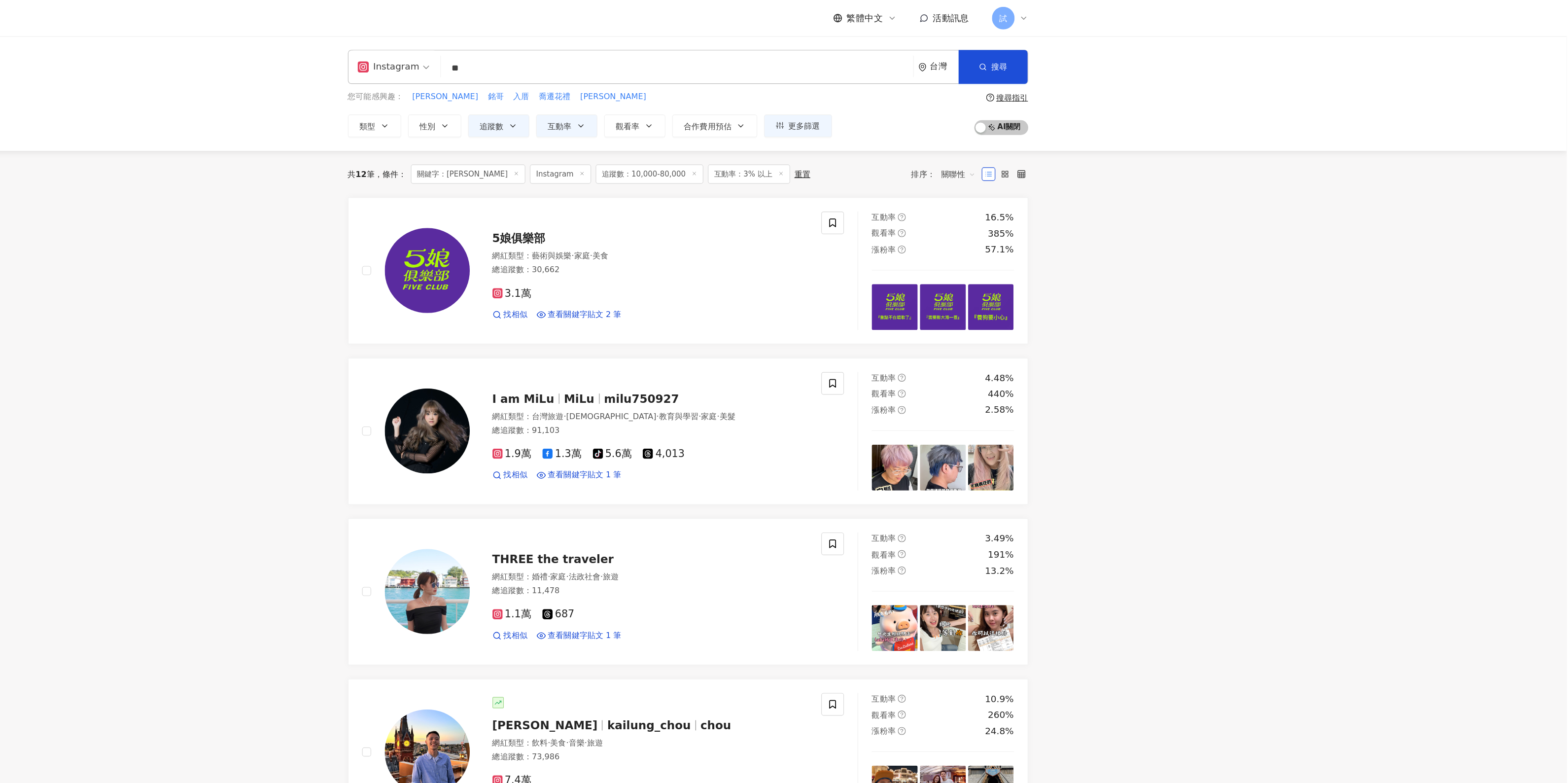
click at [640, 53] on input "**" at bounding box center [794, 59] width 403 height 19
type input "*"
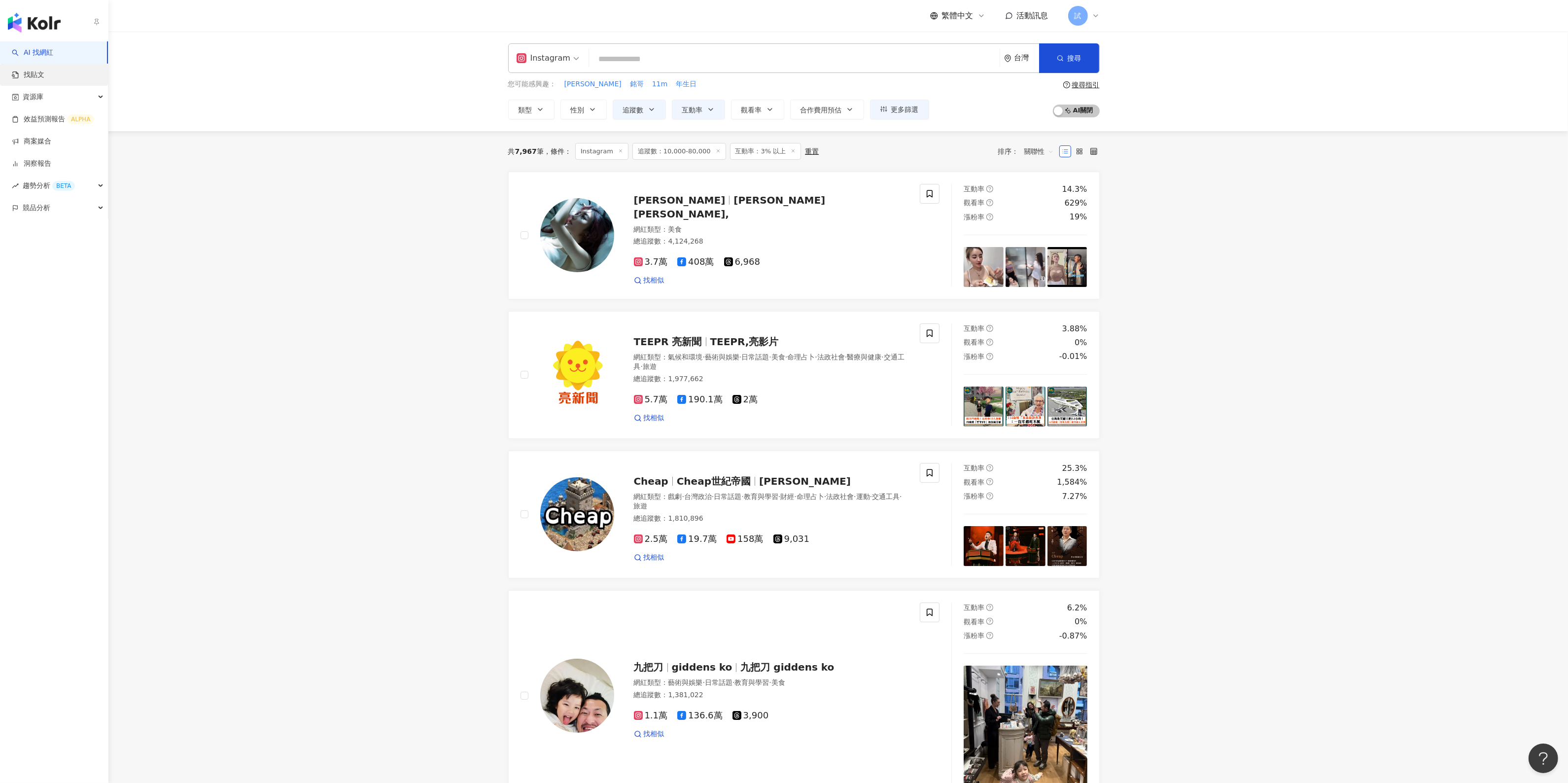
click at [36, 70] on link "找貼文" at bounding box center [28, 74] width 33 height 10
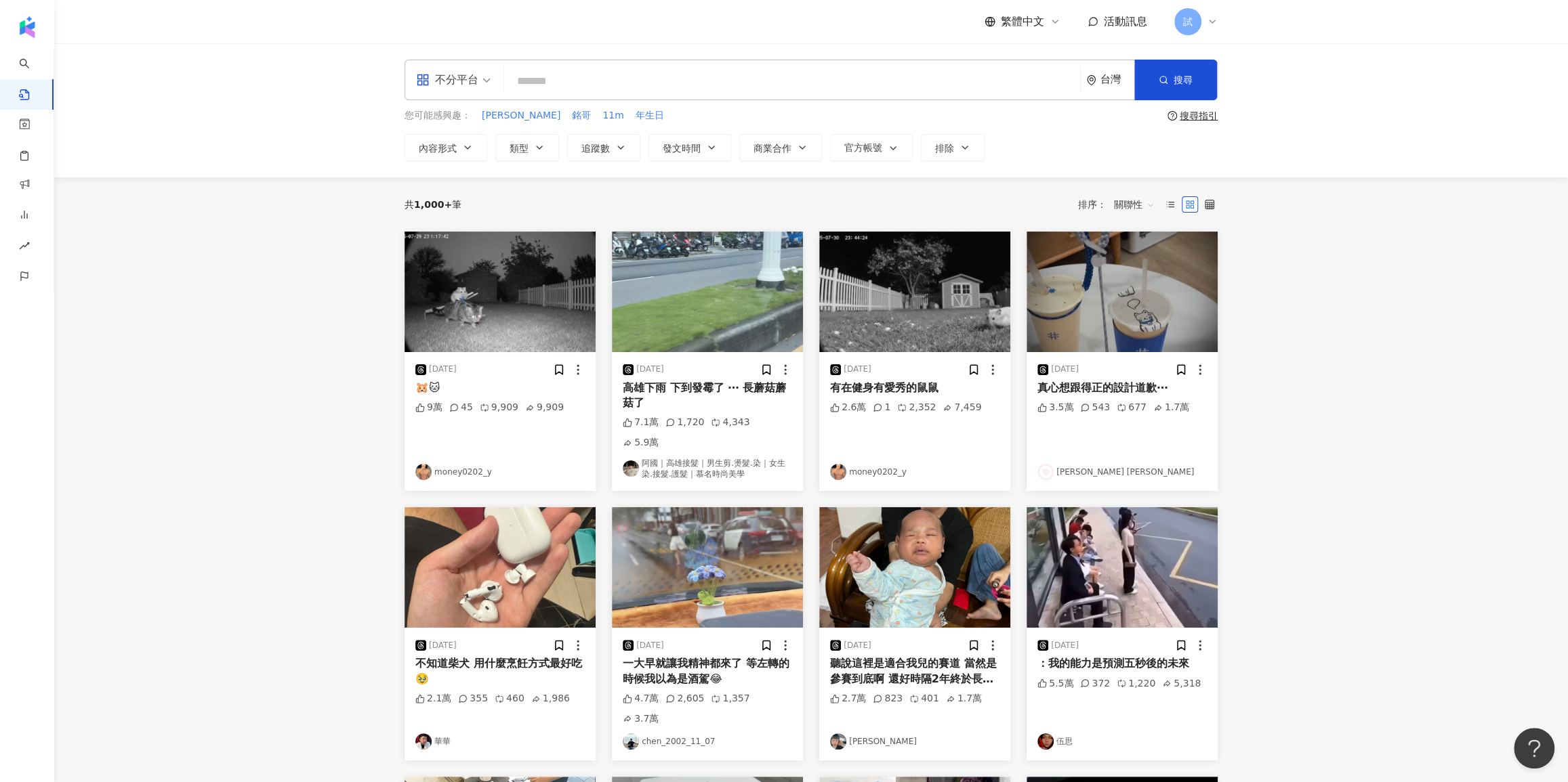
drag, startPoint x: 2167, startPoint y: 2, endPoint x: 464, endPoint y: 87, distance: 1705.1
click at [464, 87] on div "不分平台" at bounding box center [447, 80] width 63 height 21
click at [472, 142] on div "Instagram" at bounding box center [457, 142] width 76 height 17
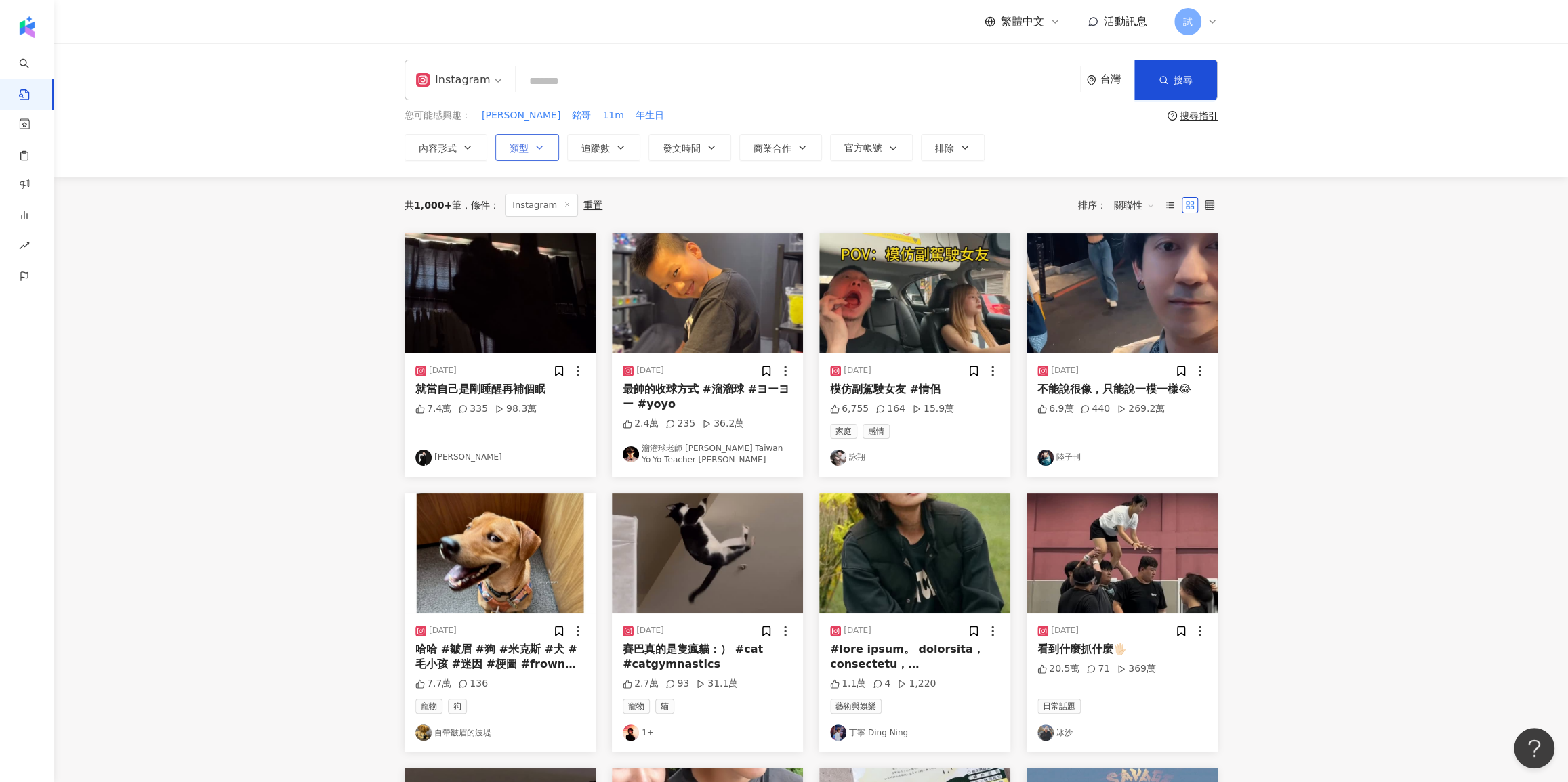
click at [523, 148] on span "類型" at bounding box center [519, 149] width 19 height 11
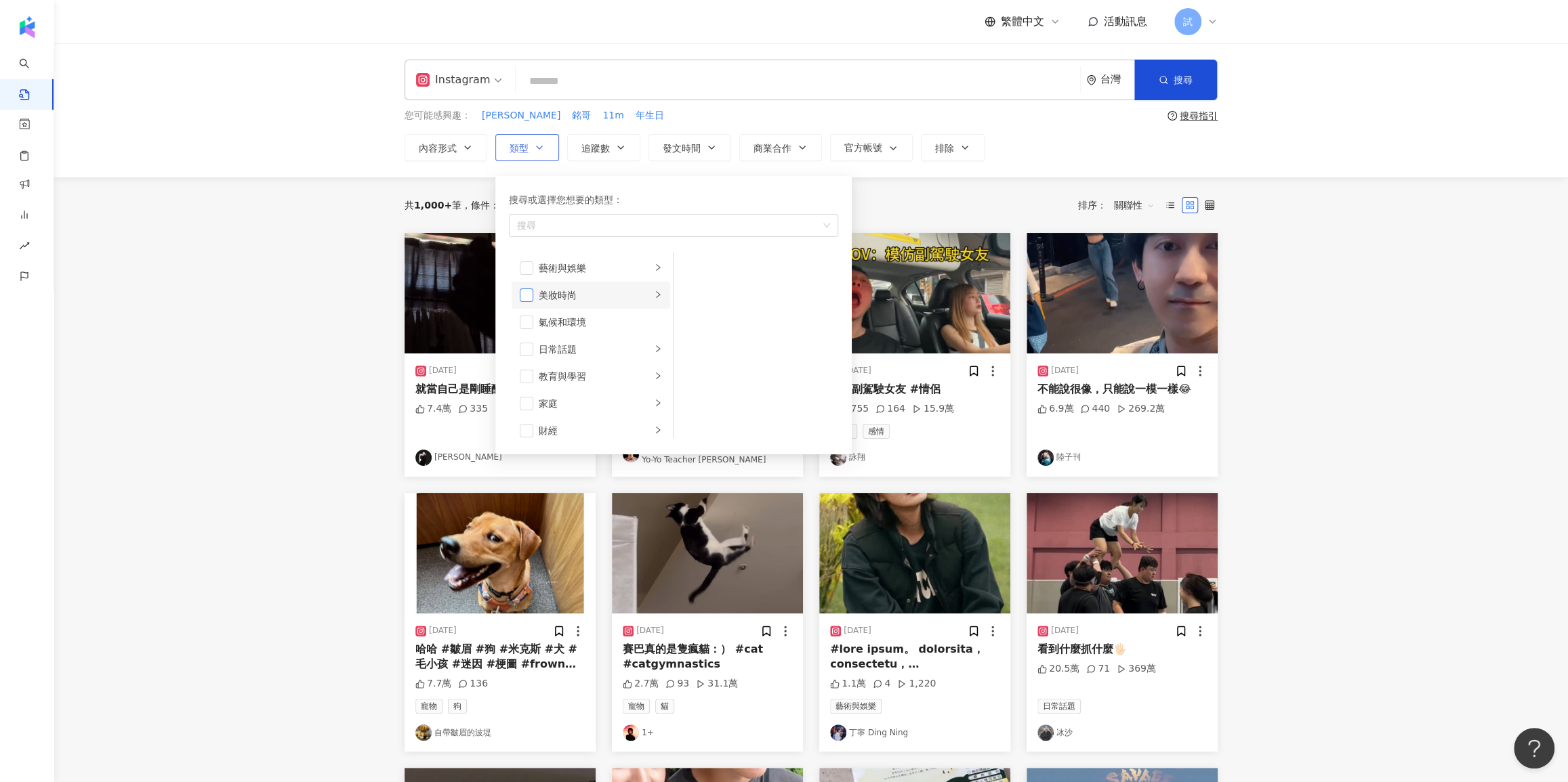
click at [521, 297] on span "button" at bounding box center [526, 295] width 13 height 13
click at [530, 302] on li "美妝時尚" at bounding box center [590, 296] width 159 height 27
click at [529, 291] on span "button" at bounding box center [526, 295] width 13 height 13
click at [656, 296] on icon "right" at bounding box center [658, 295] width 4 height 7
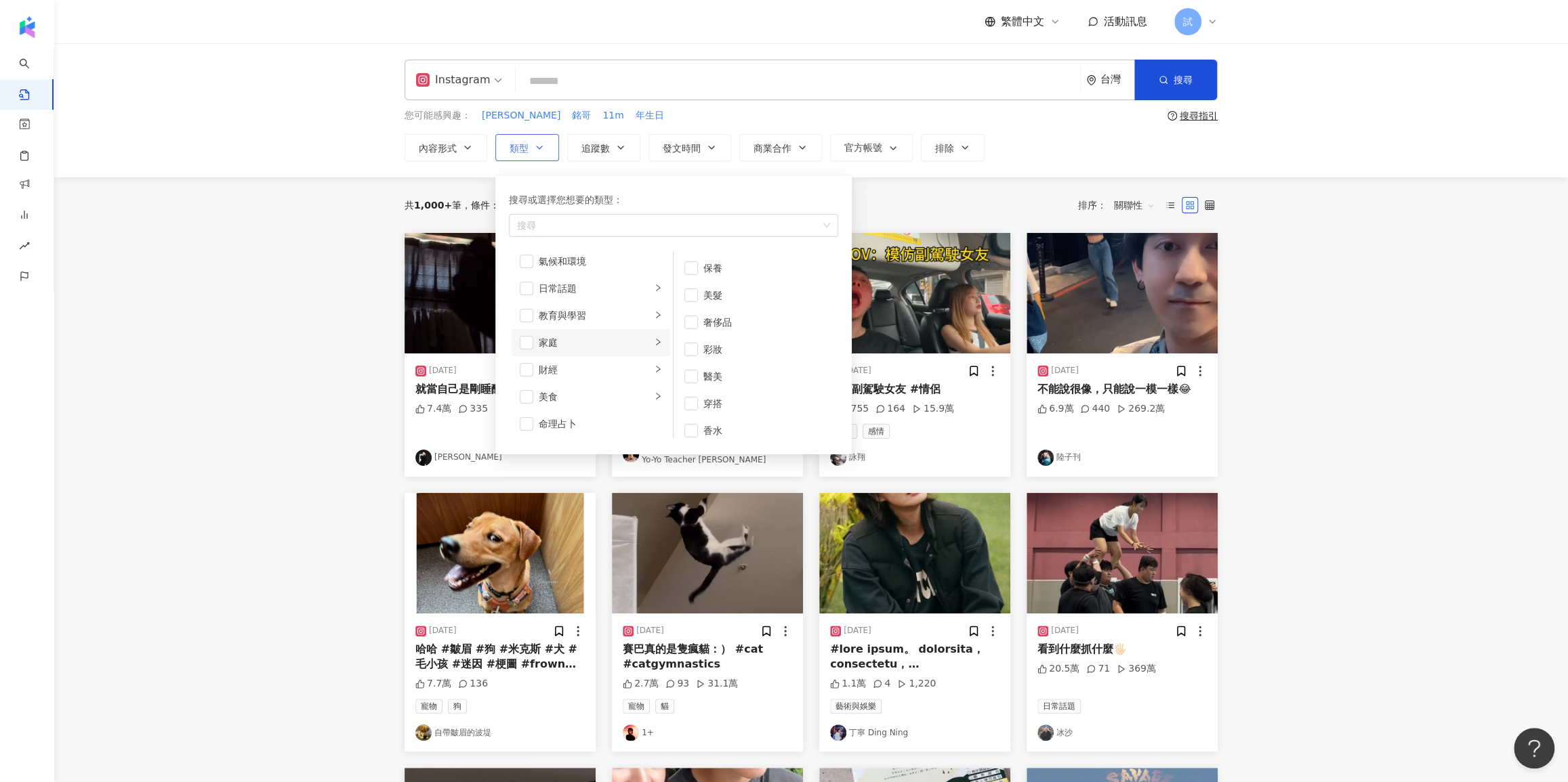
click at [616, 351] on li "家庭" at bounding box center [590, 343] width 159 height 27
click at [734, 272] on div "母嬰" at bounding box center [765, 268] width 124 height 15
click at [900, 180] on div "共 1,000+ 筆 條件 ： Instagram 重置 排序： 關聯性" at bounding box center [810, 205] width 813 height 56
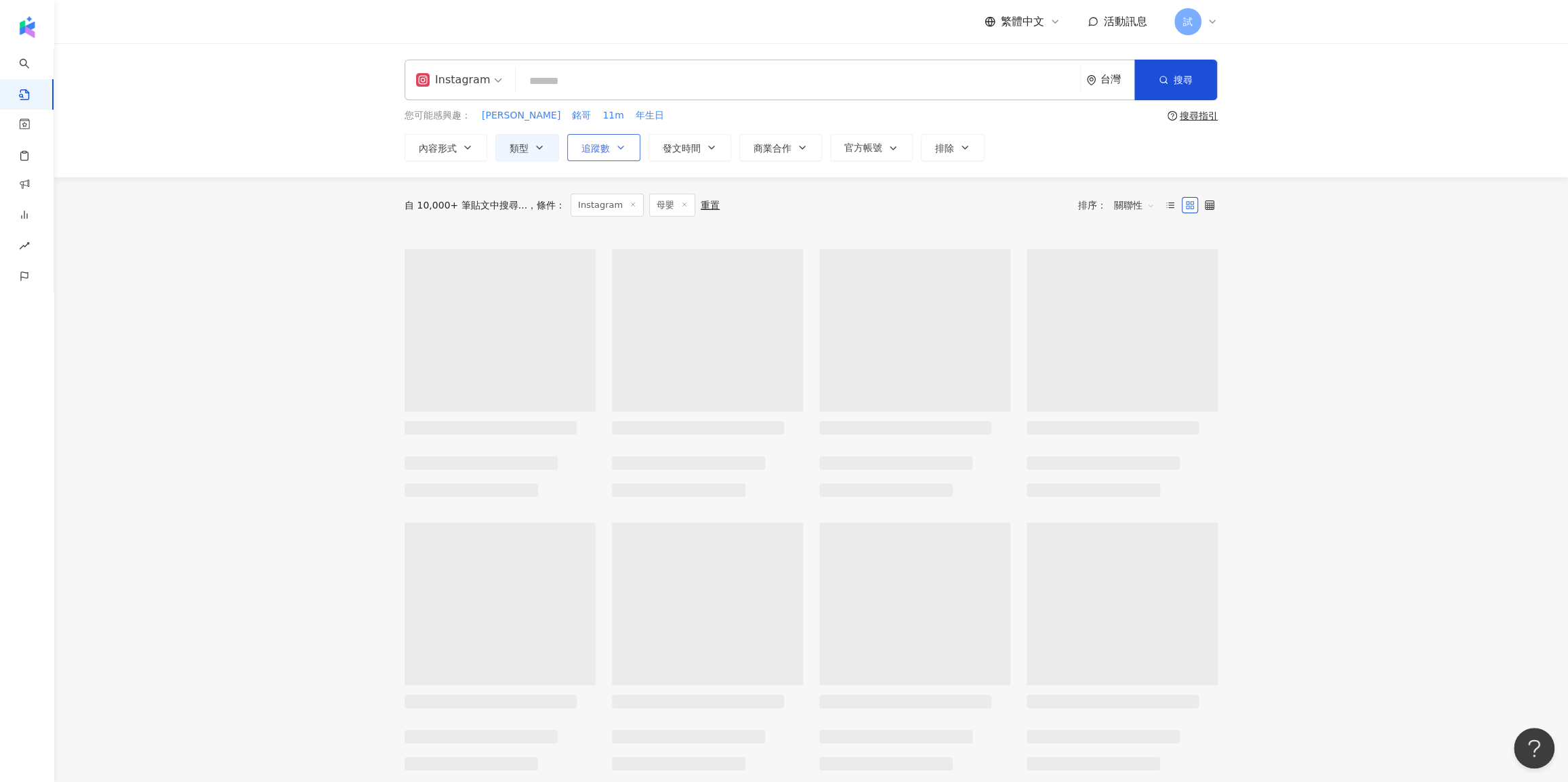
click at [614, 134] on button "追蹤數" at bounding box center [604, 148] width 73 height 27
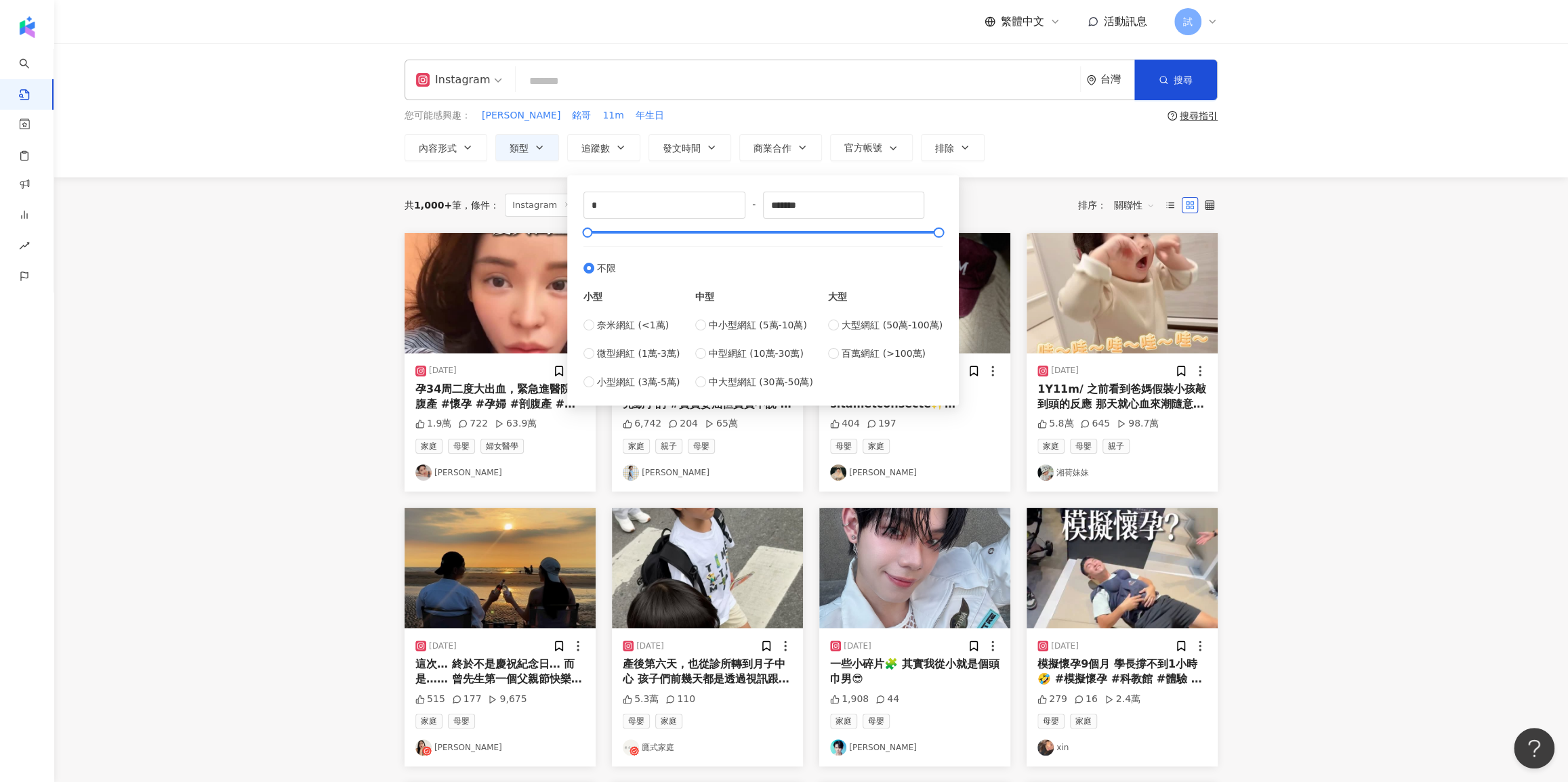
click at [1409, 365] on main "Instagram 台灣 搜尋 您可能感興趣： 喬遷之喜 銘哥 11m 年生日 搜尋指引 內容形式 類型 追蹤數 發文時間 商業合作 官方帳號 排除 * - …" at bounding box center [810, 597] width 1513 height 1109
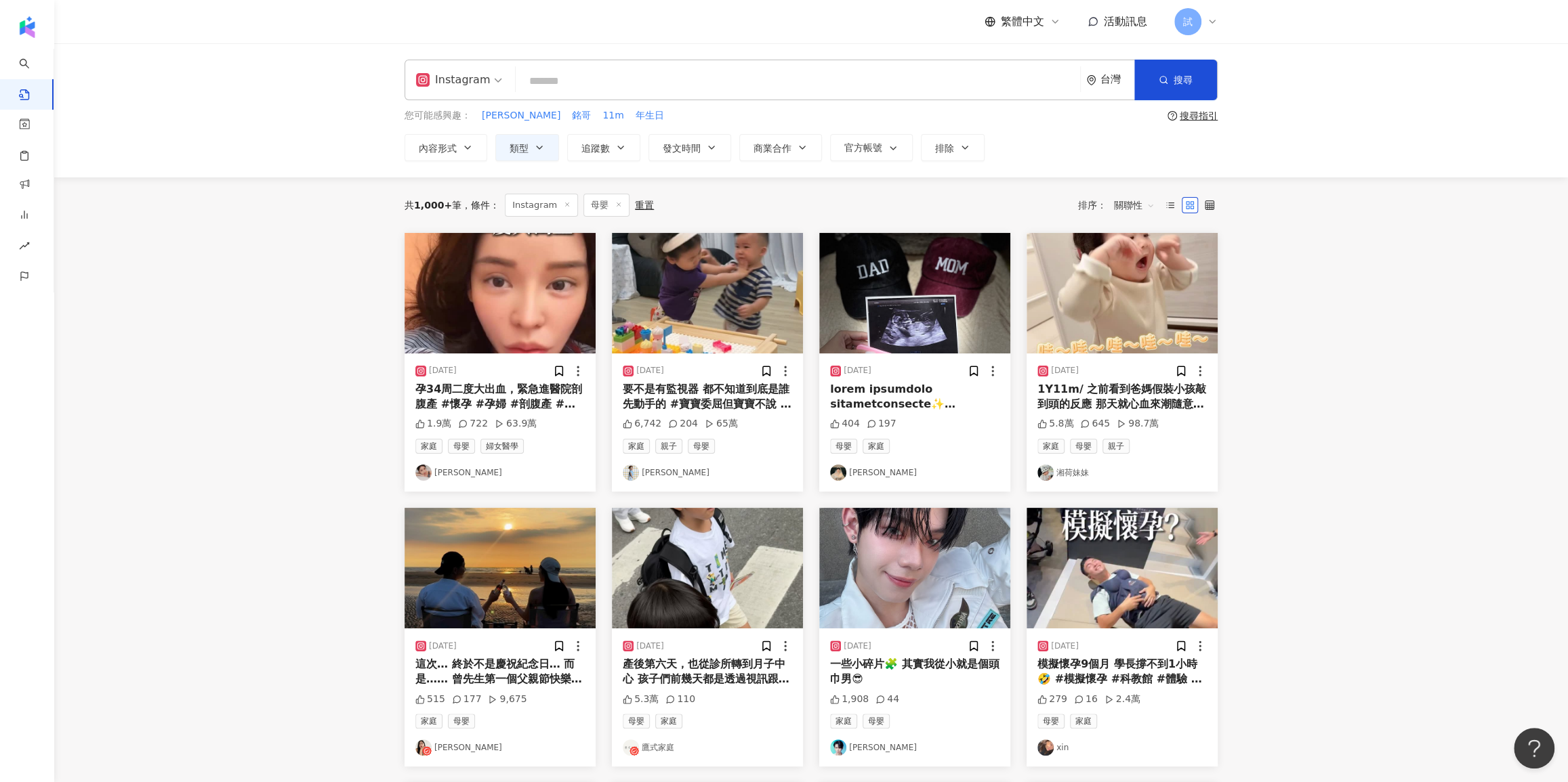
click at [568, 78] on input "search" at bounding box center [798, 81] width 554 height 30
click at [1134, 202] on span "關聯性" at bounding box center [1133, 205] width 40 height 21
click at [1117, 282] on div "觀看數" at bounding box center [1136, 278] width 38 height 15
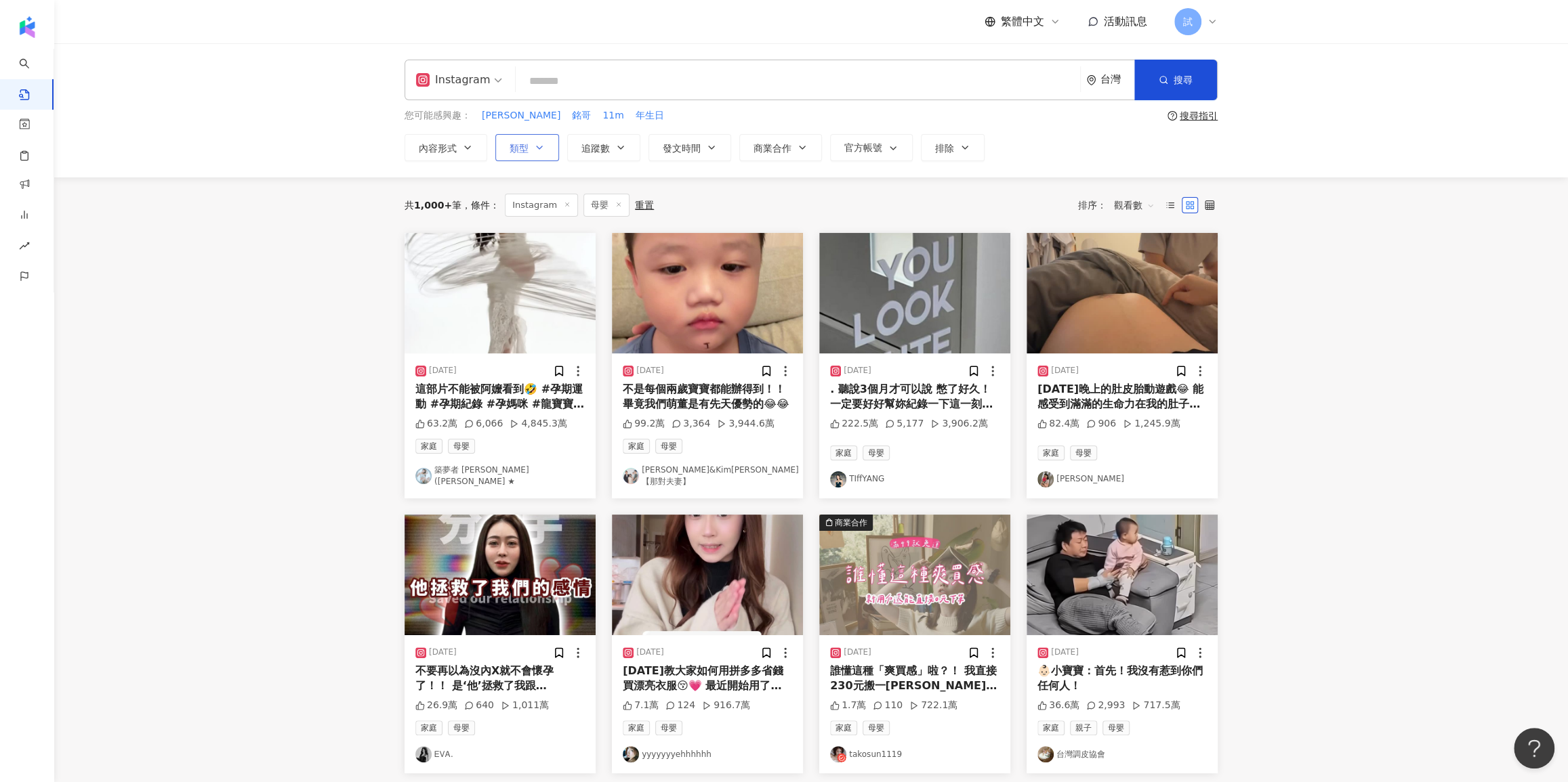
click at [527, 151] on span "類型" at bounding box center [519, 149] width 19 height 11
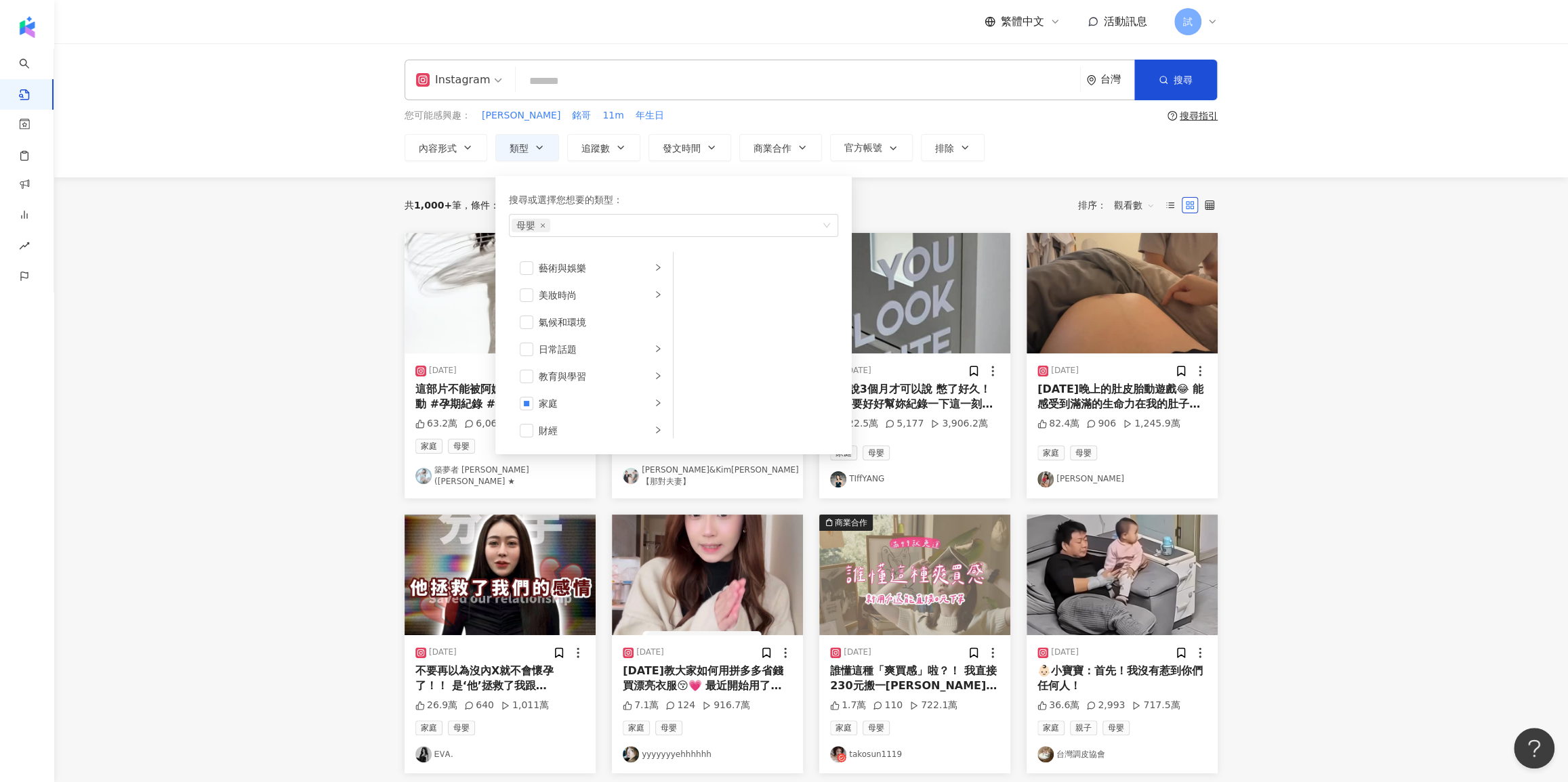
click at [1417, 362] on main "Instagram 台灣 搜尋 您可能感興趣： 喬遷之喜 銘哥 11m 年生日 搜尋指引 內容形式 類型 搜尋或選擇您想要的類型： 母嬰 藝術與娛樂 美妝時尚…" at bounding box center [810, 600] width 1513 height 1115
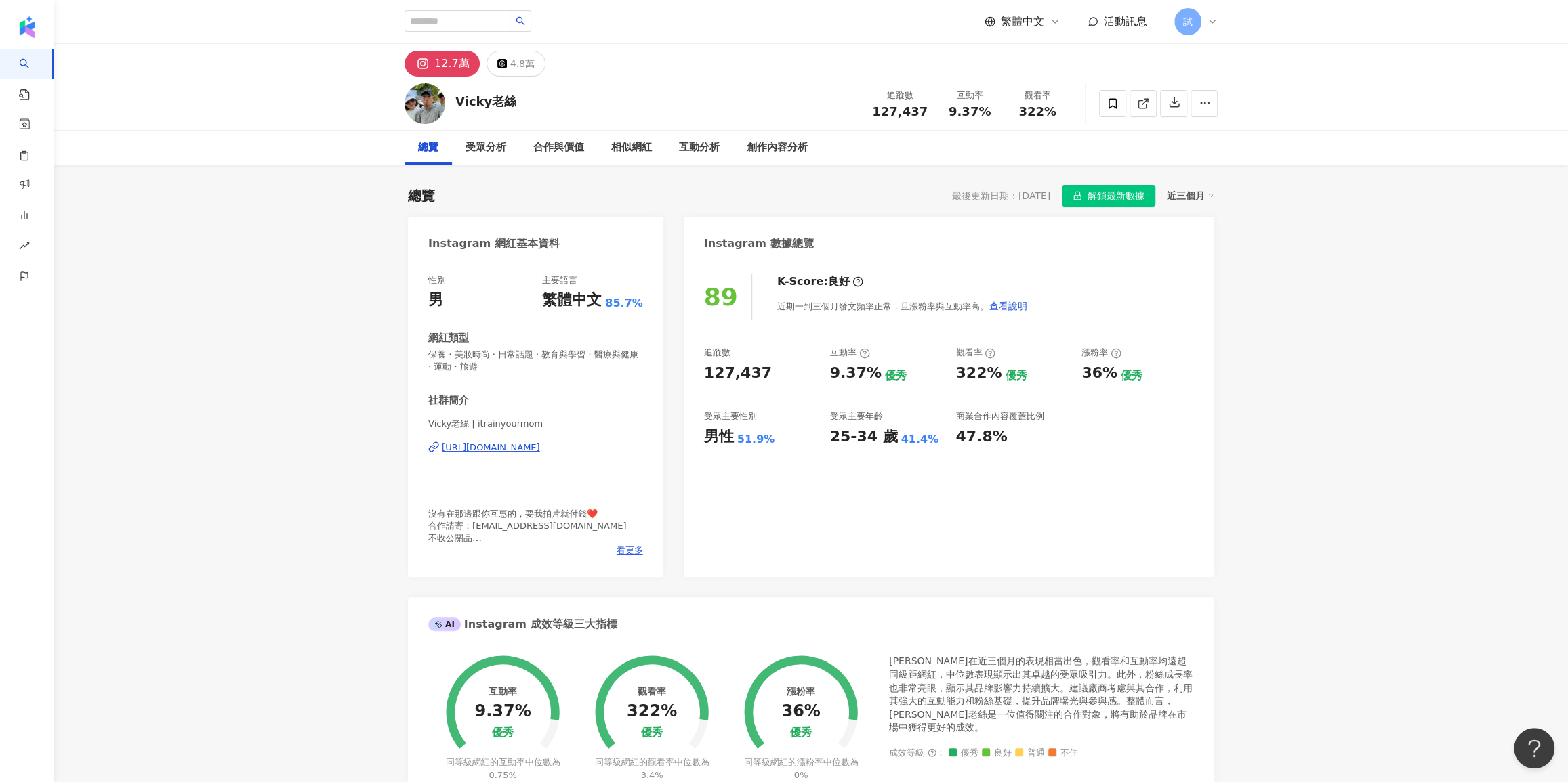
click at [44, 71] on span "AI 找網紅" at bounding box center [40, 74] width 11 height 53
click at [38, 68] on span "AI 找網紅" at bounding box center [40, 80] width 11 height 53
click at [61, 81] on link "找貼文" at bounding box center [39, 73] width 45 height 13
click at [73, 50] on link "AI 找網紅" at bounding box center [45, 43] width 57 height 13
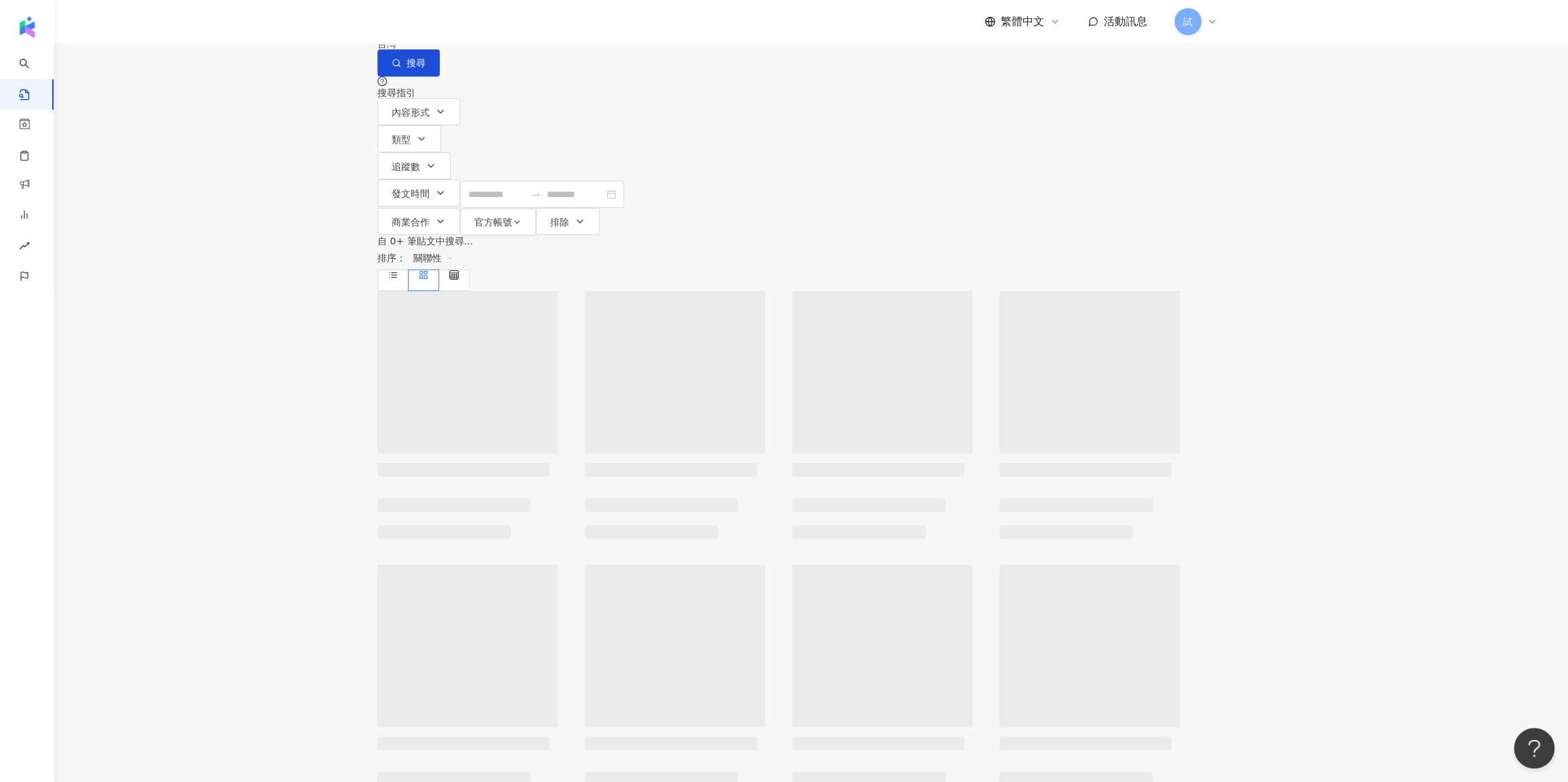
click at [588, 30] on input "search" at bounding box center [527, 14] width 124 height 30
paste input "********"
type input "********"
drag, startPoint x: 605, startPoint y: 82, endPoint x: 659, endPoint y: 77, distance: 54.2
click at [588, 30] on input "********" at bounding box center [527, 14] width 124 height 30
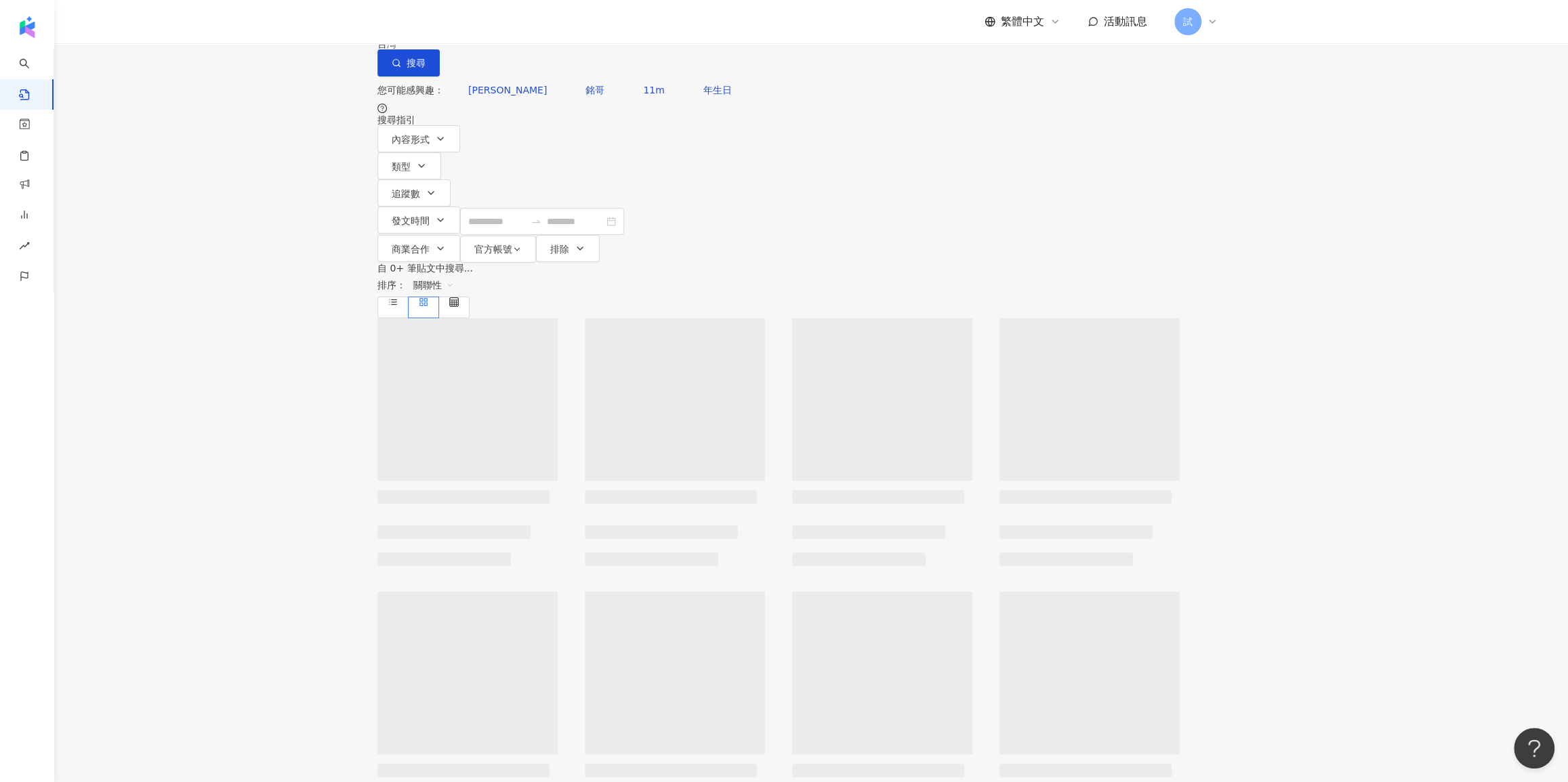
click at [588, 30] on input "********" at bounding box center [527, 14] width 124 height 30
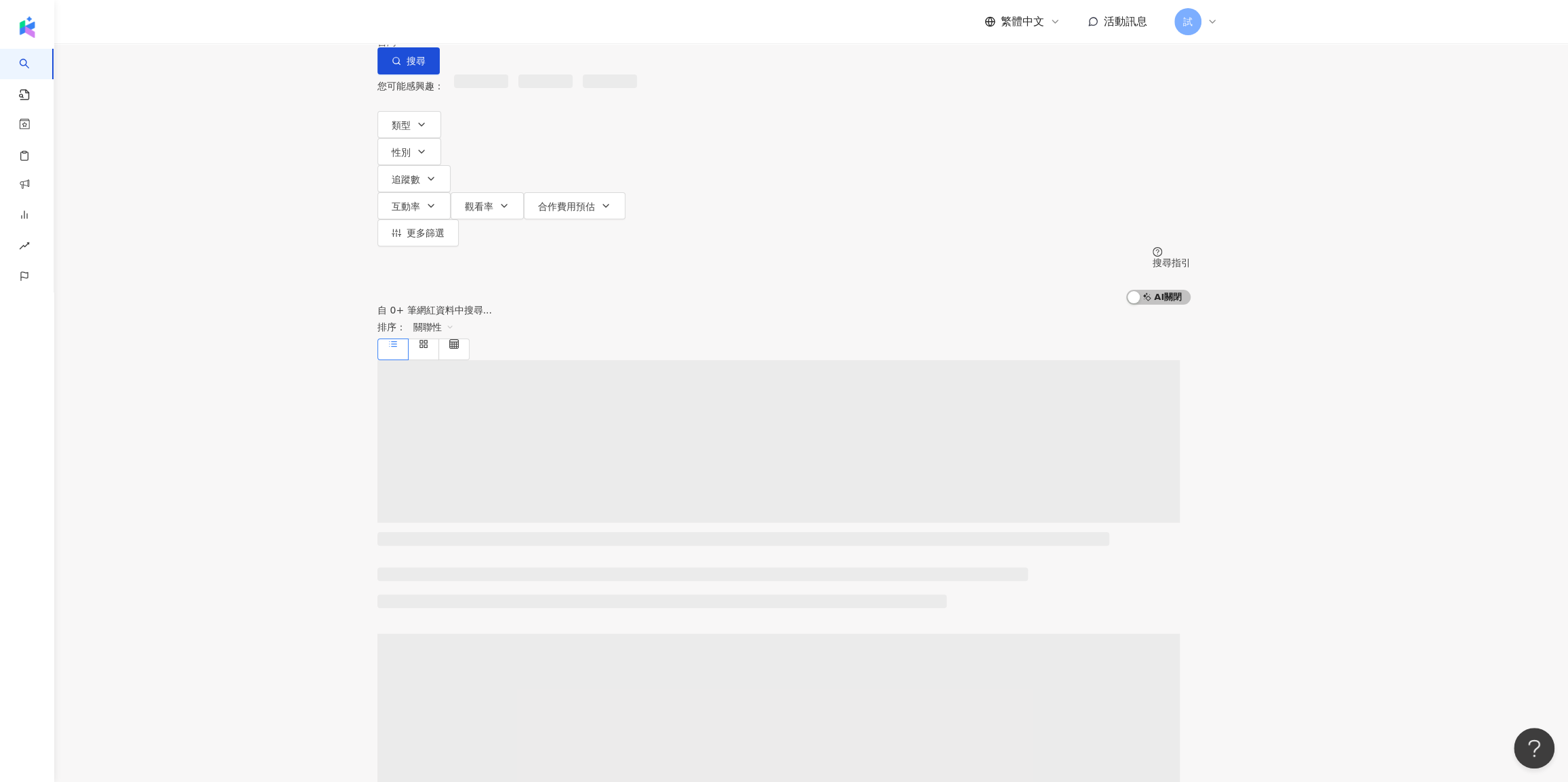
click at [574, 26] on input "search" at bounding box center [520, 13] width 110 height 26
type input "********"
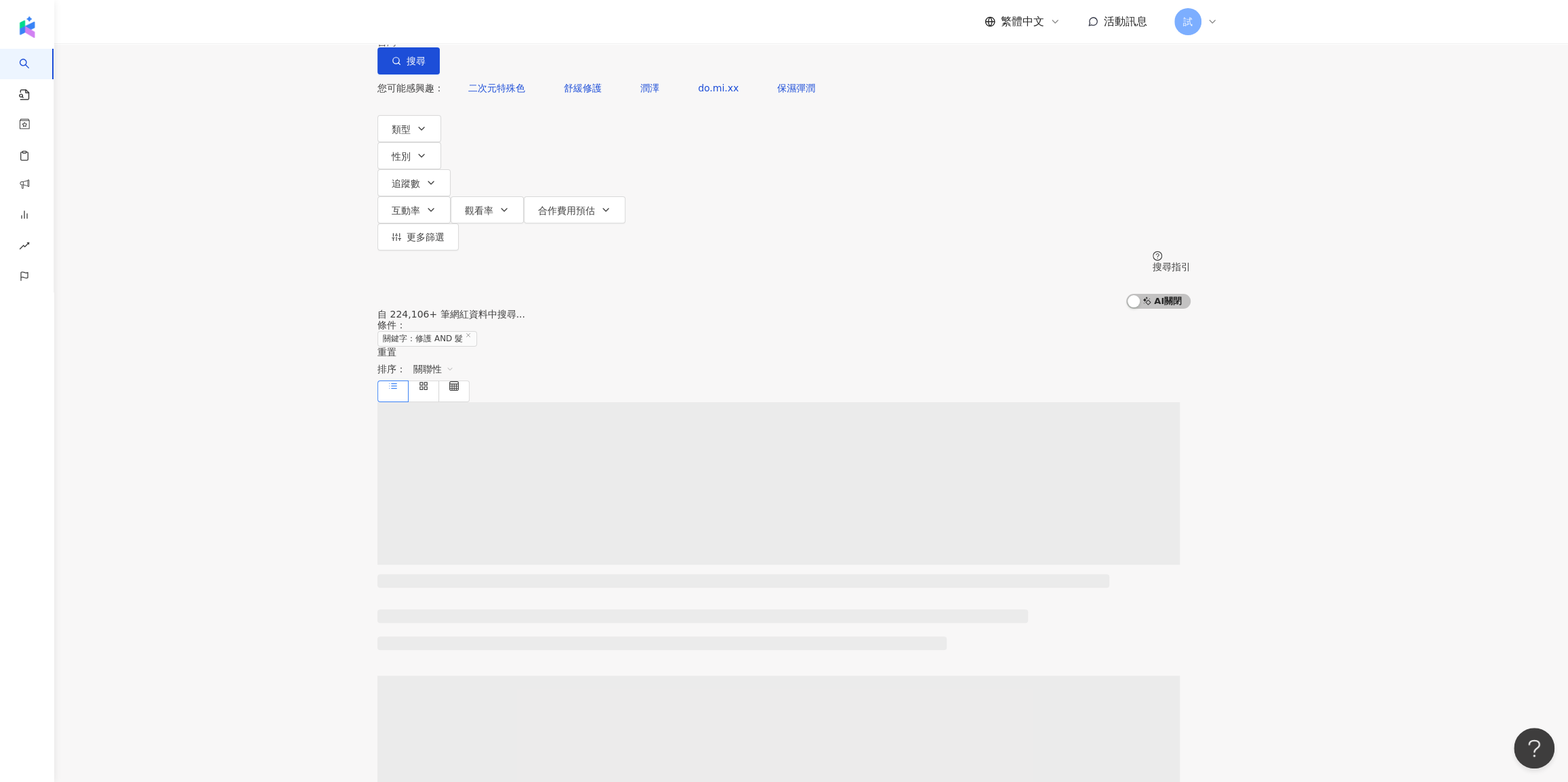
click at [445, 23] on span "不分平台" at bounding box center [415, 13] width 60 height 21
click at [472, 145] on div "Instagram" at bounding box center [453, 139] width 68 height 15
click at [420, 178] on span "追蹤數" at bounding box center [406, 184] width 29 height 11
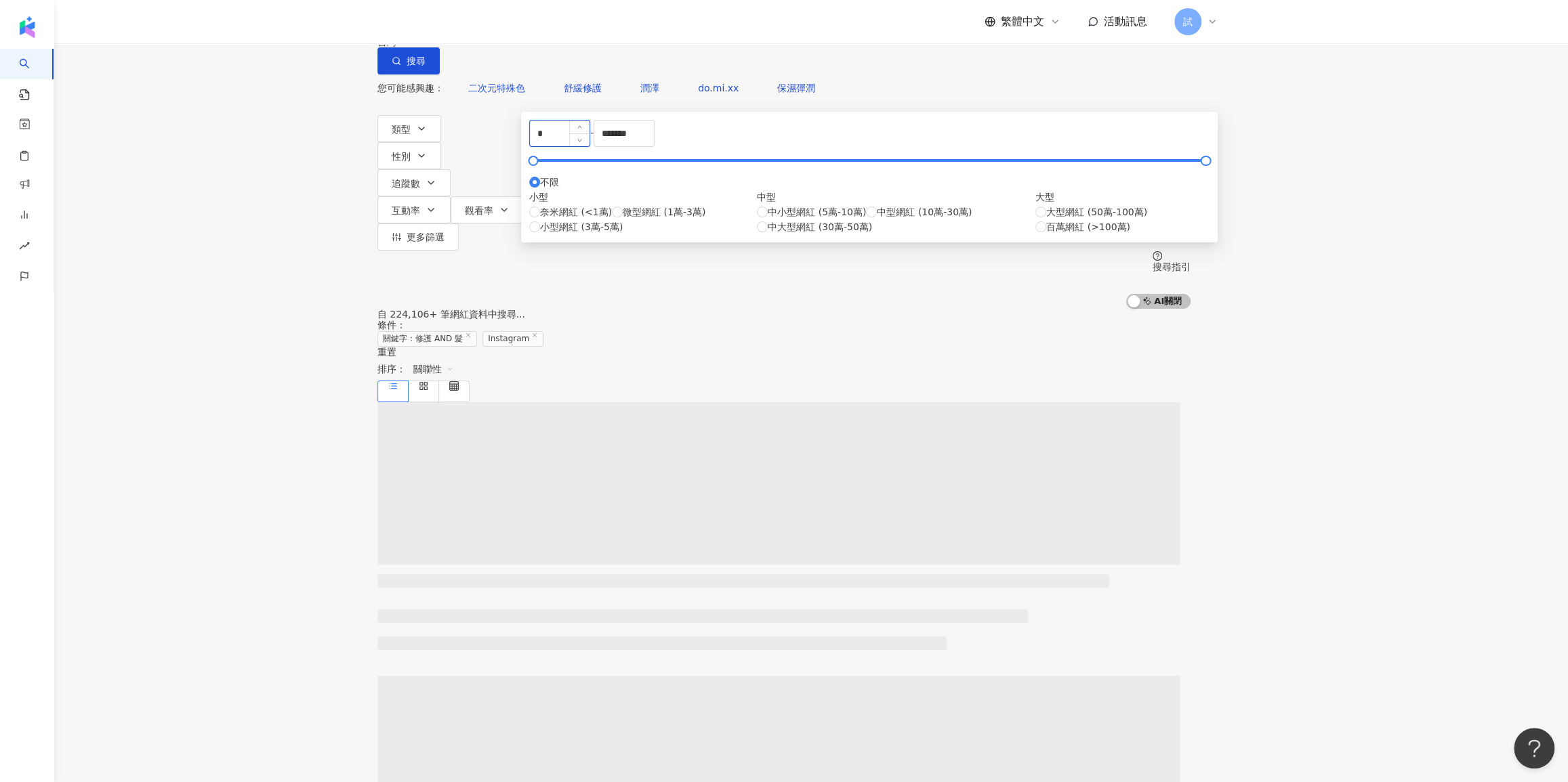
click at [590, 146] on input "*" at bounding box center [559, 133] width 60 height 26
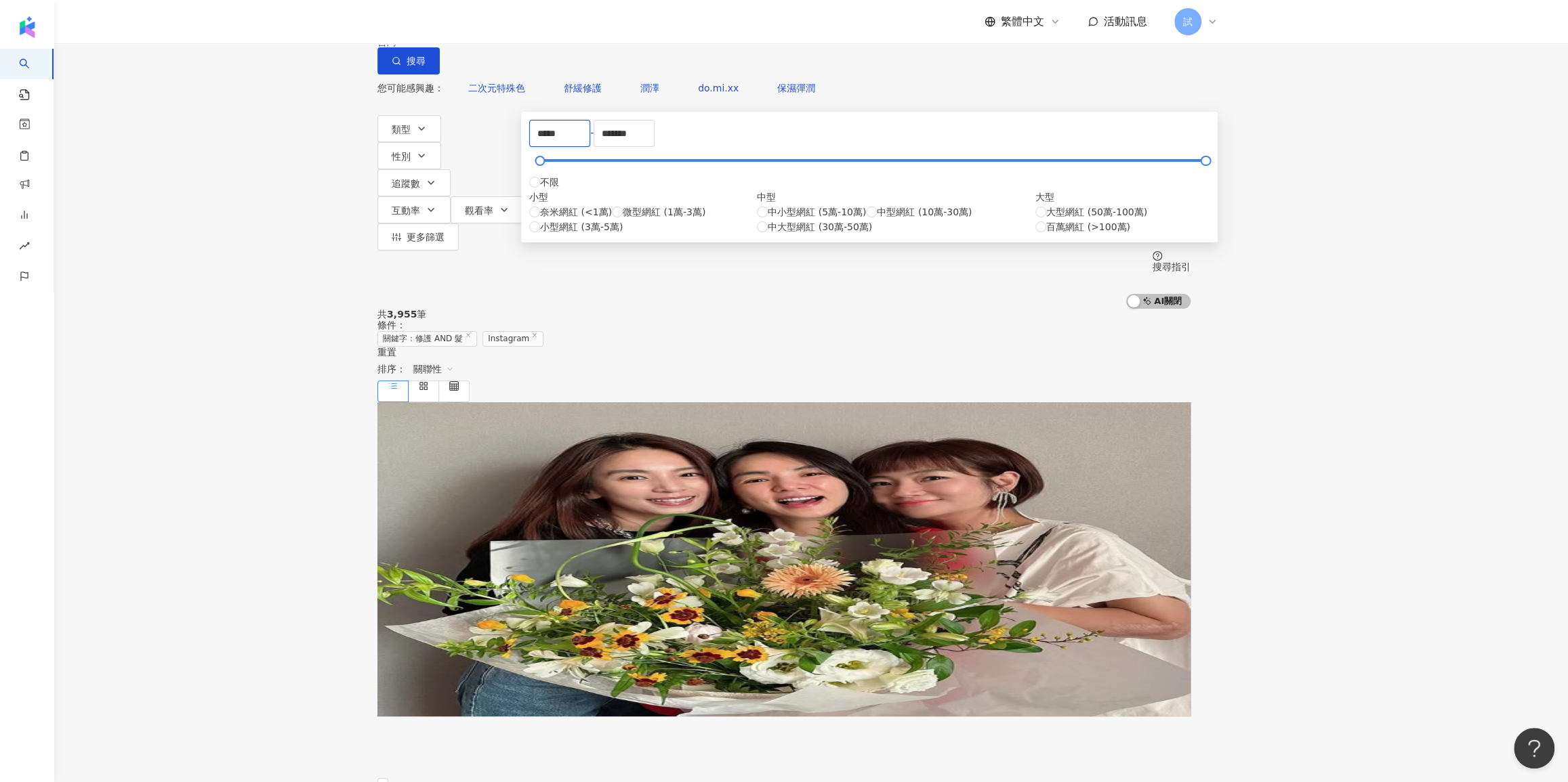
type input "*****"
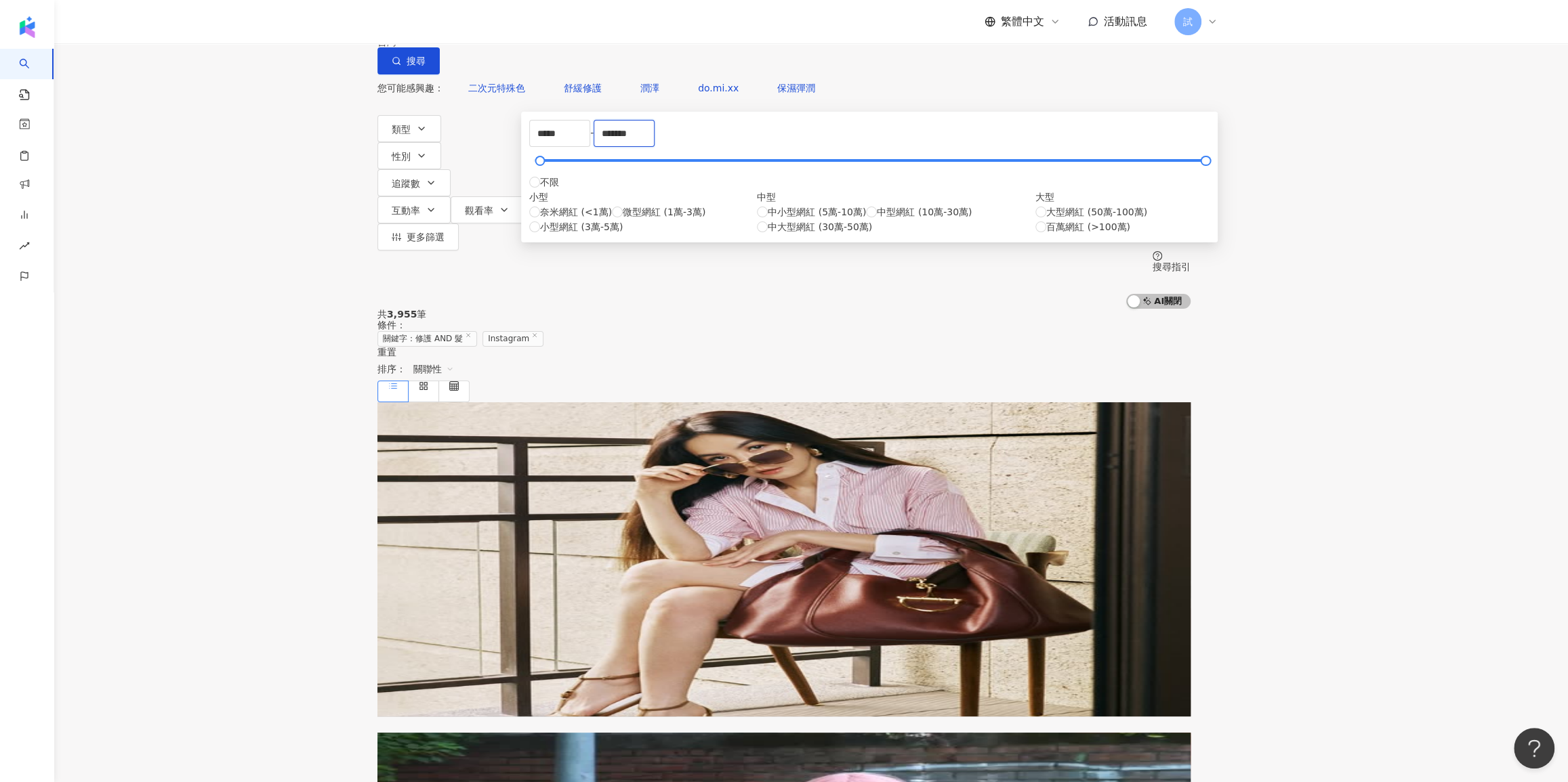
drag, startPoint x: 806, startPoint y: 206, endPoint x: 727, endPoint y: 210, distance: 79.1
click at [727, 210] on div "***** - ******* 不限 小型 奈米網紅 (<1萬) 微型網紅 (1萬-3萬) 小型網紅 (3萬-5萬) 中型 中小型網紅 (5萬-10萬) 中型…" at bounding box center [869, 177] width 680 height 115
type input "*****"
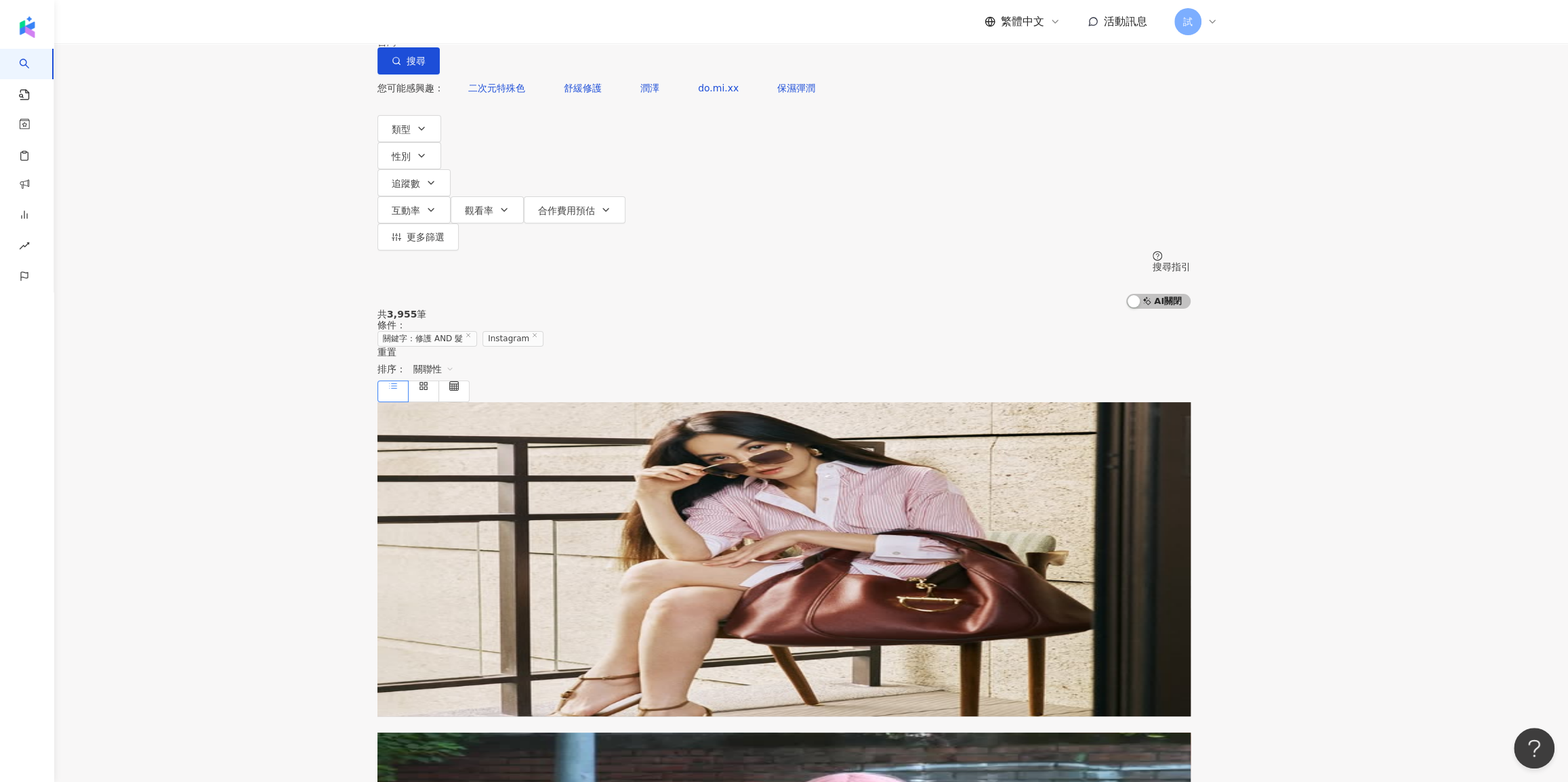
click at [969, 309] on div "共 3,955 筆 條件 ： 關鍵字：修護 AND 髮 Instagram 重置 排序： 關聯性" at bounding box center [783, 356] width 813 height 93
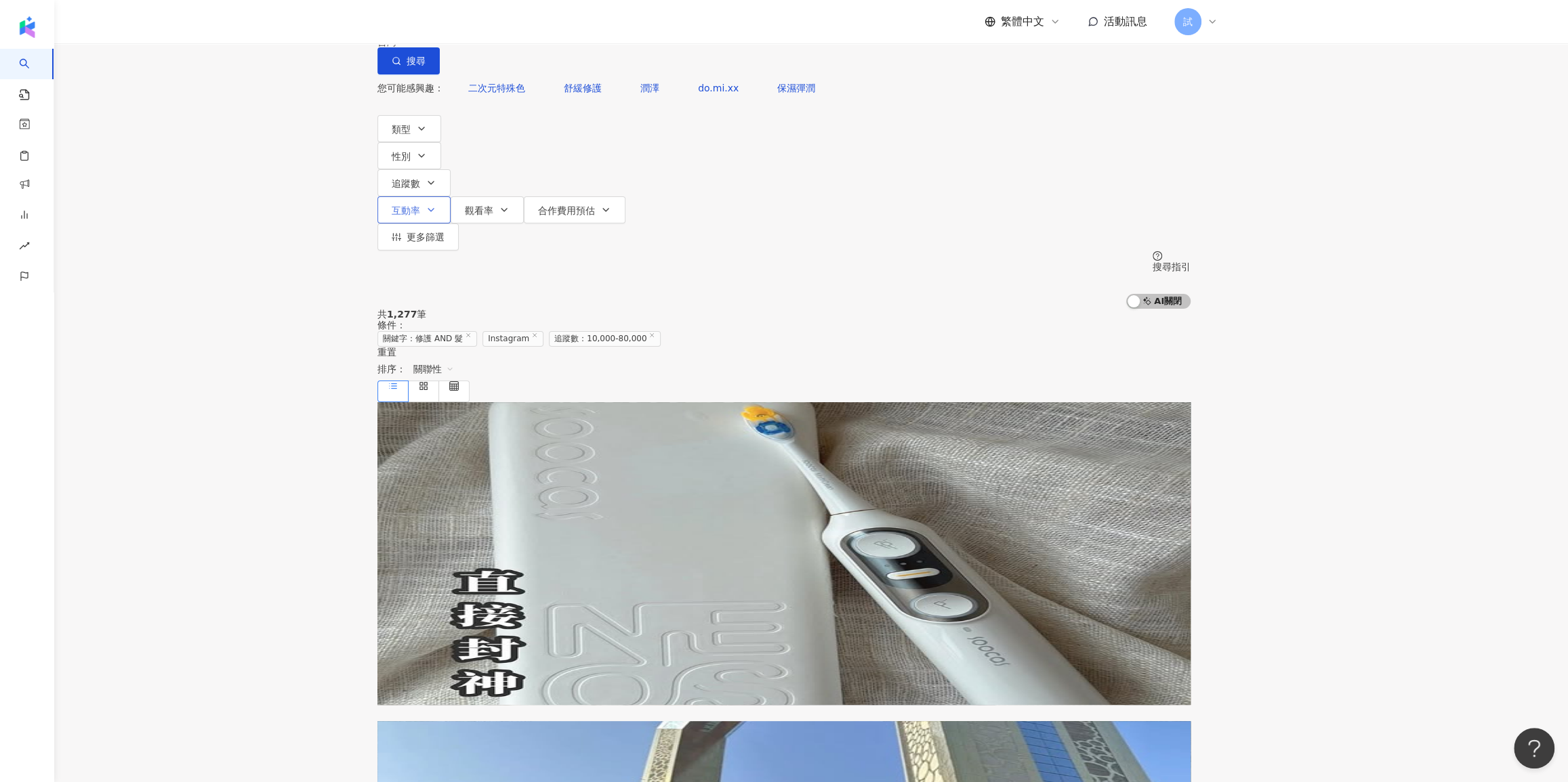
click at [451, 196] on button "互動率" at bounding box center [414, 210] width 73 height 27
click at [717, 141] on input "number" at bounding box center [730, 133] width 224 height 15
type input "*"
click at [985, 309] on div "共 1,277 筆 條件 ： 關鍵字：修護 AND 髮 Instagram 追蹤數：10,000-80,000 重置 排序： 關聯性" at bounding box center [783, 356] width 813 height 93
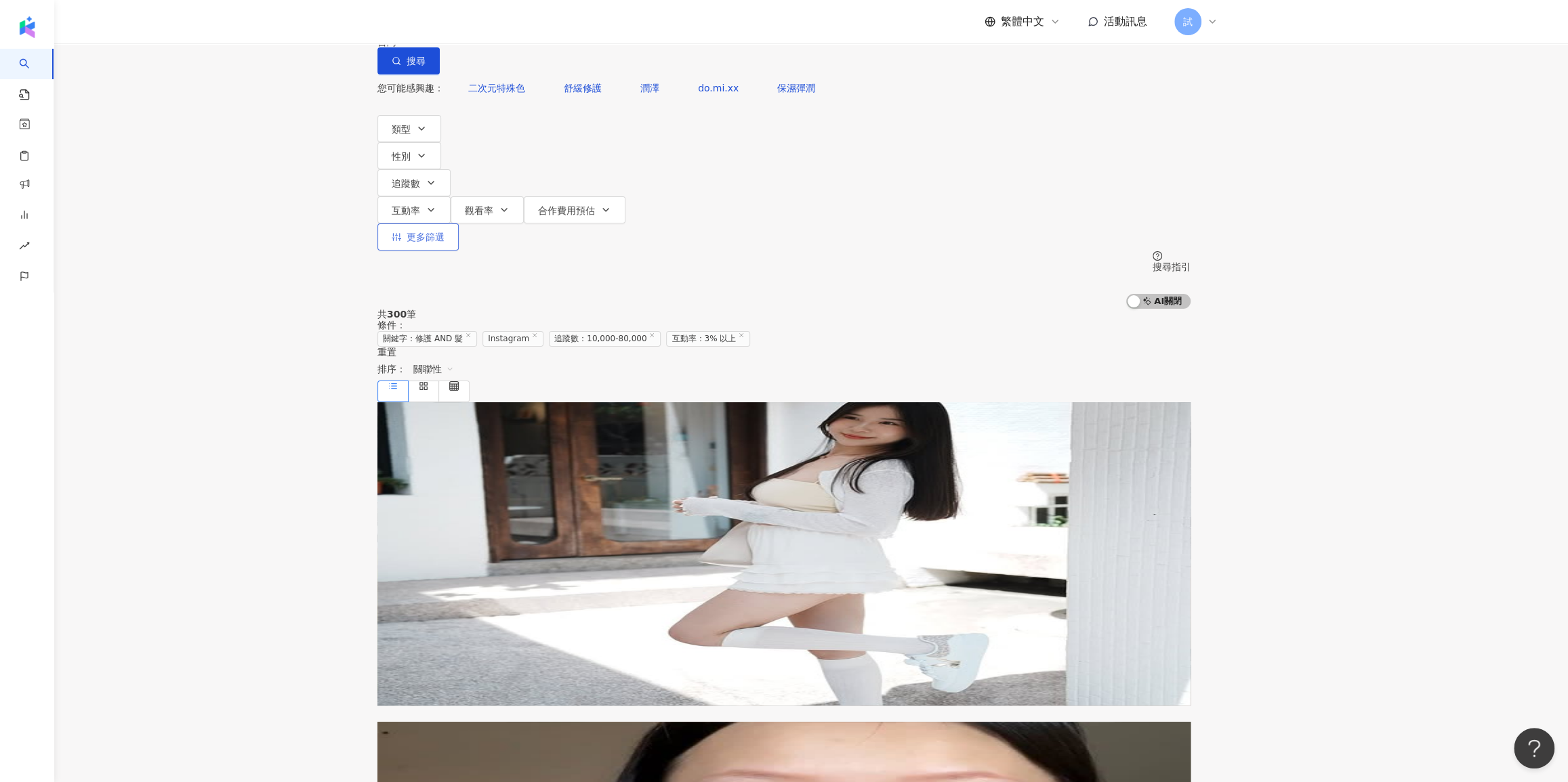
click at [444, 232] on span "更多篩選" at bounding box center [426, 237] width 38 height 11
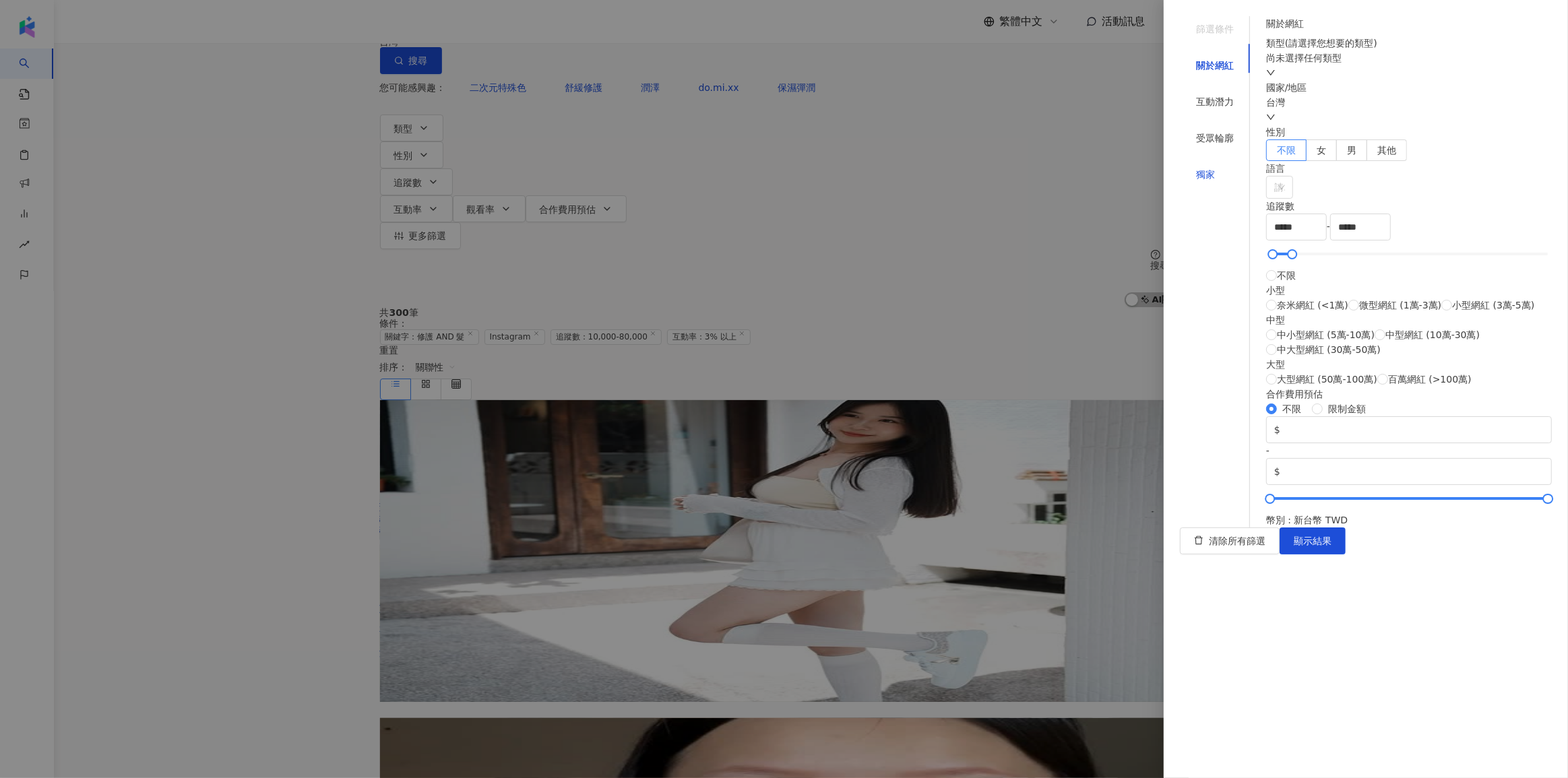
click at [1196, 168] on div "獨家" at bounding box center [1205, 175] width 19 height 15
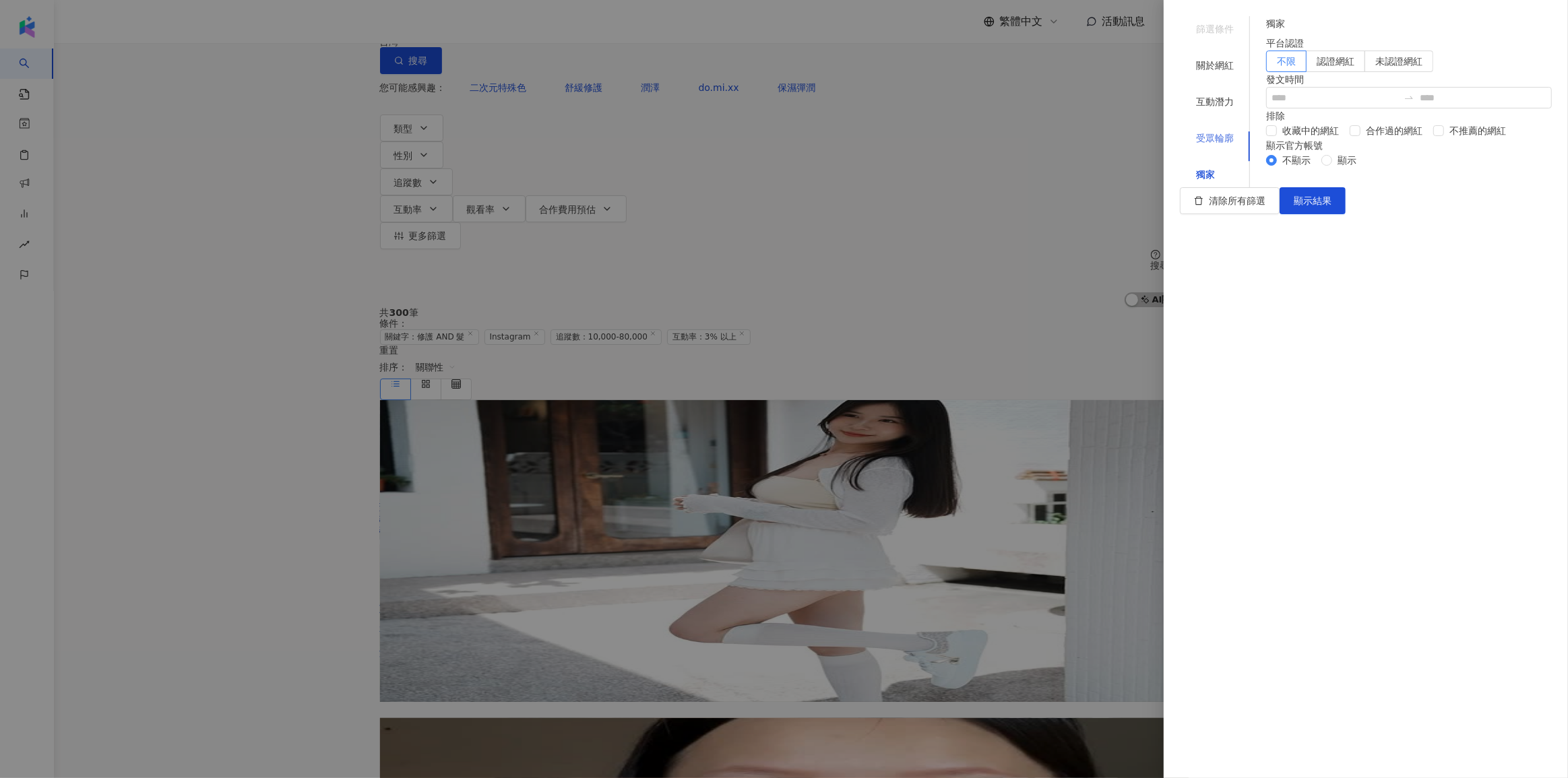
click at [1219, 126] on div "受眾輪廓" at bounding box center [1214, 138] width 70 height 26
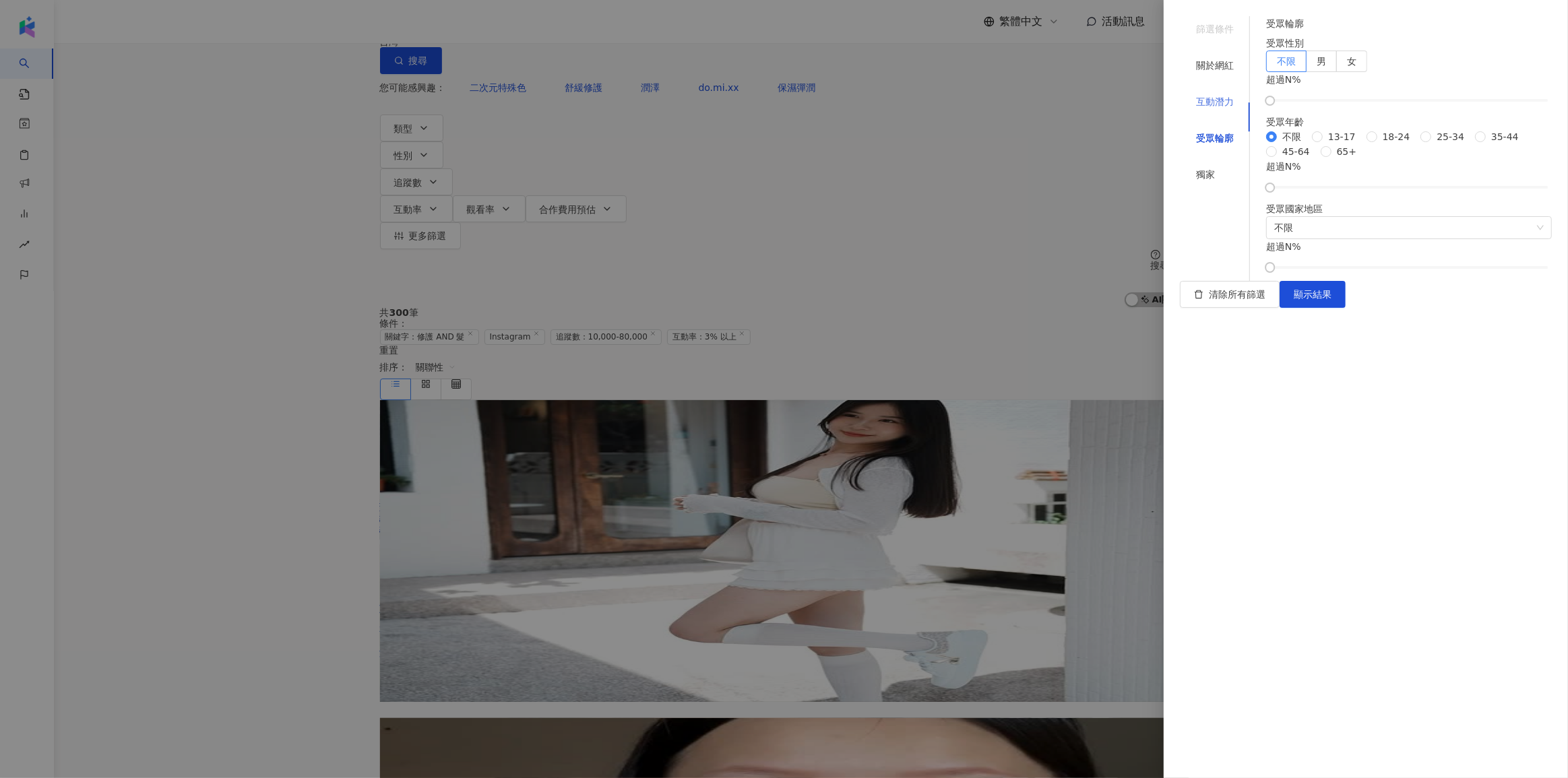
click at [1219, 89] on div "互動潛力" at bounding box center [1214, 102] width 70 height 26
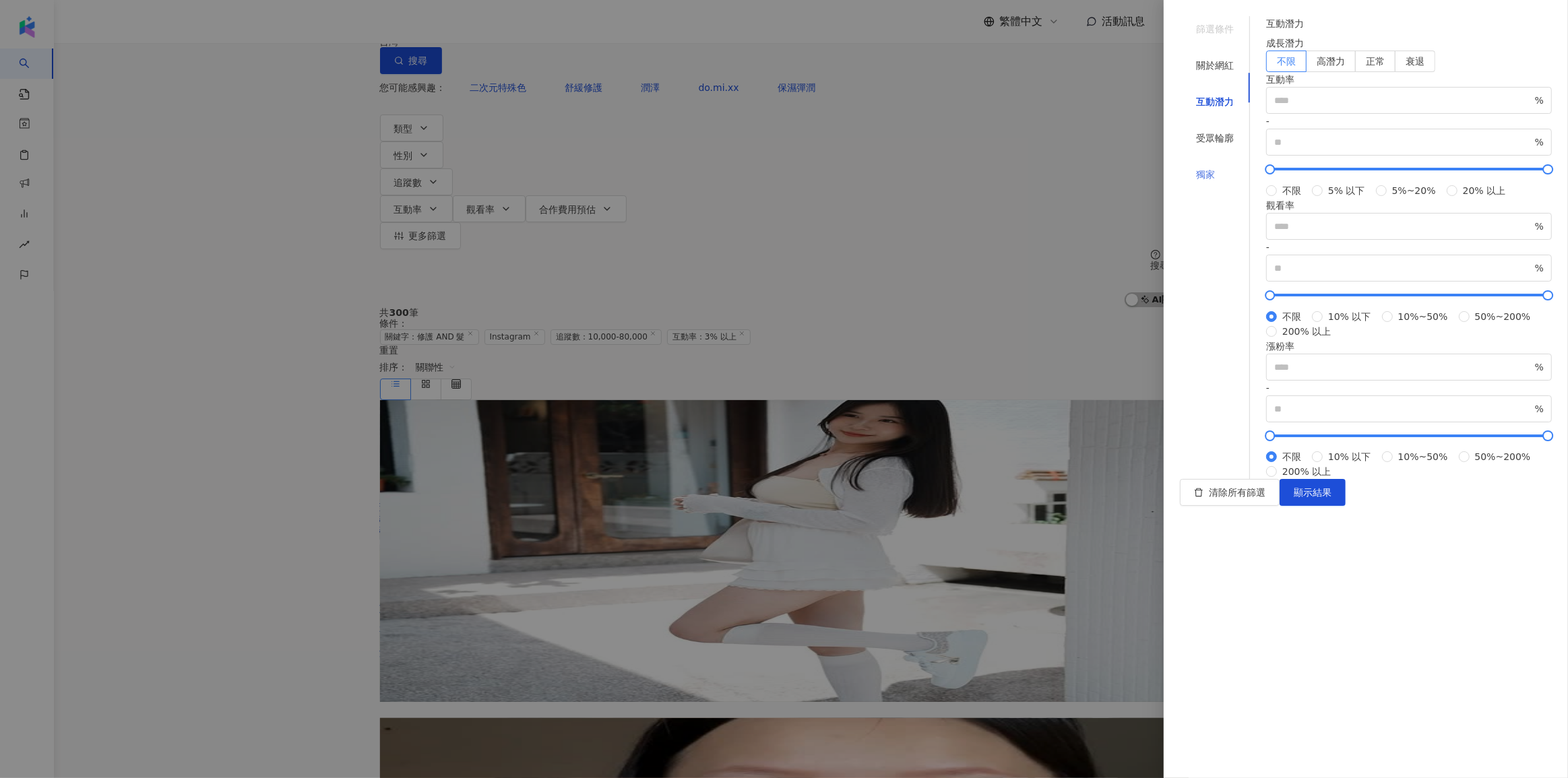
click at [1209, 161] on div "獨家" at bounding box center [1214, 174] width 70 height 26
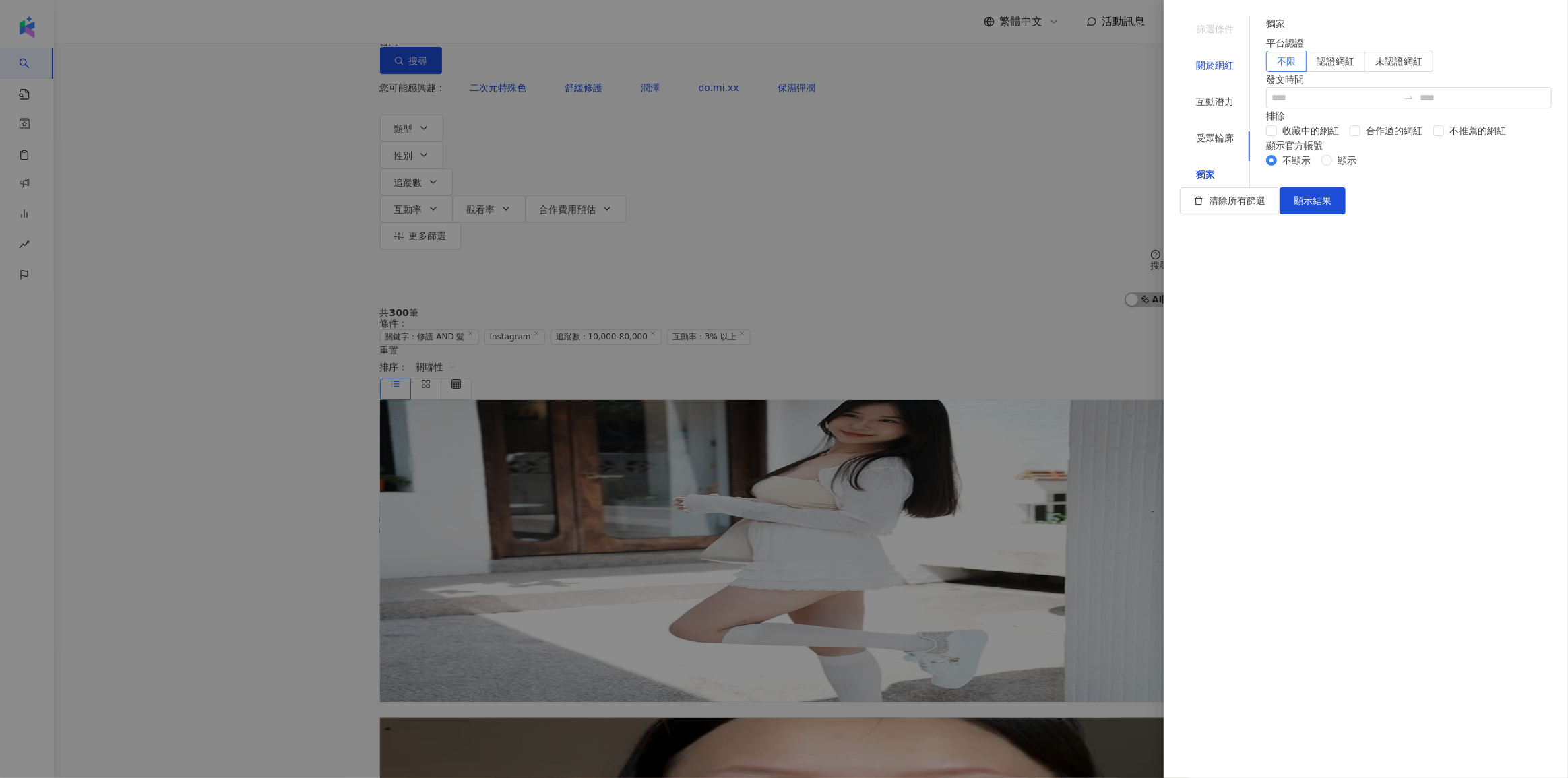
click at [1213, 58] on div "關於網紅" at bounding box center [1214, 65] width 37 height 15
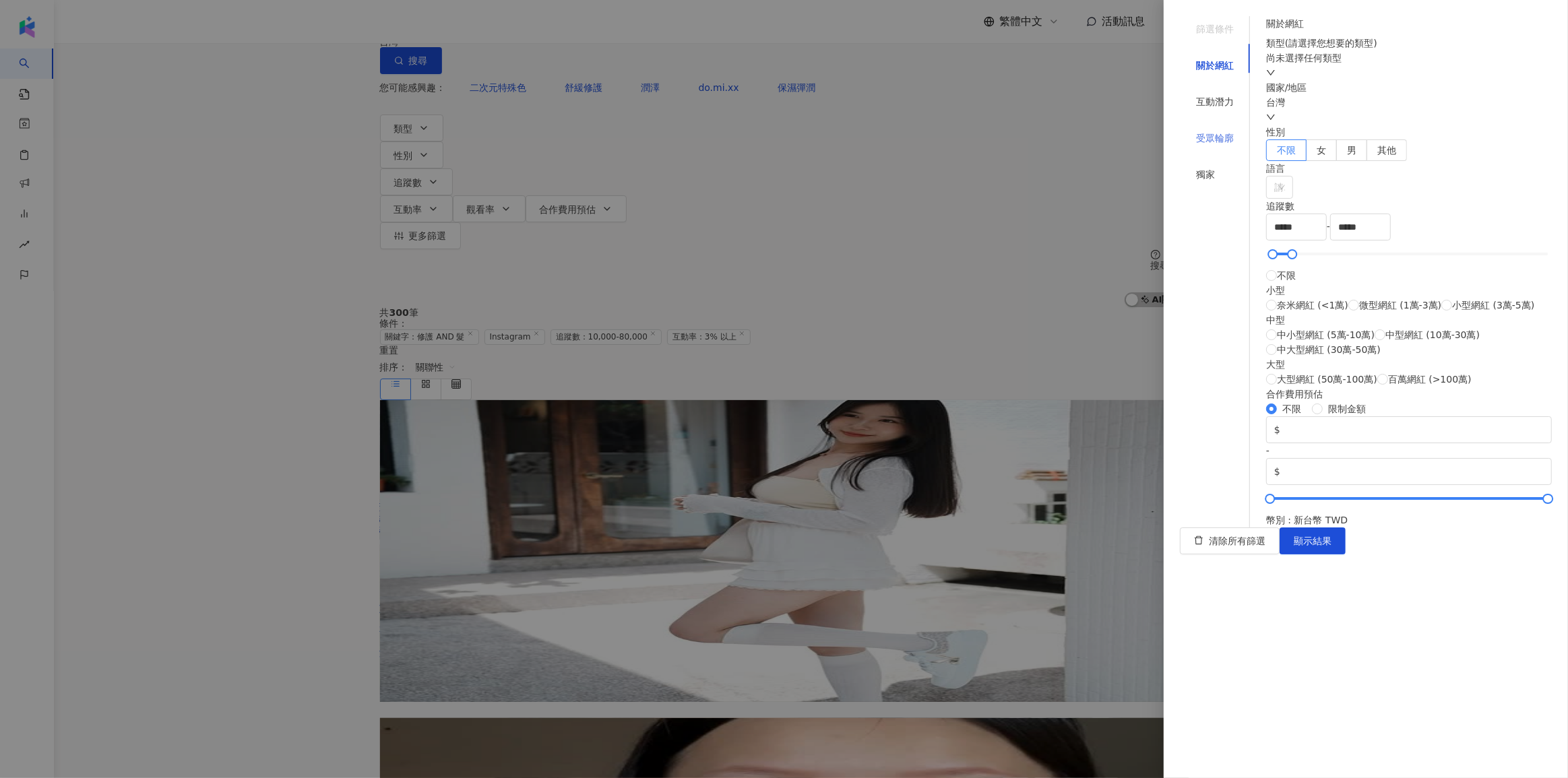
click at [1217, 126] on div "受眾輪廓" at bounding box center [1214, 138] width 70 height 26
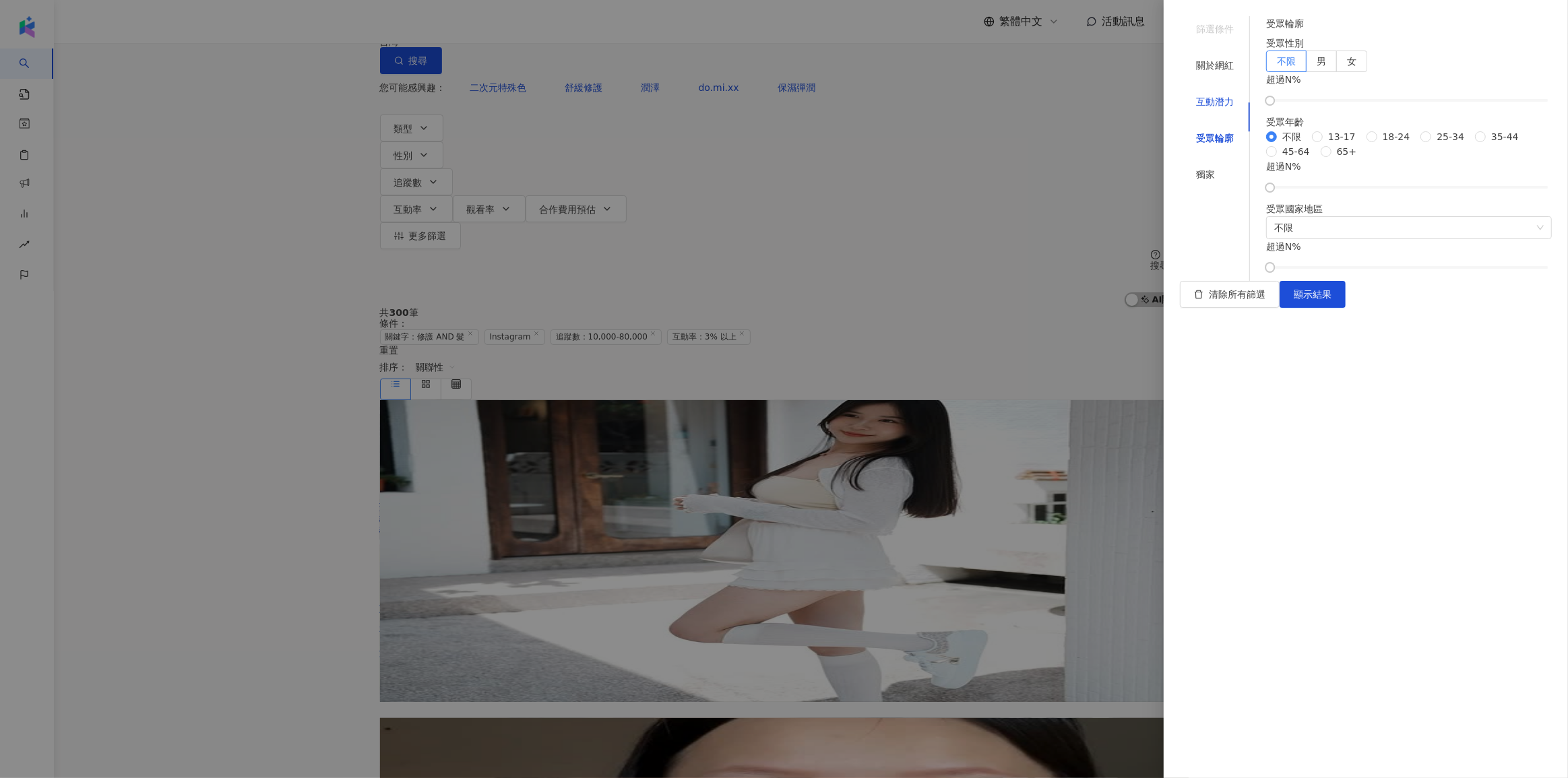
click at [1213, 94] on div "互動潛力" at bounding box center [1214, 102] width 37 height 15
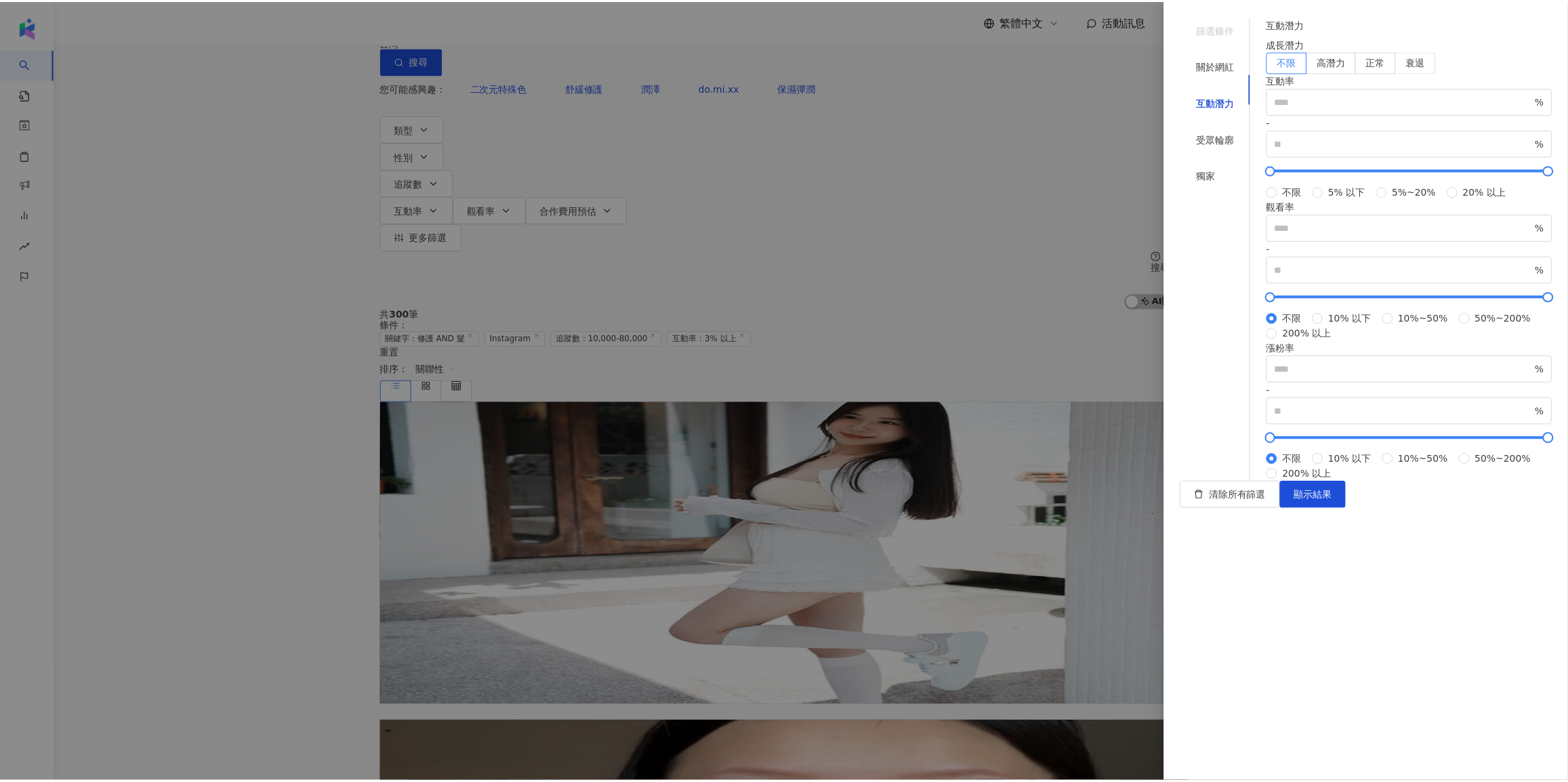
scroll to position [122, 0]
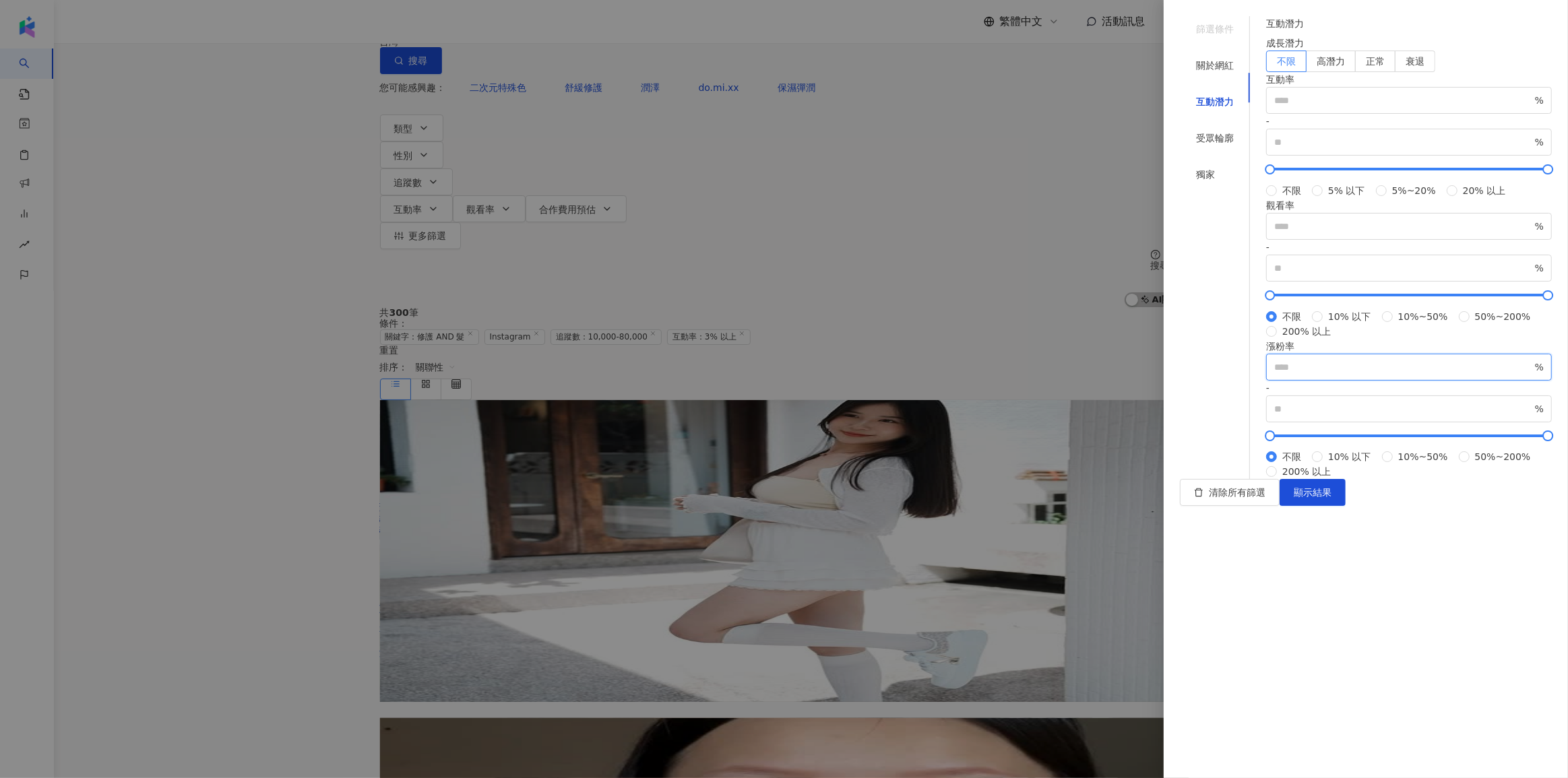
click at [1322, 374] on input "number" at bounding box center [1403, 367] width 258 height 15
type input "*"
click at [1345, 506] on button "顯示結果" at bounding box center [1312, 493] width 66 height 27
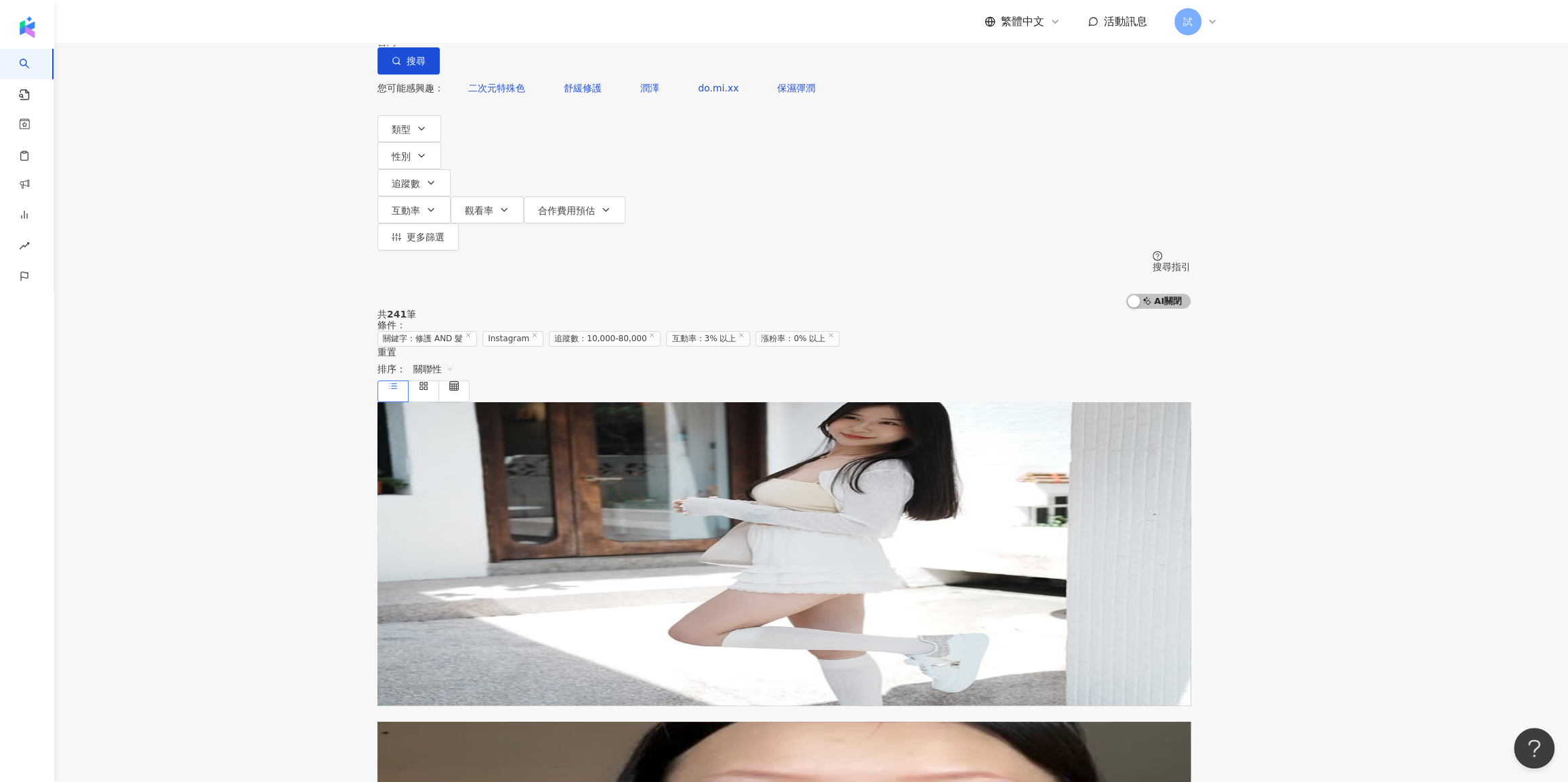
click at [454, 358] on span "關聯性" at bounding box center [433, 369] width 40 height 21
click at [1133, 288] on div "漲粉率" at bounding box center [1134, 281] width 50 height 23
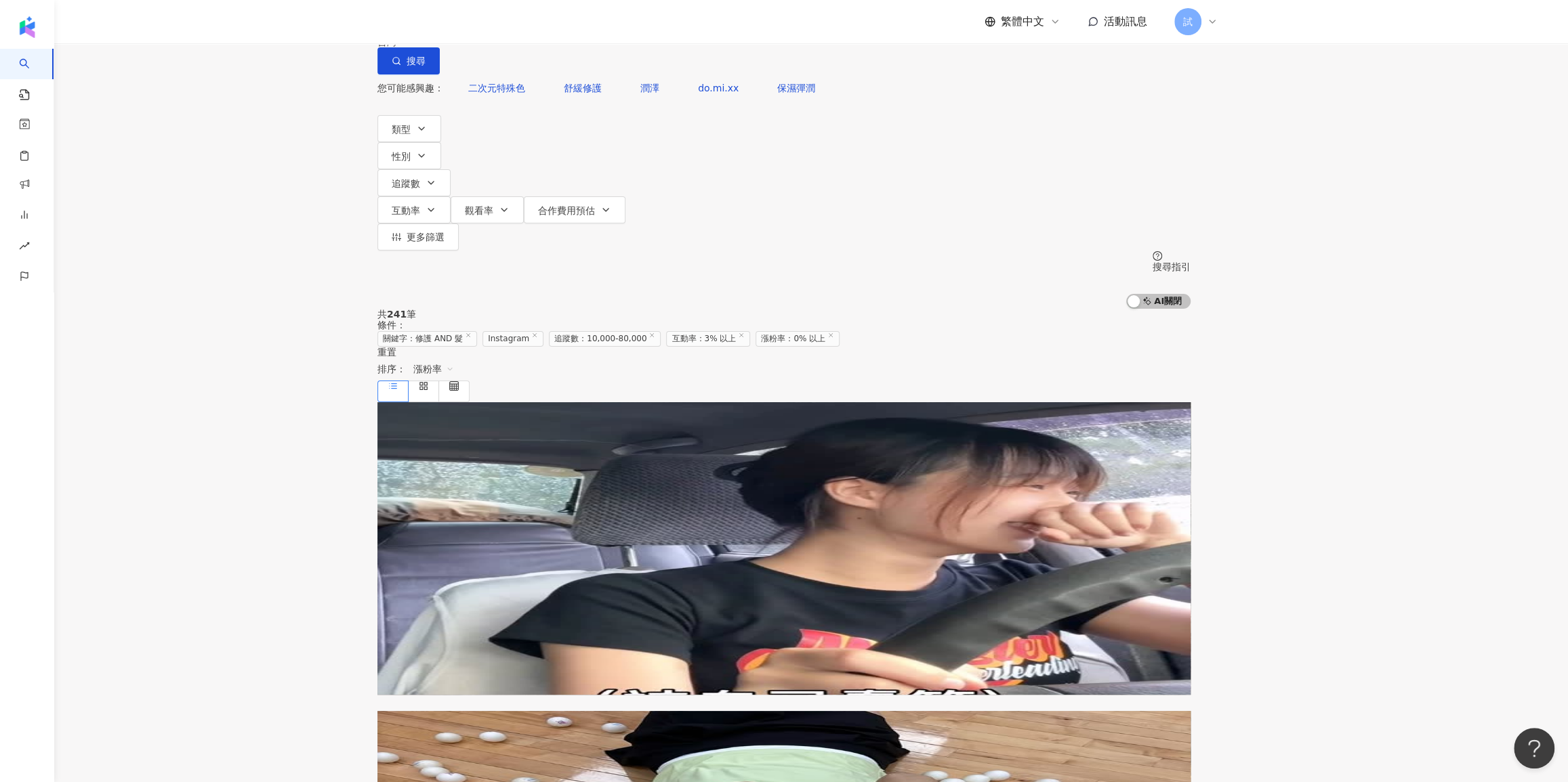
click at [454, 358] on span "漲粉率" at bounding box center [433, 369] width 40 height 21
click at [1116, 332] on div "觀看率" at bounding box center [1134, 327] width 50 height 23
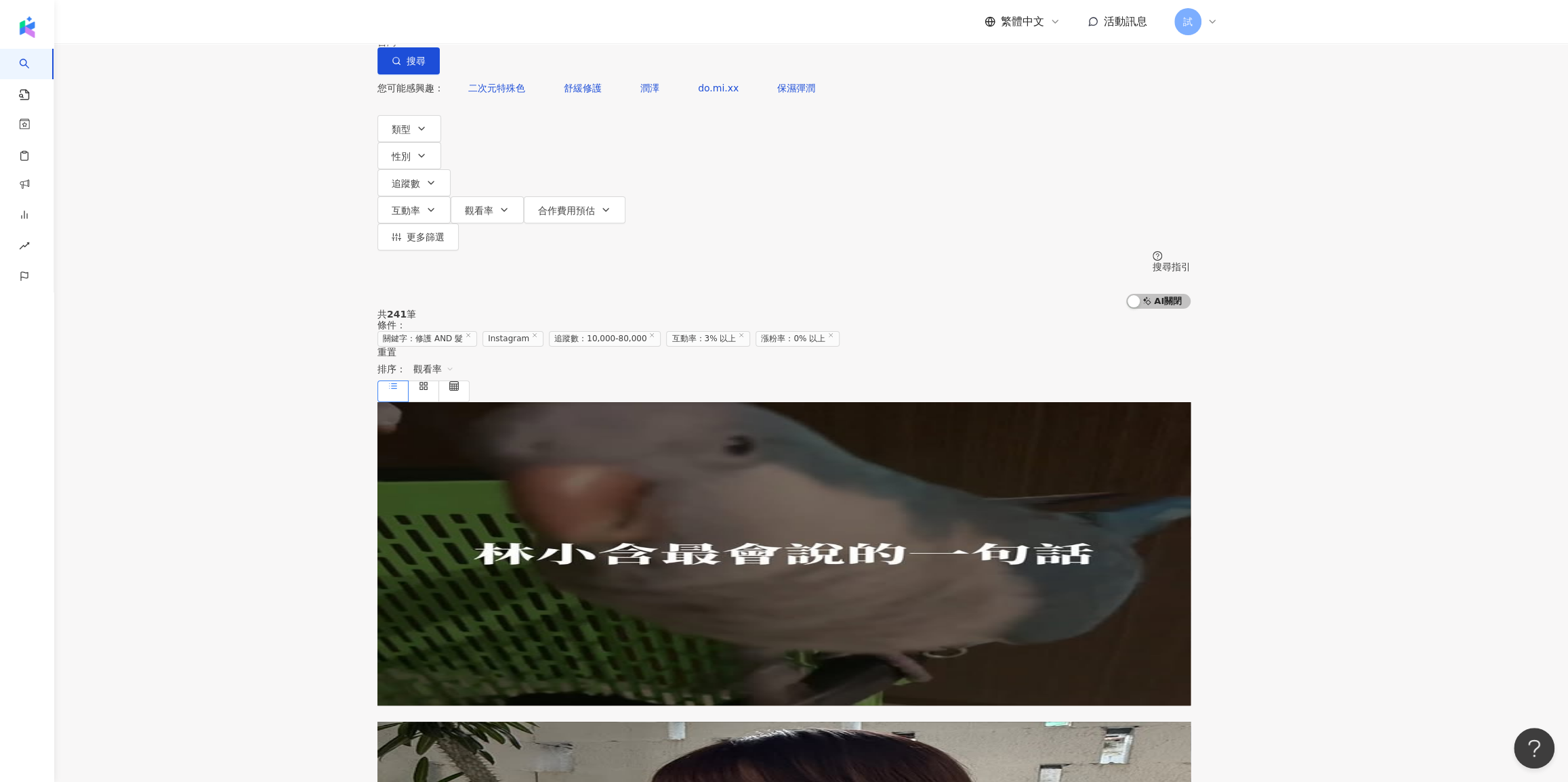
click at [454, 358] on span "觀看率" at bounding box center [433, 369] width 40 height 21
click at [1133, 253] on div "追蹤數" at bounding box center [1134, 258] width 34 height 15
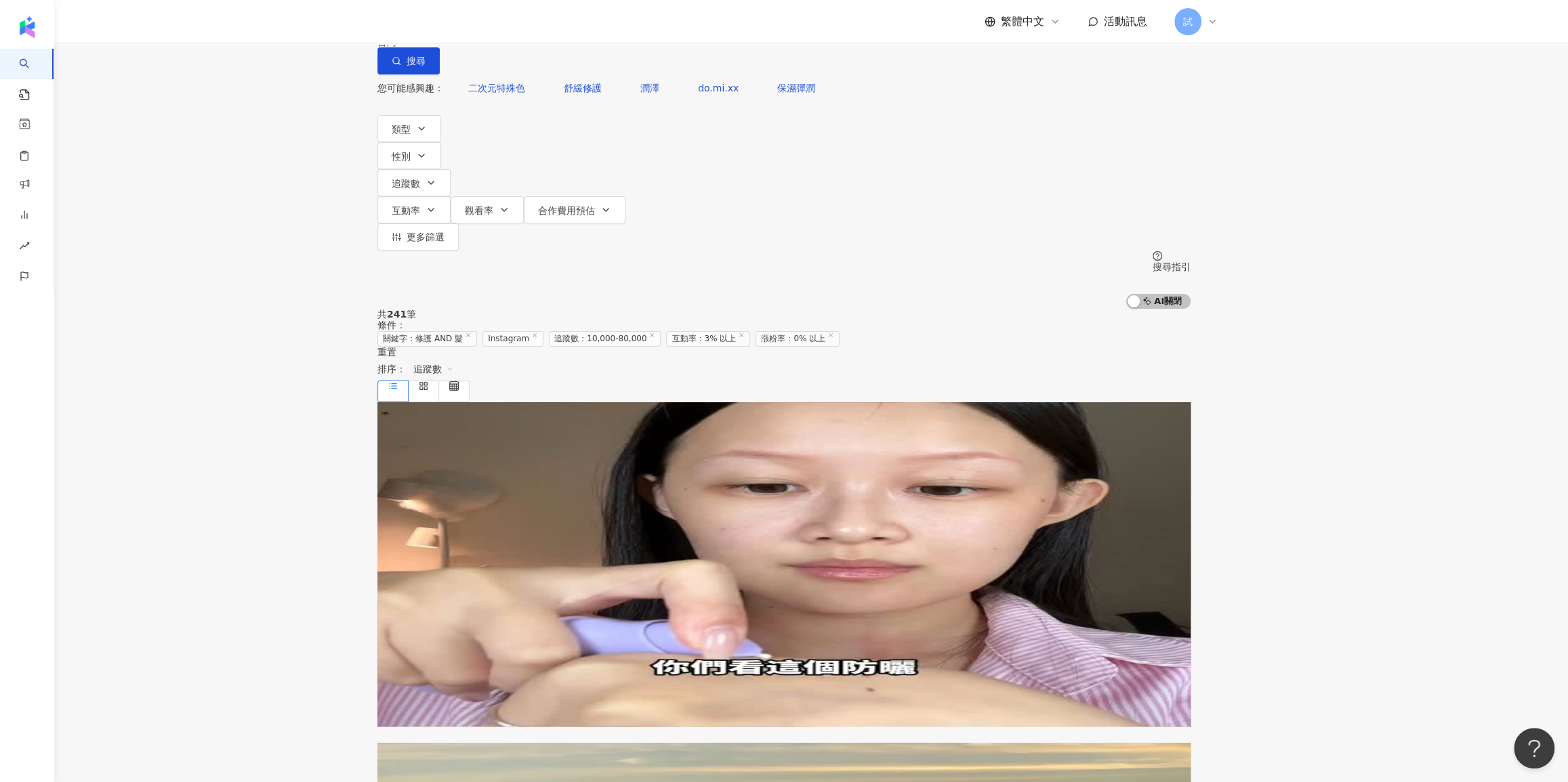
click at [585, 26] on input "********" at bounding box center [530, 13] width 110 height 26
paste input "*********"
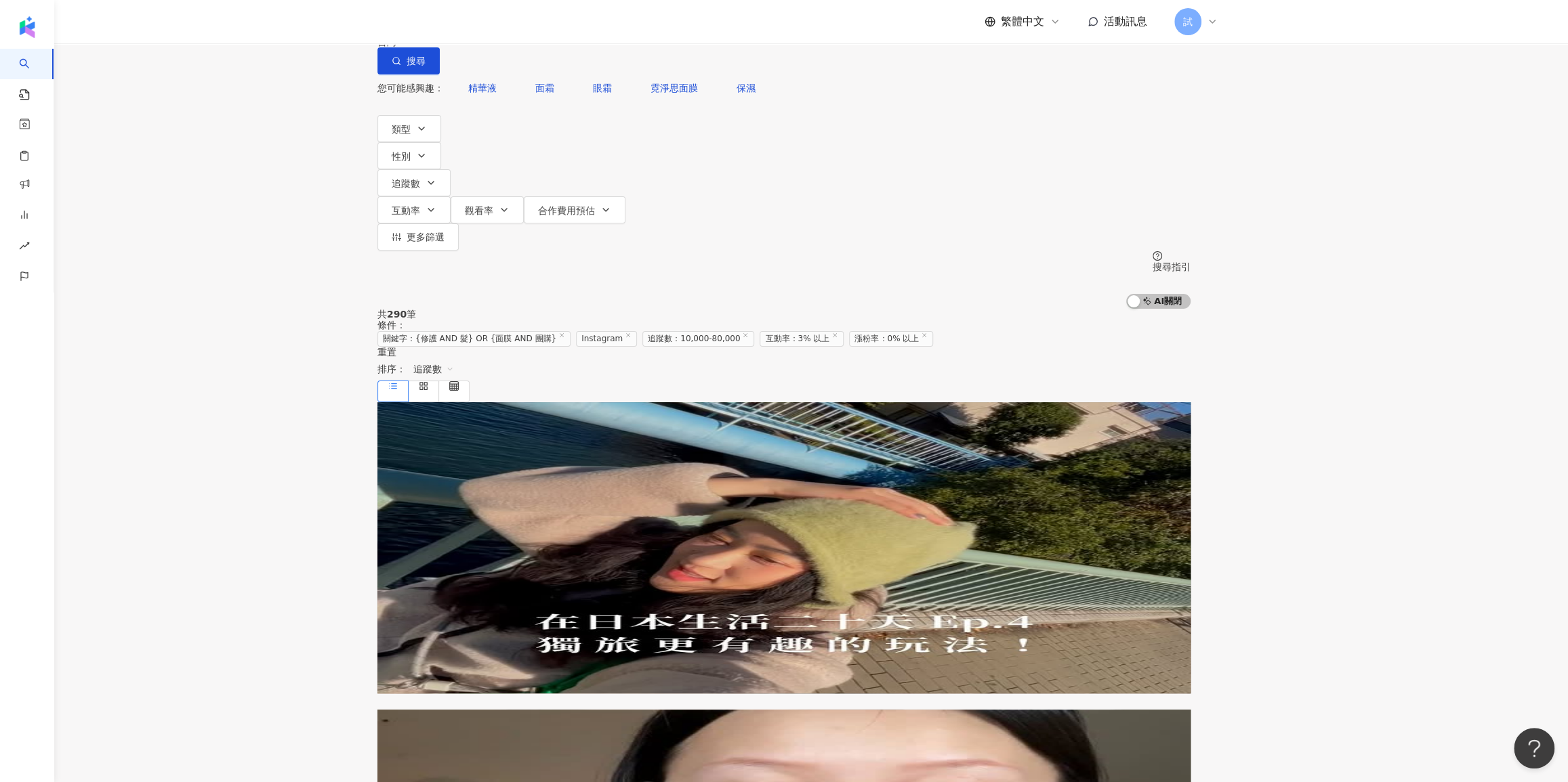
type input "**********"
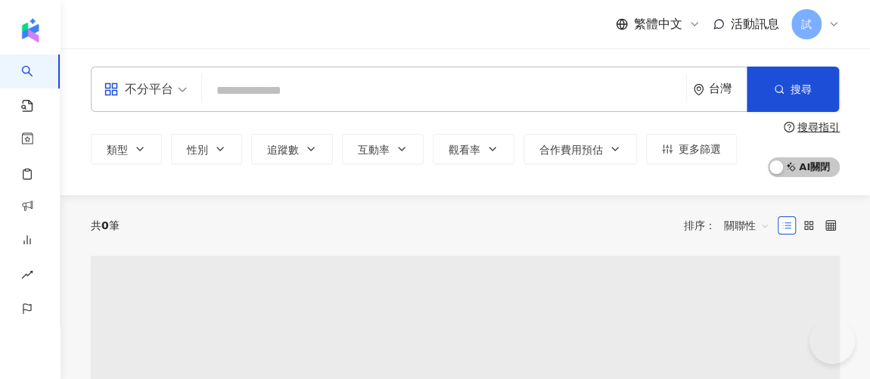
click at [299, 96] on input "search" at bounding box center [444, 90] width 472 height 29
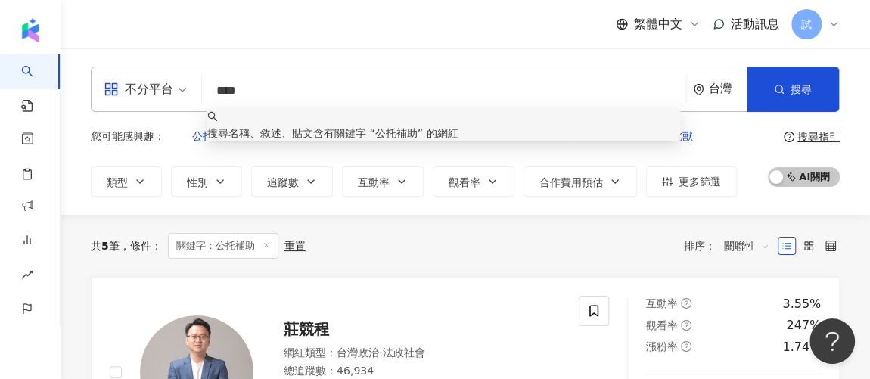
click at [137, 91] on div "不分平台" at bounding box center [139, 89] width 70 height 24
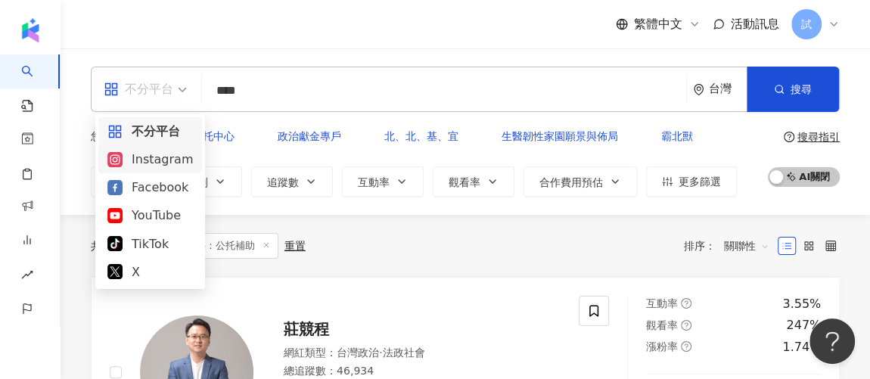
click at [141, 166] on div "Instagram" at bounding box center [149, 159] width 85 height 19
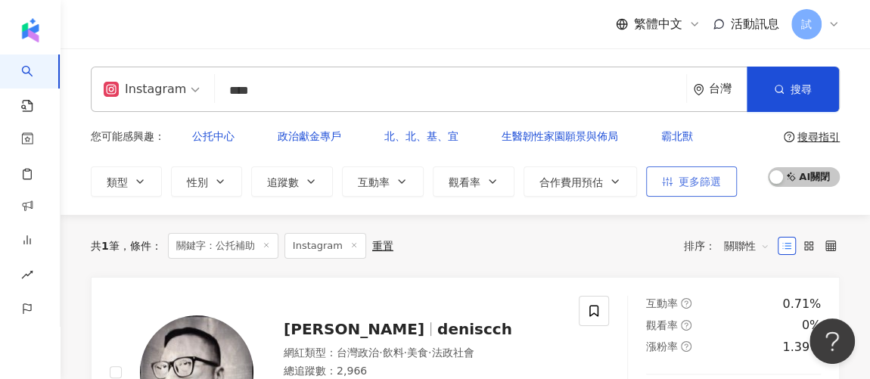
click at [718, 166] on button "更多篩選" at bounding box center [691, 181] width 91 height 30
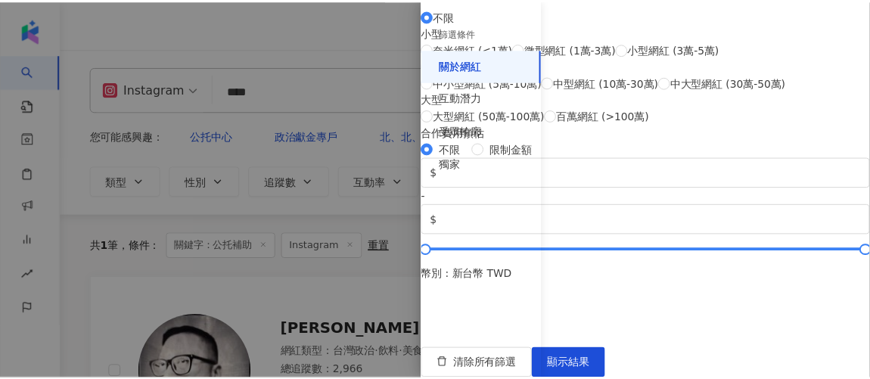
scroll to position [511, 0]
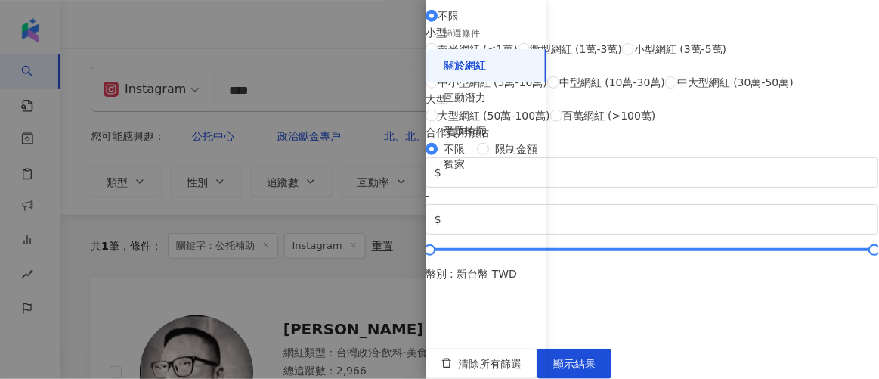
click at [393, 222] on div at bounding box center [439, 189] width 879 height 379
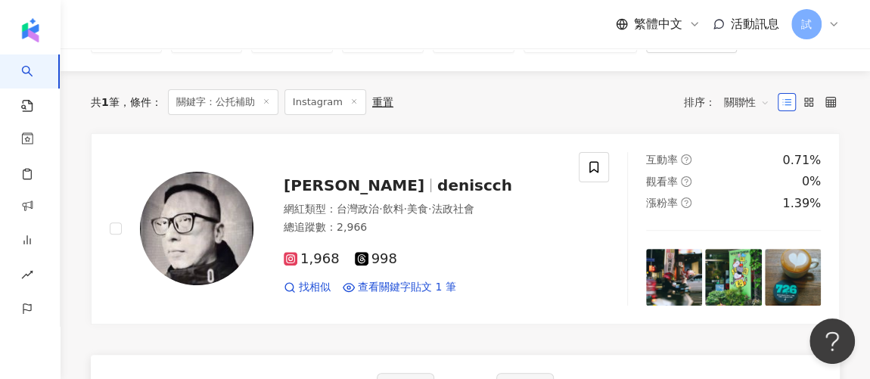
scroll to position [0, 0]
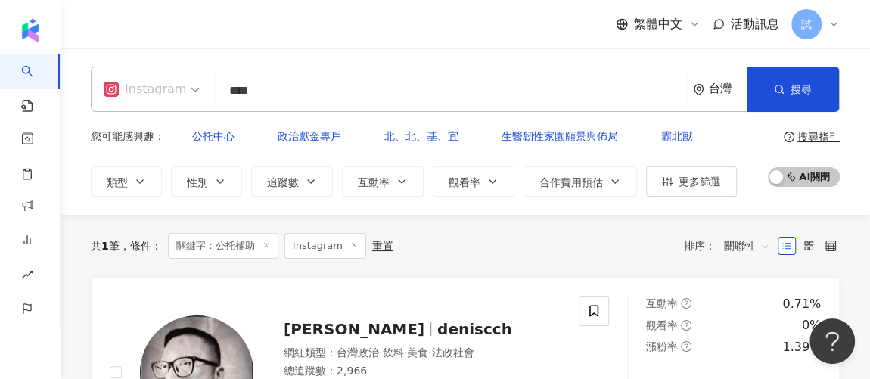
click at [182, 90] on span "Instagram" at bounding box center [152, 89] width 96 height 24
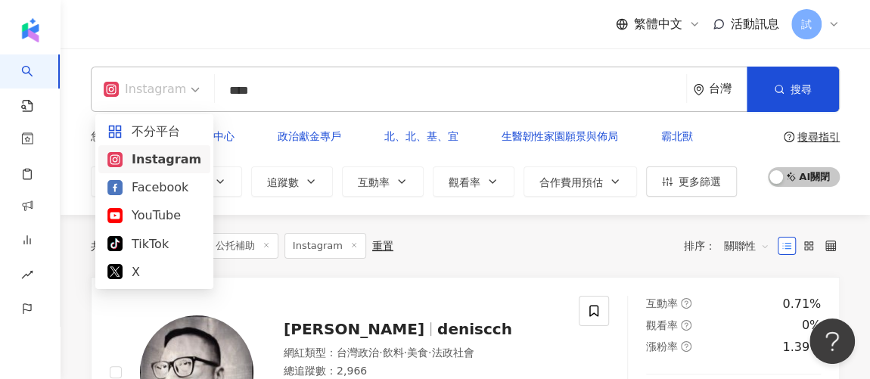
click at [315, 101] on input "****" at bounding box center [450, 90] width 459 height 29
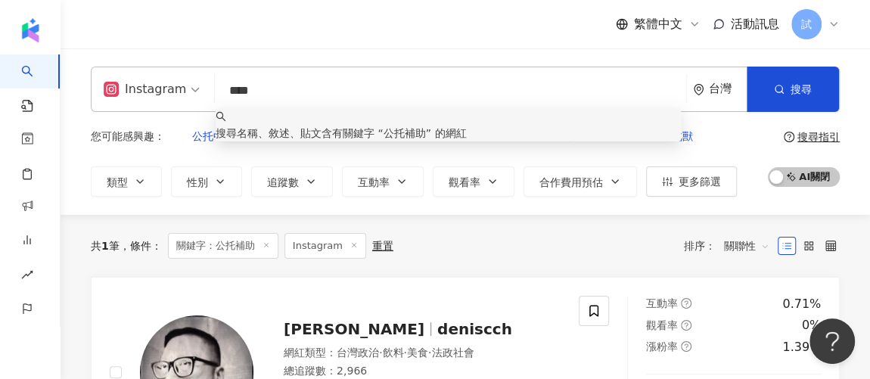
click at [244, 90] on input "****" at bounding box center [450, 90] width 459 height 29
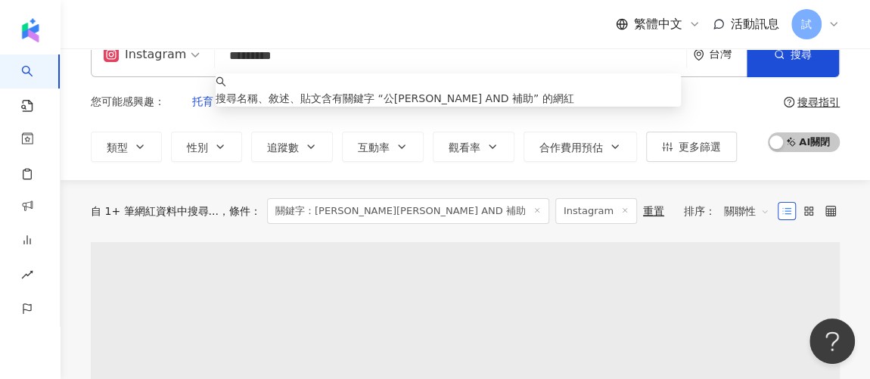
scroll to position [36, 0]
click at [543, 179] on div "自 1+ 筆網紅資料中搜尋... 條件 ： 關鍵字：公托 AND 補助 Instagram 重置 排序： 關聯性" at bounding box center [465, 210] width 749 height 62
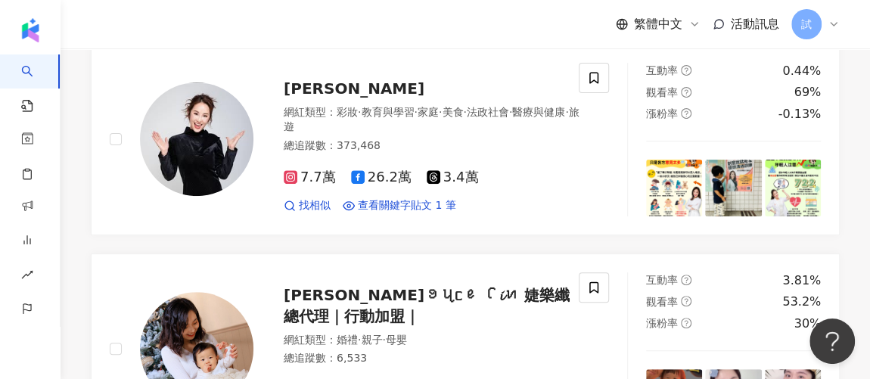
scroll to position [0, 0]
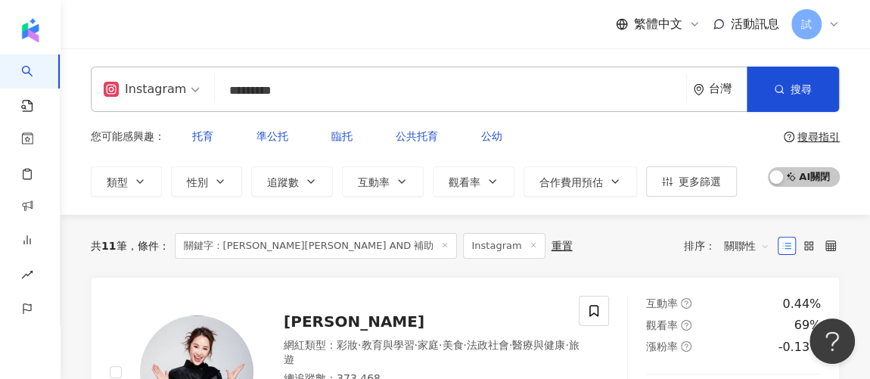
drag, startPoint x: 154, startPoint y: 101, endPoint x: 144, endPoint y: 95, distance: 12.2
click at [144, 95] on div "Instagram ********* 台灣 搜尋 keyword 搜尋名稱、敘述、貼文含有關鍵字 “ 公托 AND 補助 ” 的網紅" at bounding box center [465, 89] width 749 height 45
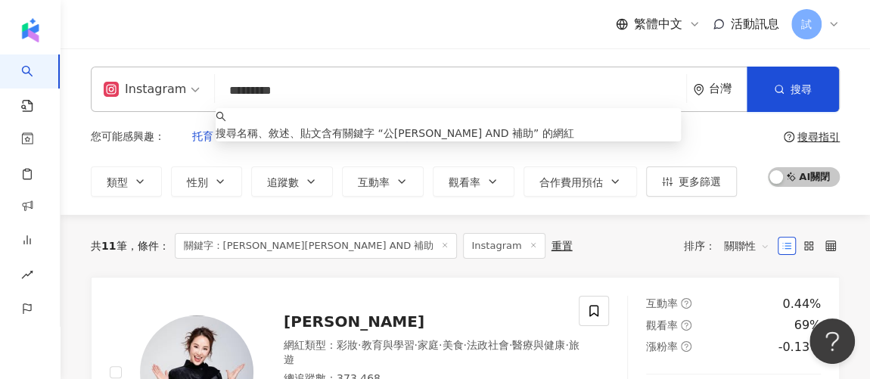
paste input "search"
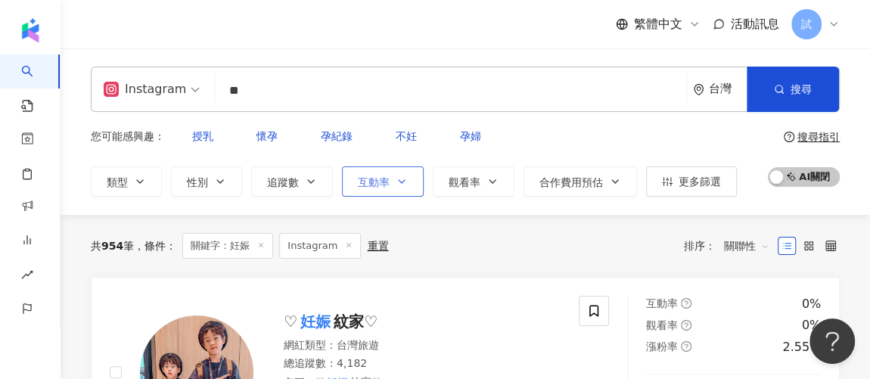
type input "**"
click at [369, 176] on span "互動率" at bounding box center [374, 182] width 32 height 12
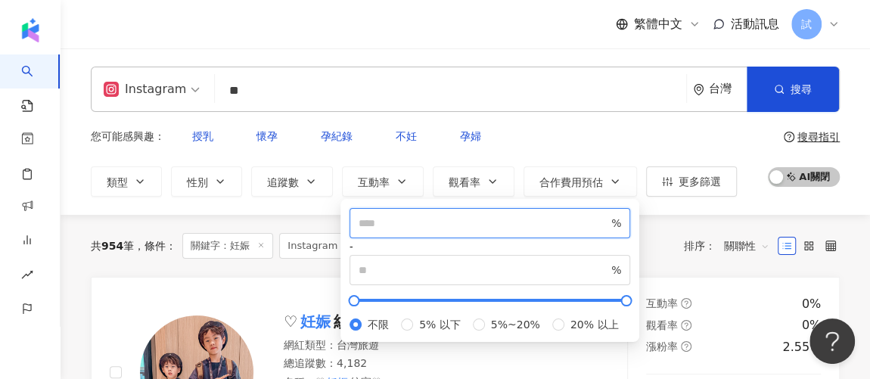
click at [392, 227] on input "number" at bounding box center [483, 223] width 250 height 17
type input "*"
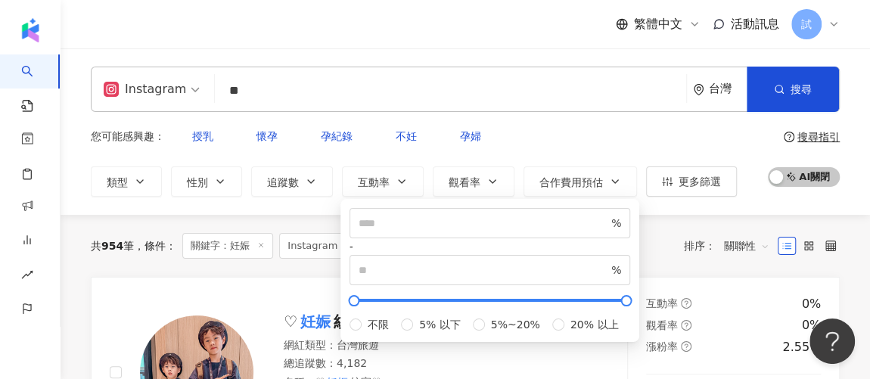
click at [694, 215] on div "共 954 筆 條件 ： 關鍵字：妊娠 Instagram 重置 排序： 關聯性" at bounding box center [465, 246] width 749 height 62
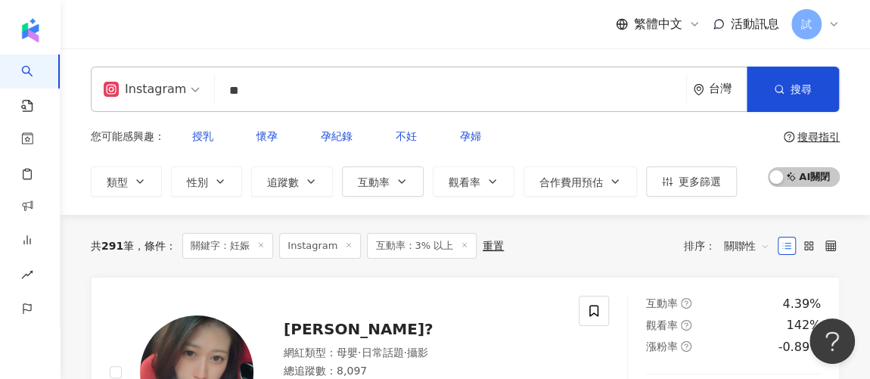
click at [461, 241] on icon at bounding box center [465, 245] width 8 height 8
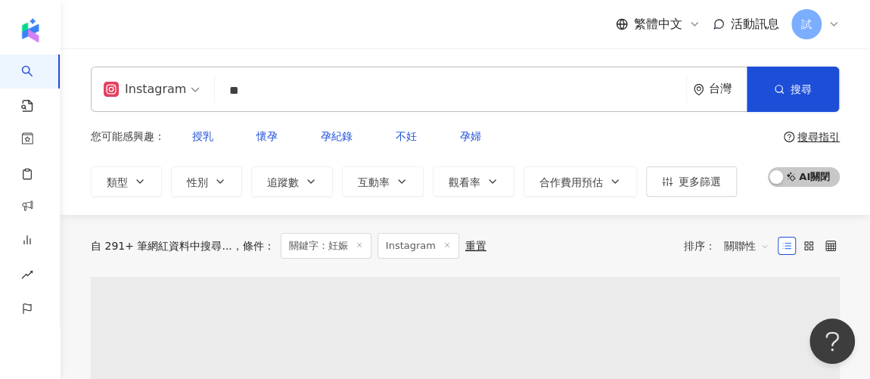
click at [357, 244] on line at bounding box center [359, 246] width 4 height 4
